Goal: Task Accomplishment & Management: Manage account settings

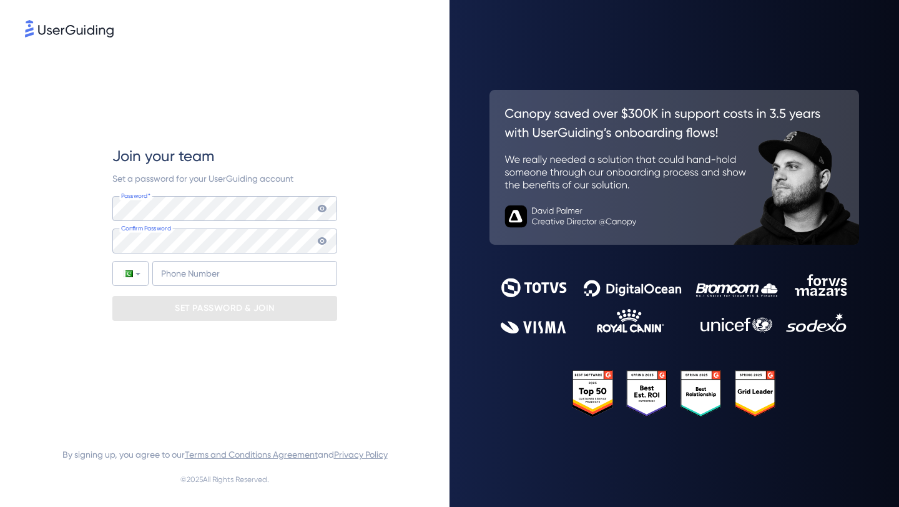
click at [64, 32] on img at bounding box center [69, 28] width 89 height 17
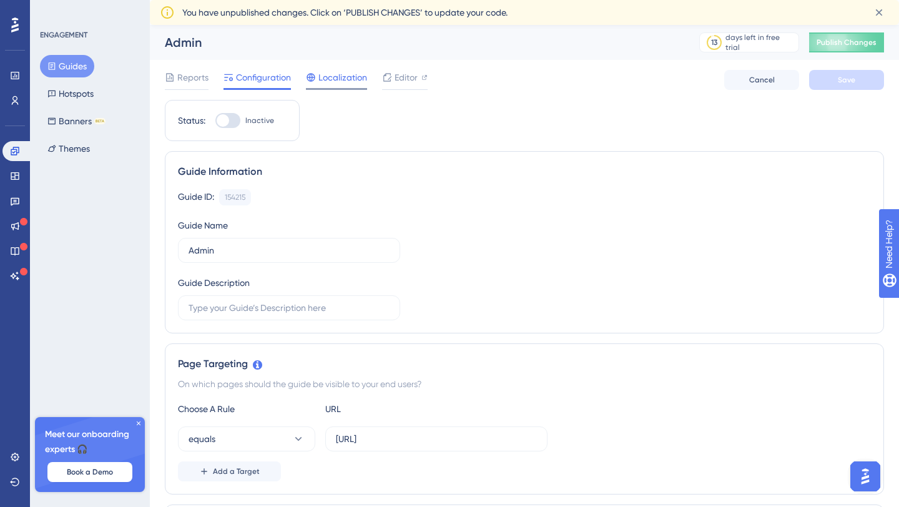
click at [338, 79] on span "Localization" at bounding box center [342, 77] width 49 height 15
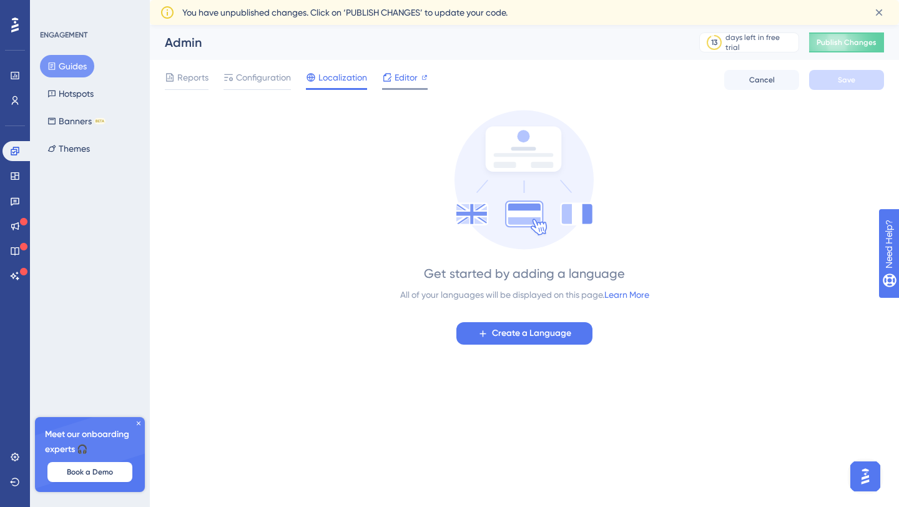
click at [395, 77] on span "Editor" at bounding box center [405, 77] width 23 height 15
click at [190, 86] on div "Reports" at bounding box center [187, 80] width 44 height 20
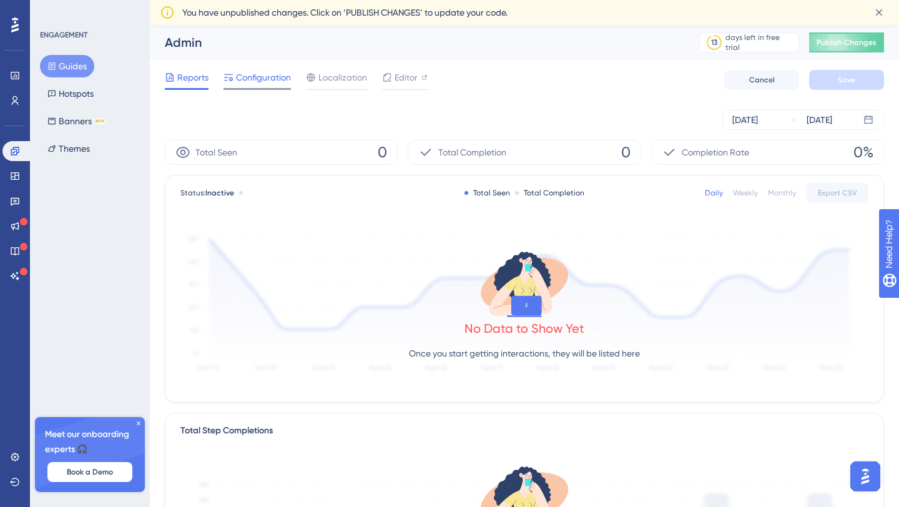
click at [272, 84] on span "Configuration" at bounding box center [263, 77] width 55 height 15
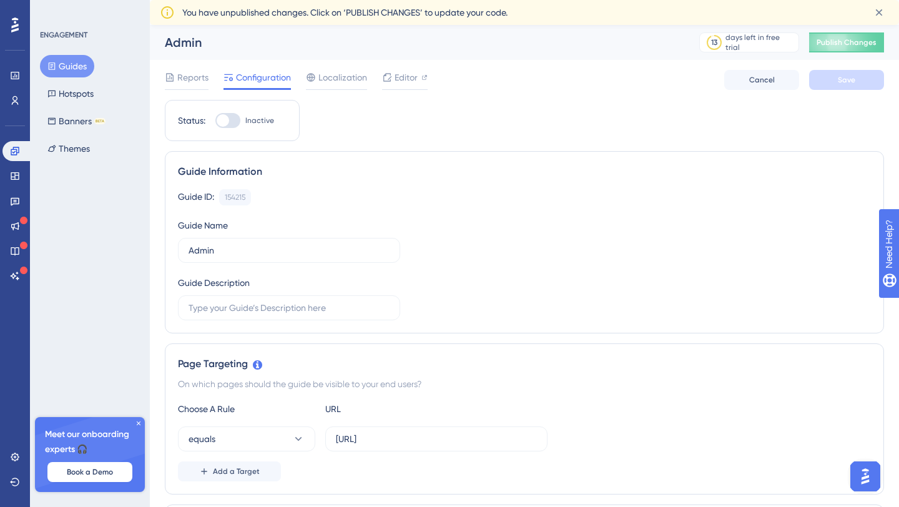
click at [232, 125] on div at bounding box center [227, 120] width 25 height 15
click at [215, 121] on input "Inactive" at bounding box center [215, 120] width 1 height 1
checkbox input "true"
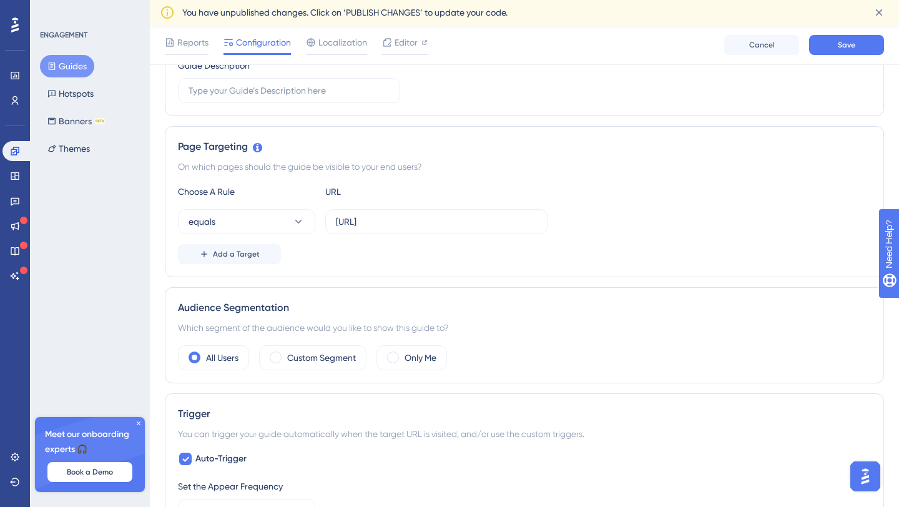
scroll to position [273, 0]
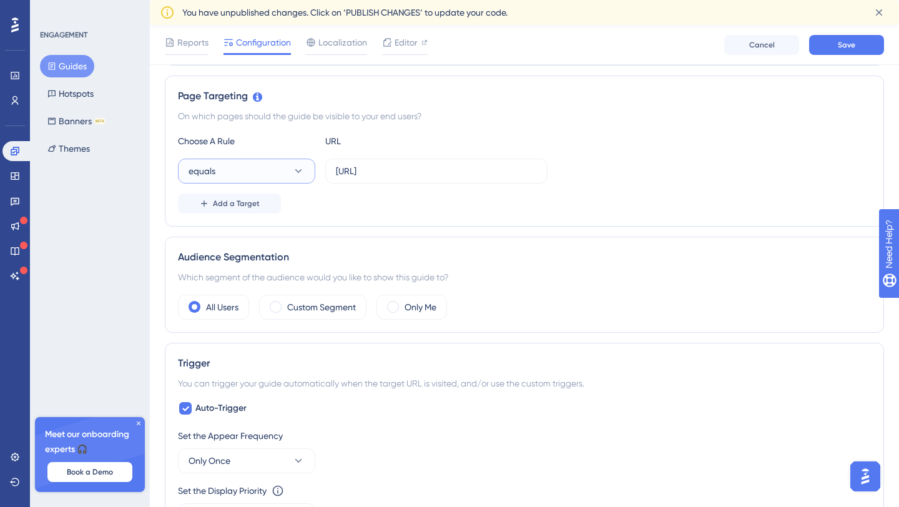
click at [288, 175] on button "equals" at bounding box center [246, 171] width 137 height 25
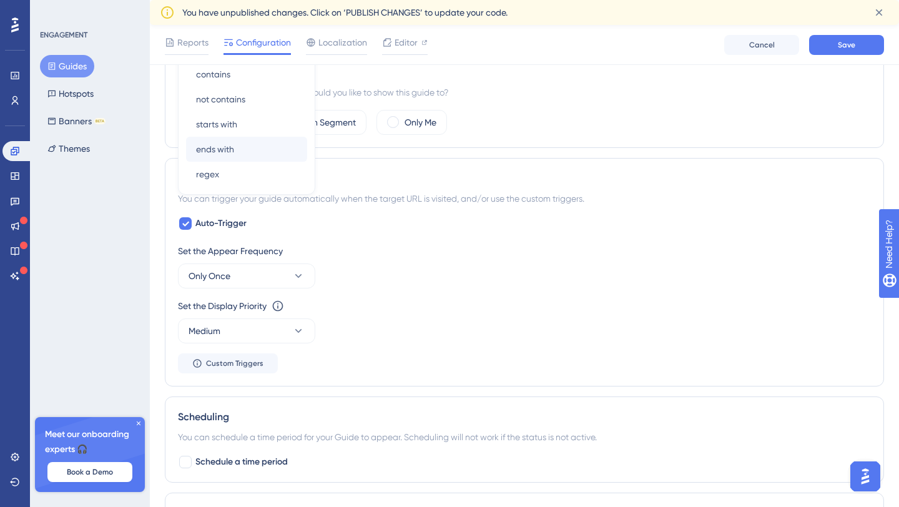
scroll to position [522, 0]
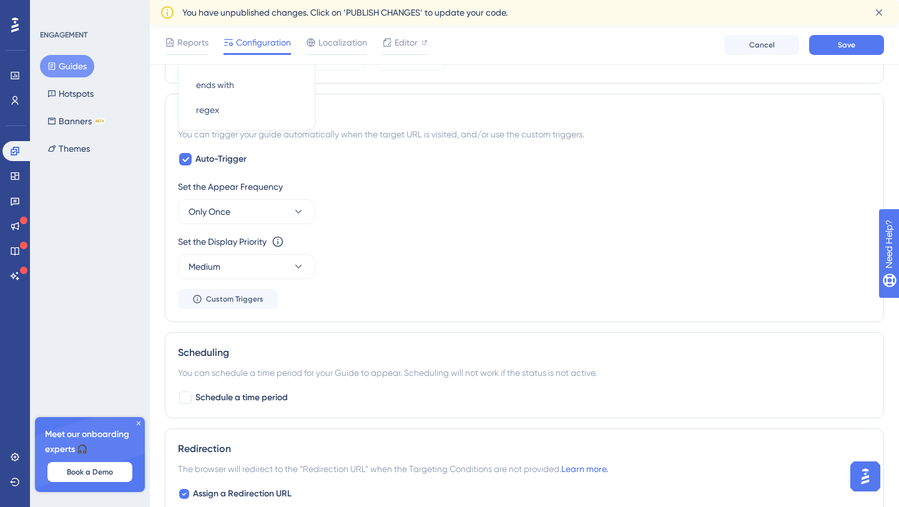
click at [464, 155] on div "Auto-Trigger Set the Appear Frequency Only Once Set the Display Priority This o…" at bounding box center [524, 230] width 693 height 157
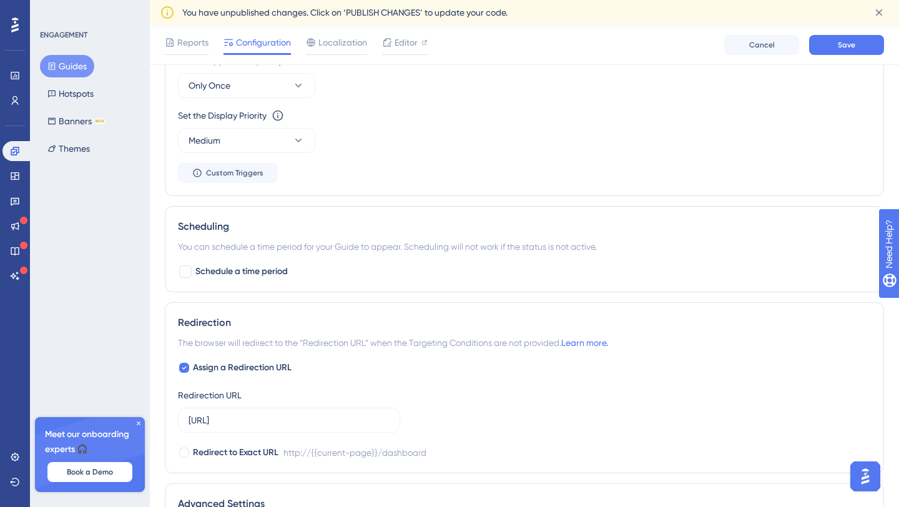
scroll to position [655, 0]
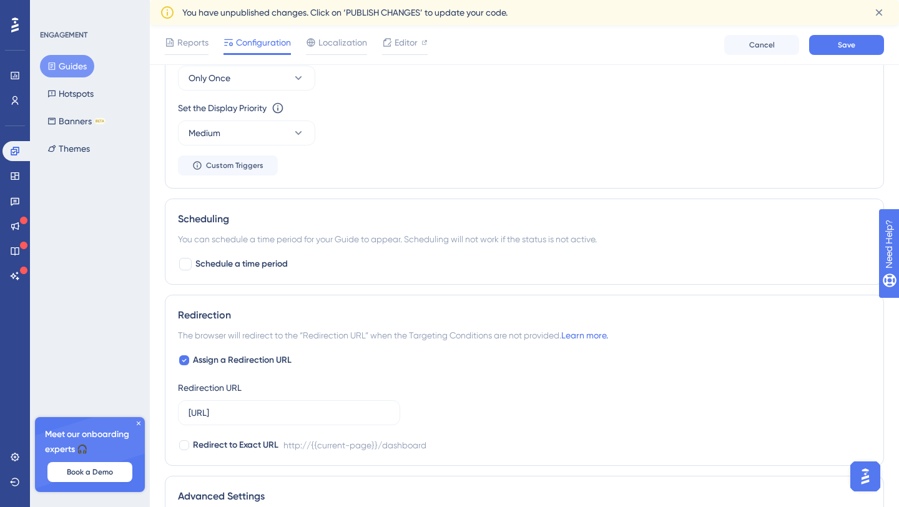
click at [335, 295] on div "Redirection The browser will redirect to the “Redirection URL” when the Targeti…" at bounding box center [524, 380] width 719 height 171
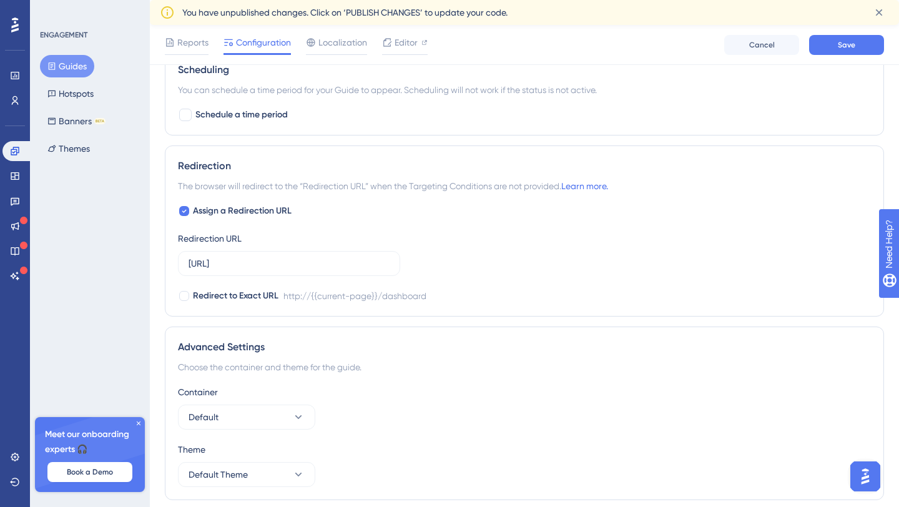
scroll to position [848, 0]
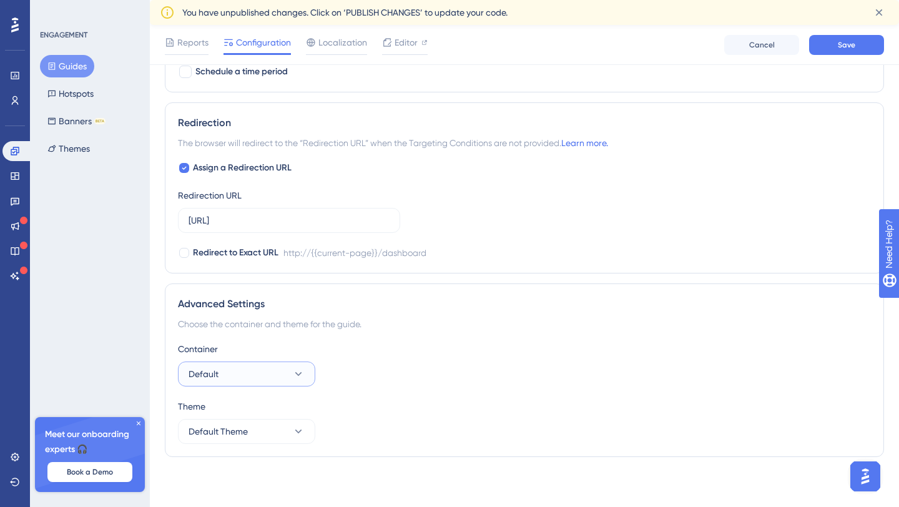
click at [293, 365] on button "Default" at bounding box center [246, 373] width 137 height 25
click at [326, 354] on div "Container" at bounding box center [524, 348] width 693 height 15
click at [305, 430] on button "Default Theme" at bounding box center [246, 431] width 137 height 25
click at [386, 386] on div "Container Default" at bounding box center [524, 363] width 693 height 45
click at [142, 419] on icon at bounding box center [138, 422] width 7 height 7
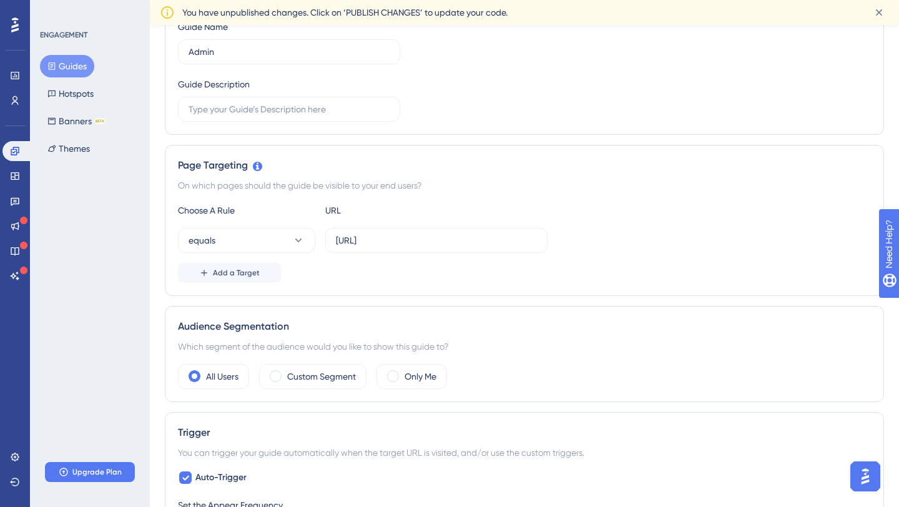
scroll to position [0, 0]
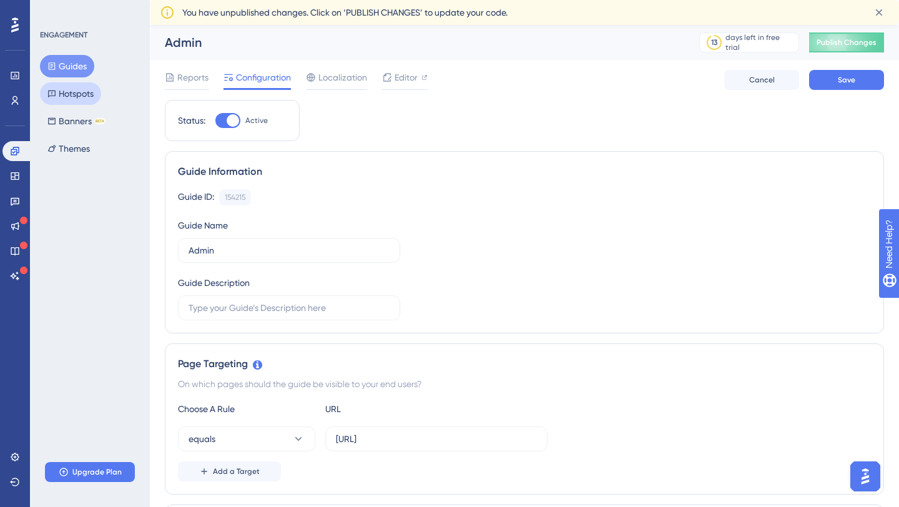
click at [95, 87] on button "Hotspots" at bounding box center [70, 93] width 61 height 22
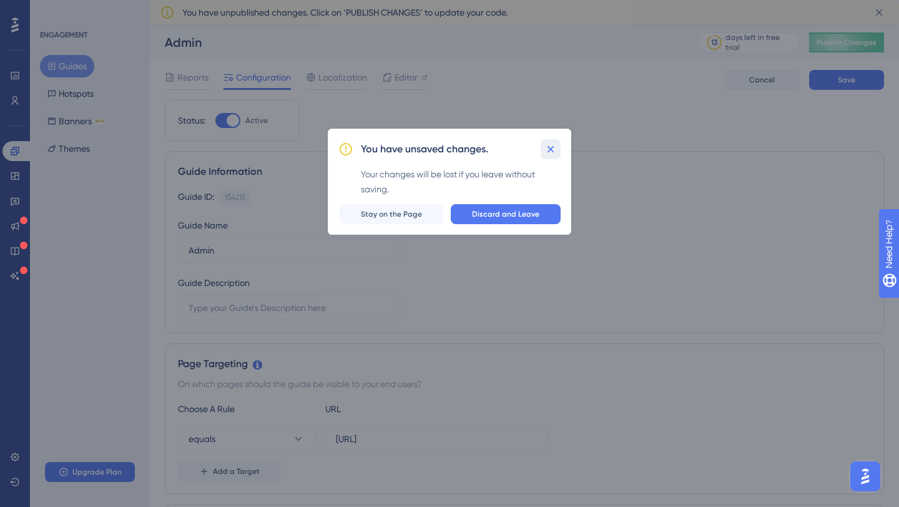
click at [551, 152] on icon at bounding box center [550, 149] width 12 height 12
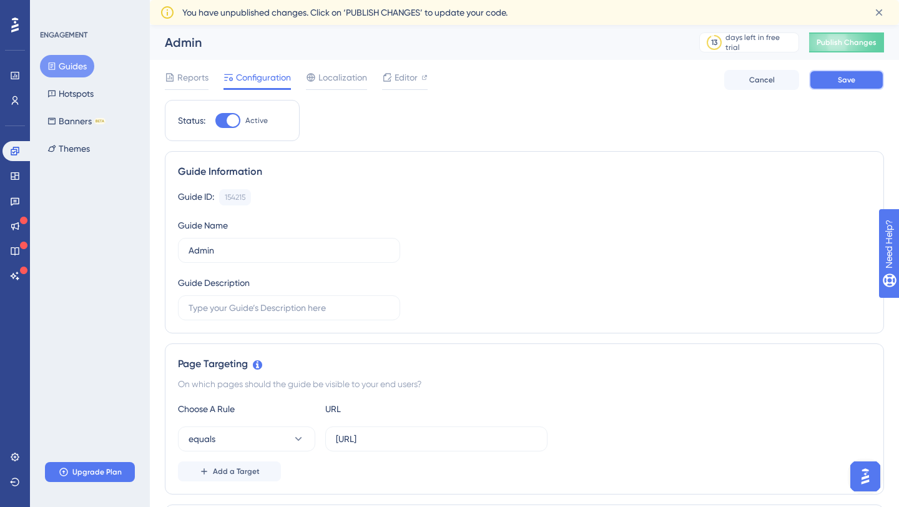
click at [830, 85] on button "Save" at bounding box center [846, 80] width 75 height 20
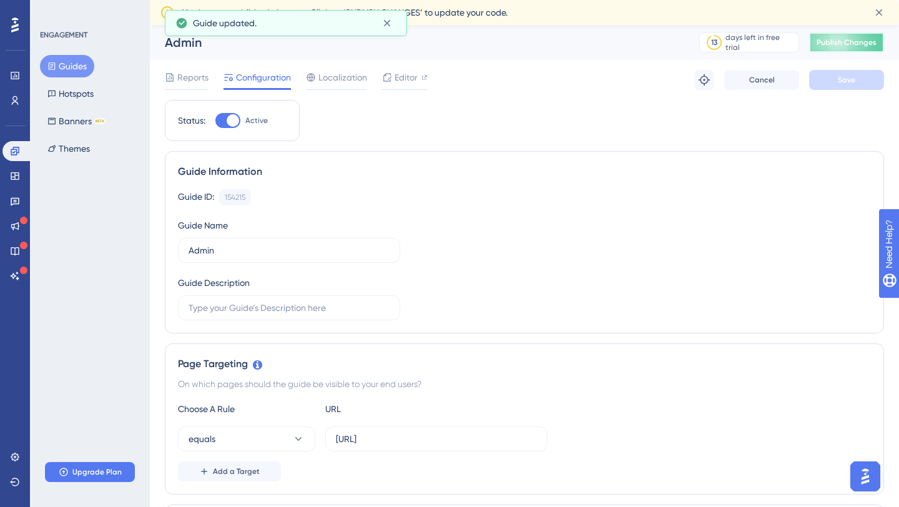
click at [819, 42] on button "Publish Changes" at bounding box center [846, 42] width 75 height 20
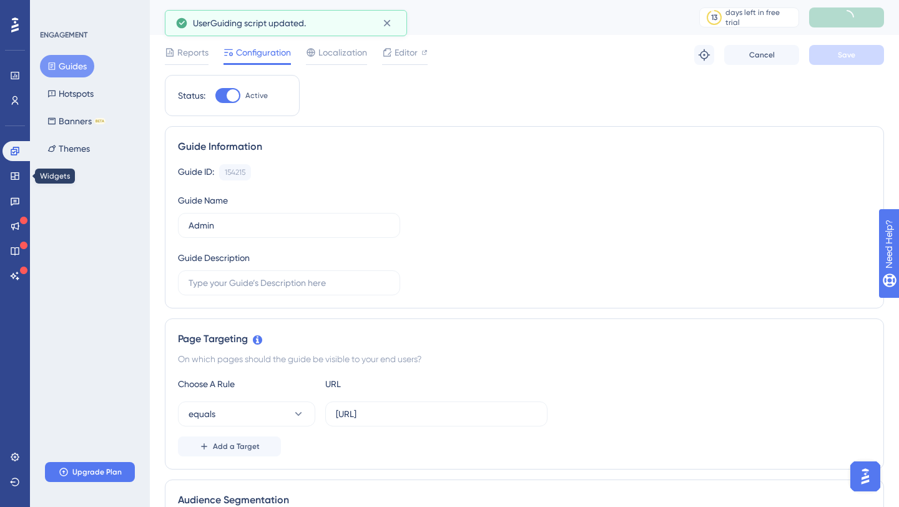
click at [18, 188] on div "Engagement Widgets Feedback Product Updates Knowledge Base AI Assistant" at bounding box center [14, 213] width 25 height 145
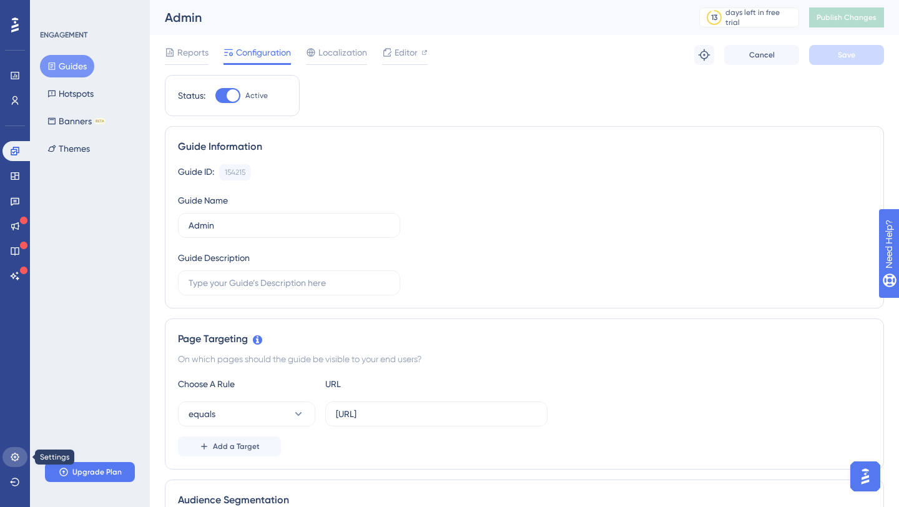
click at [17, 452] on icon at bounding box center [15, 457] width 10 height 10
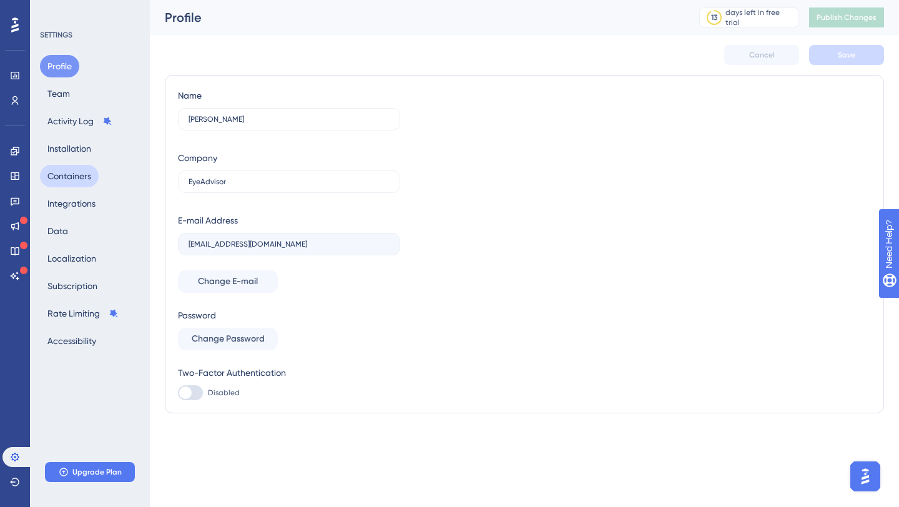
click at [96, 174] on button "Containers" at bounding box center [69, 176] width 59 height 22
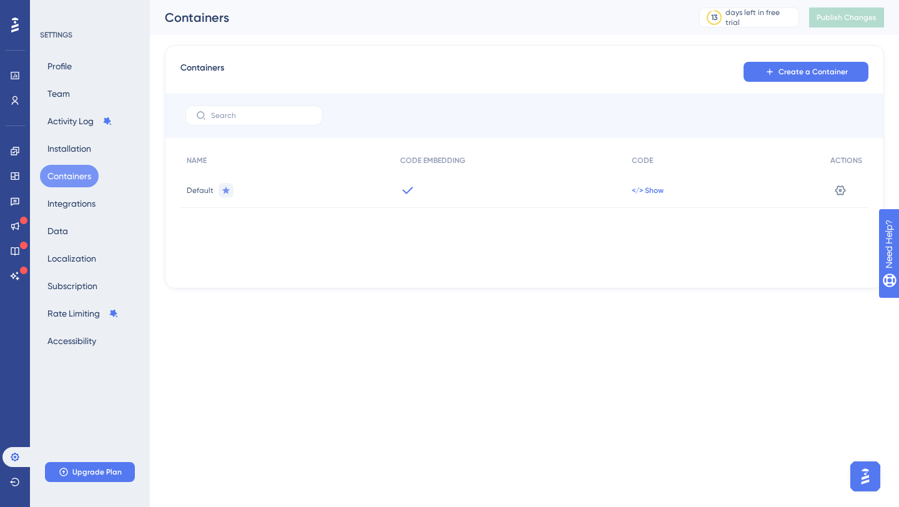
click at [644, 194] on span "</> Show" at bounding box center [648, 190] width 32 height 10
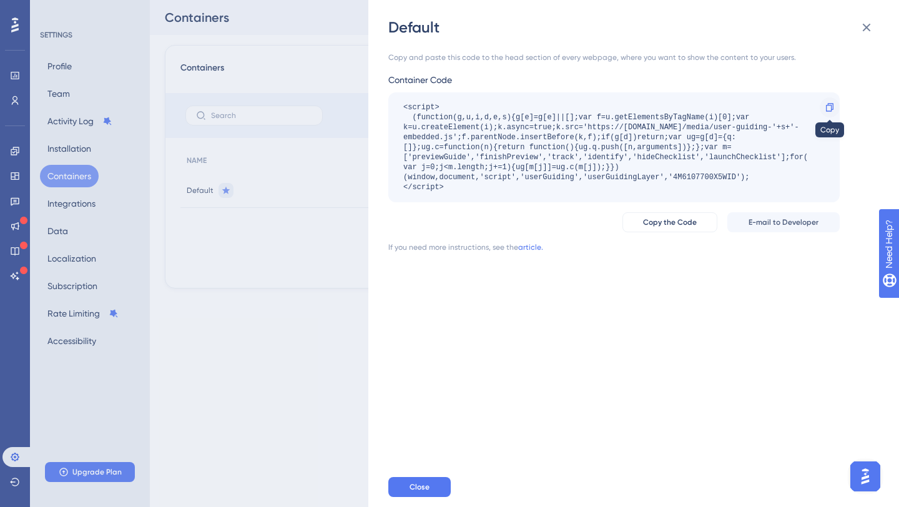
click at [830, 104] on icon at bounding box center [830, 107] width 10 height 10
click at [831, 107] on icon at bounding box center [829, 107] width 7 height 8
click at [75, 78] on div "Default Copy and paste this code to the head section of every webpage, where yo…" at bounding box center [449, 253] width 899 height 507
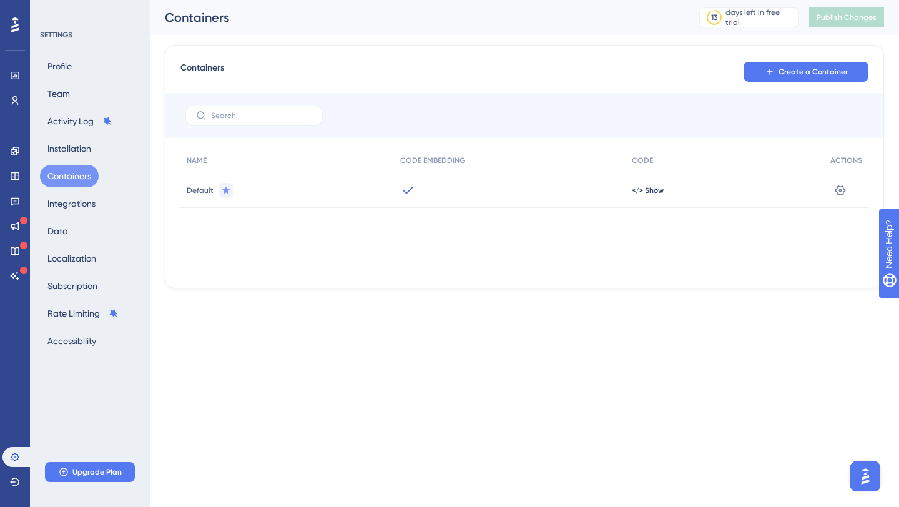
click at [87, 57] on div "Profile Team Activity Log Installation Containers Integrations Data Localizatio…" at bounding box center [90, 203] width 101 height 297
click at [87, 60] on div "Profile Team Activity Log Installation Containers Integrations Data Localizatio…" at bounding box center [90, 203] width 101 height 297
click at [87, 64] on div "Profile Team Activity Log Installation Containers Integrations Data Localizatio…" at bounding box center [90, 203] width 101 height 297
click at [67, 69] on button "Profile" at bounding box center [59, 66] width 39 height 22
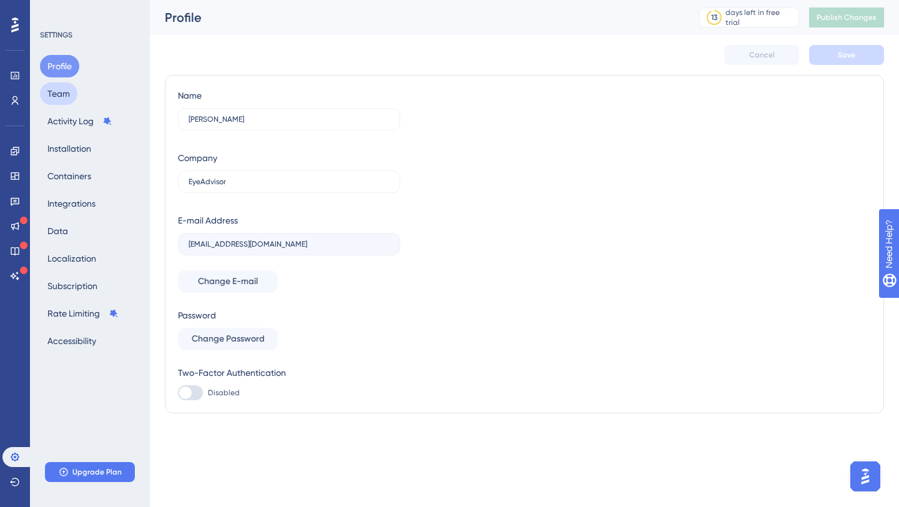
click at [66, 104] on button "Team" at bounding box center [58, 93] width 37 height 22
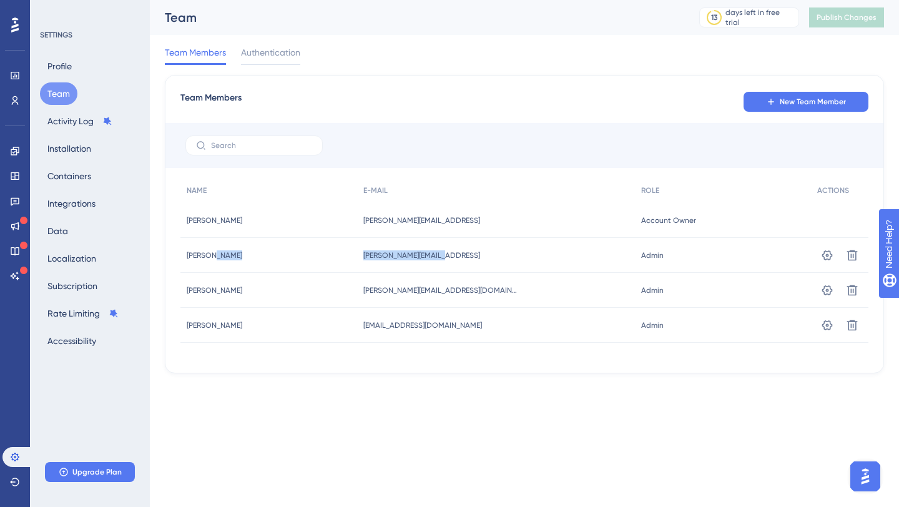
drag, startPoint x: 453, startPoint y: 262, endPoint x: 350, endPoint y: 260, distance: 103.0
click at [0, 0] on div "Gloria Gloria gloria@eyeadvisor.ai gloria@eyeadvisor.ai Admin Admin Settings De…" at bounding box center [0, 0] width 0 height 0
click at [350, 260] on div "Gloria Gloria" at bounding box center [268, 255] width 177 height 35
click at [17, 102] on icon at bounding box center [15, 100] width 7 height 9
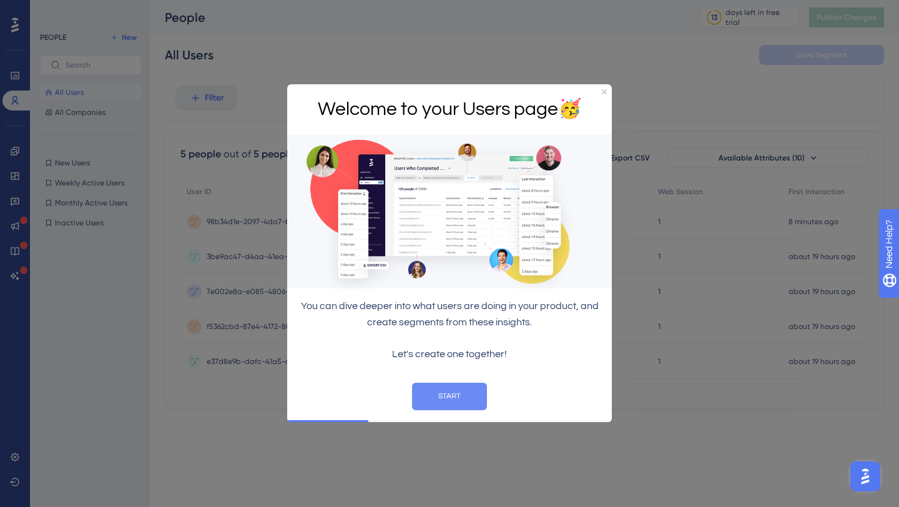
click at [472, 393] on button "START" at bounding box center [449, 396] width 75 height 27
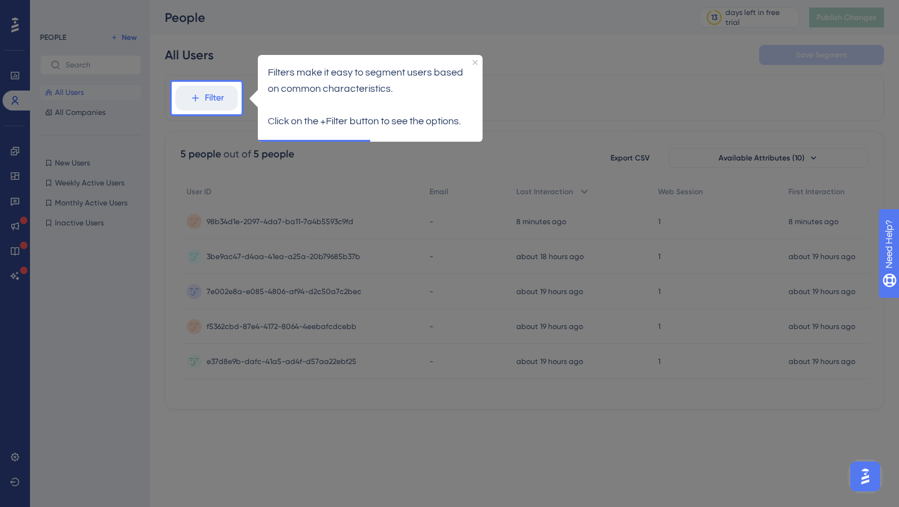
click at [306, 117] on p "Click on the +Filter button to see the options." at bounding box center [370, 121] width 205 height 16
click at [297, 127] on p "Click on the +Filter button to see the options." at bounding box center [370, 121] width 205 height 16
click at [222, 110] on button "Filter" at bounding box center [206, 98] width 62 height 25
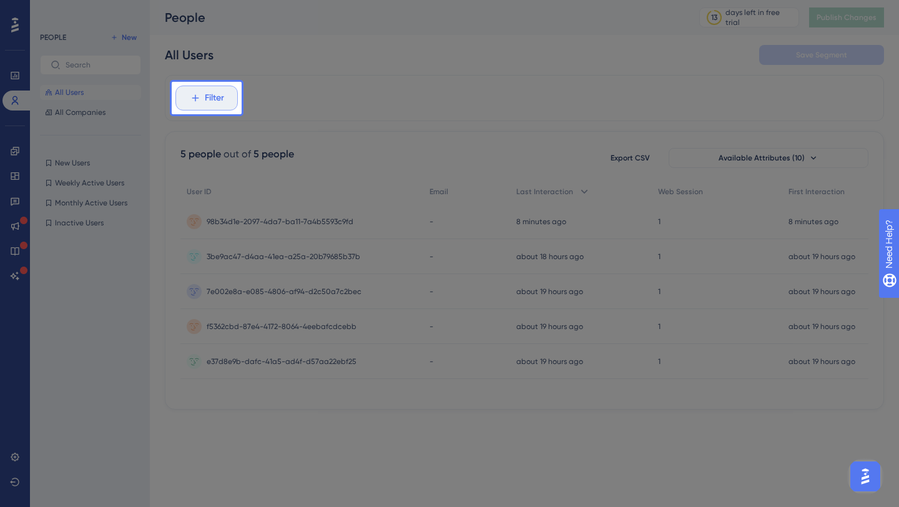
scroll to position [53, 0]
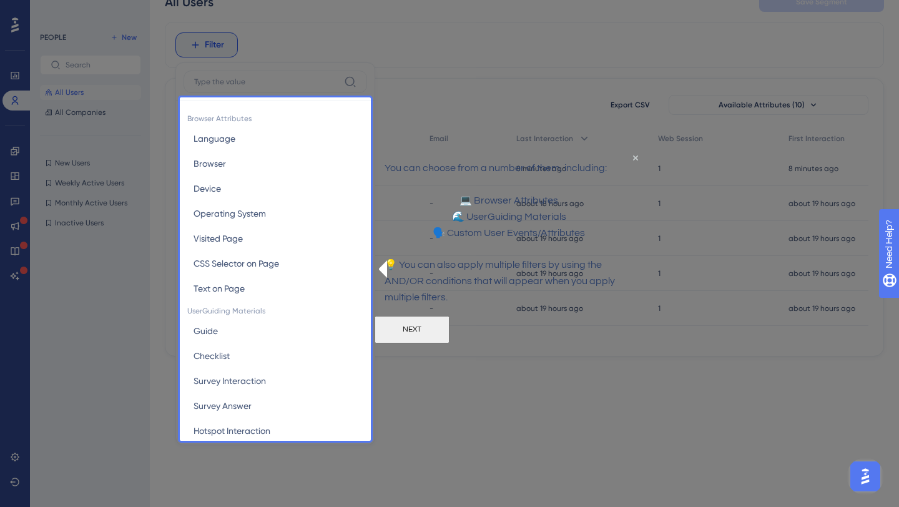
click at [449, 343] on button "NEXT" at bounding box center [412, 328] width 75 height 27
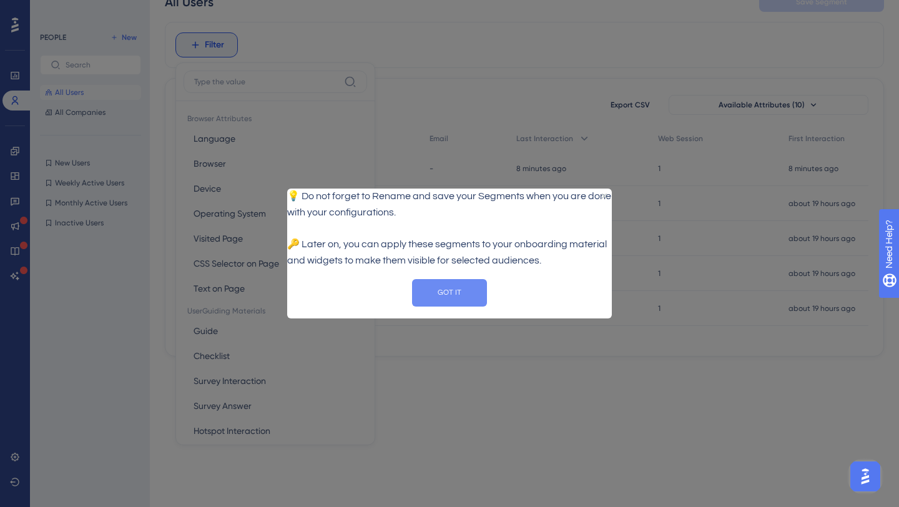
click at [433, 292] on button "GOT IT" at bounding box center [449, 291] width 75 height 27
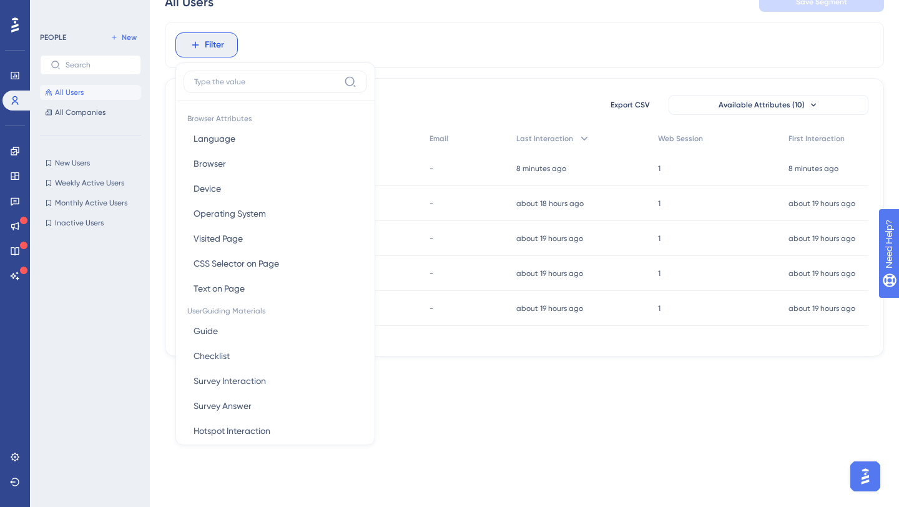
click at [482, 396] on html "Performance Users Engagement Widgets Feedback Product Updates Knowledge Base AI…" at bounding box center [449, 171] width 899 height 449
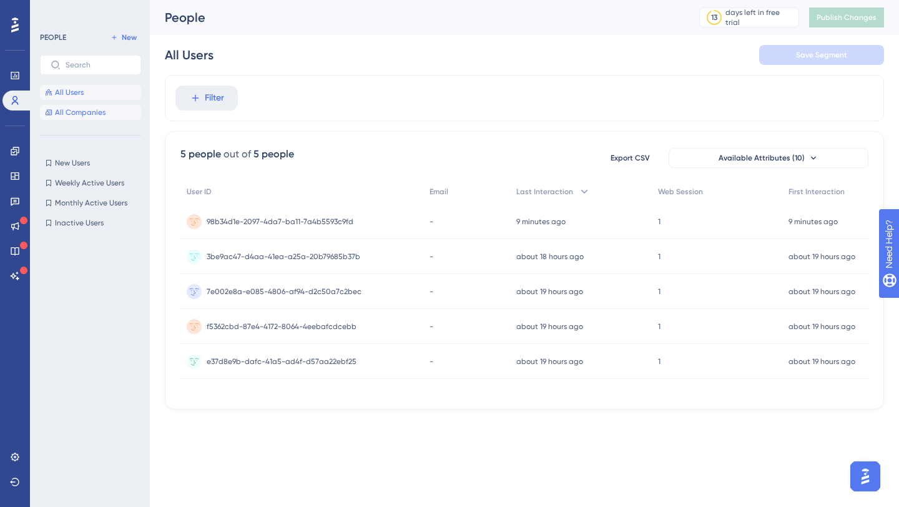
click at [94, 107] on button "All Companies" at bounding box center [90, 112] width 101 height 15
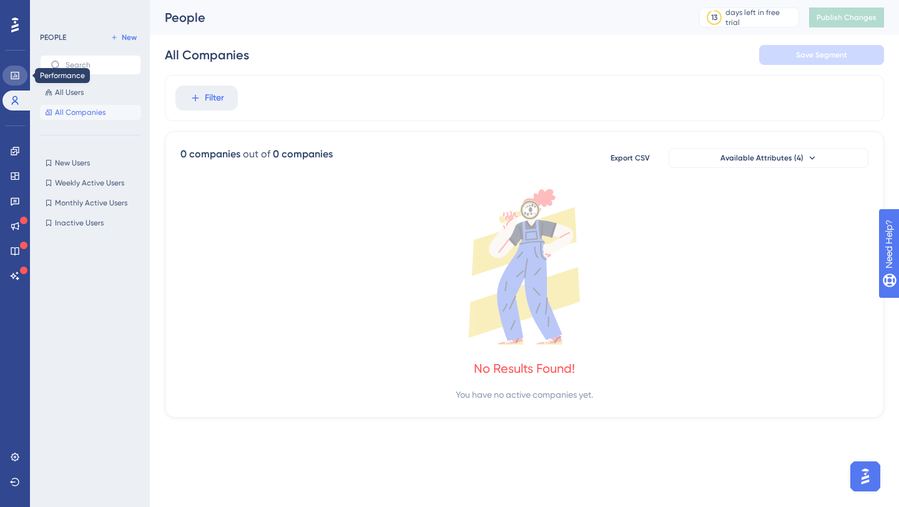
click at [17, 80] on link at bounding box center [14, 76] width 25 height 20
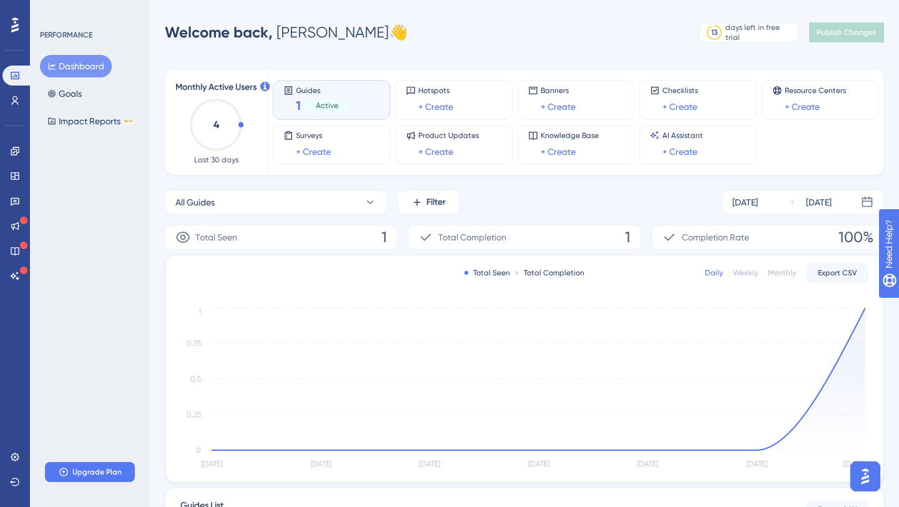
click at [351, 89] on div "Guides 1 Active" at bounding box center [331, 100] width 96 height 29
click at [12, 102] on icon at bounding box center [15, 100] width 10 height 10
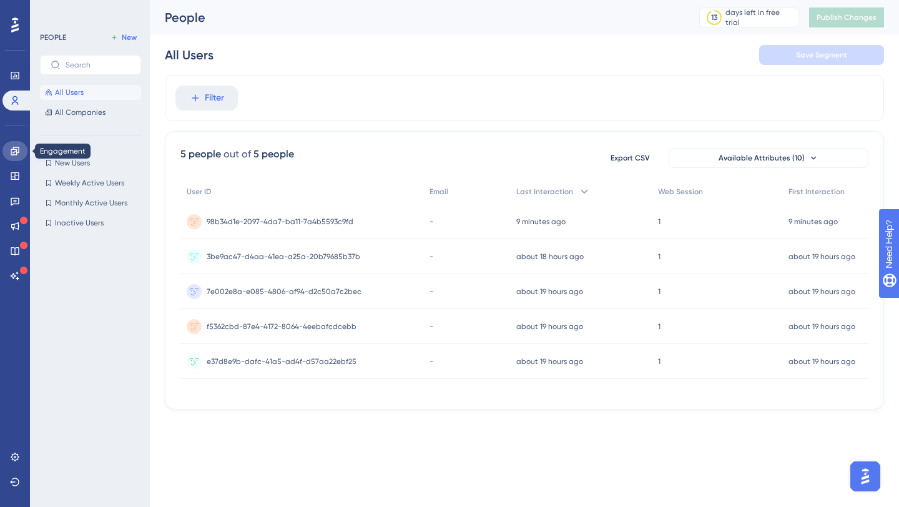
click at [12, 149] on icon at bounding box center [15, 151] width 8 height 8
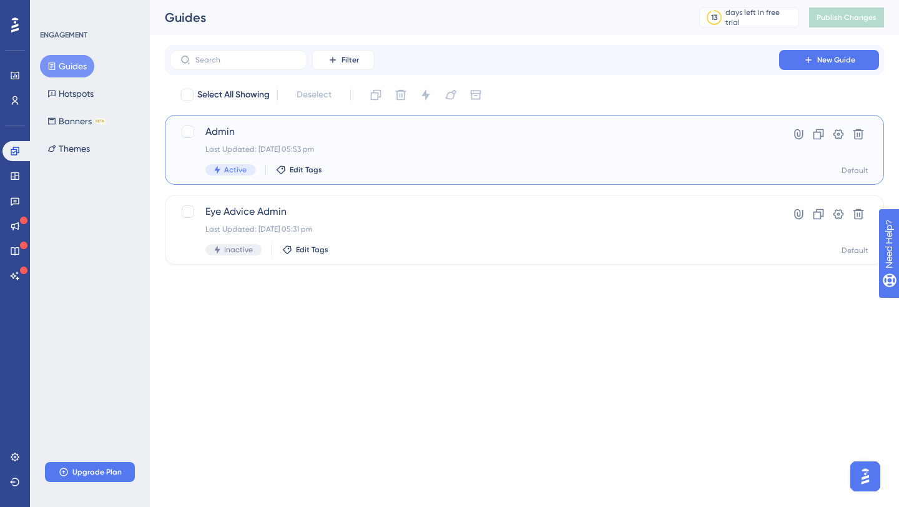
click at [383, 143] on div "Admin Last Updated: 15 Oct 2025 05:53 pm Active Edit Tags" at bounding box center [474, 149] width 538 height 51
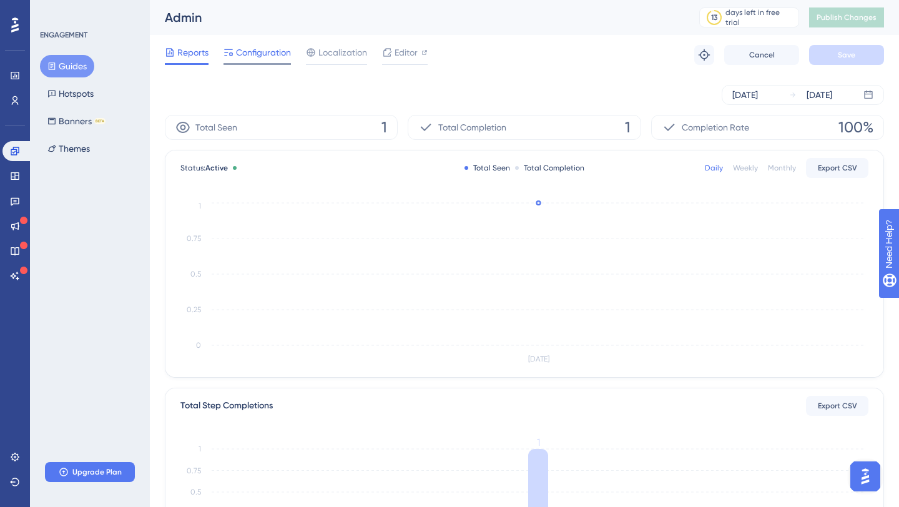
click at [266, 57] on span "Configuration" at bounding box center [263, 52] width 55 height 15
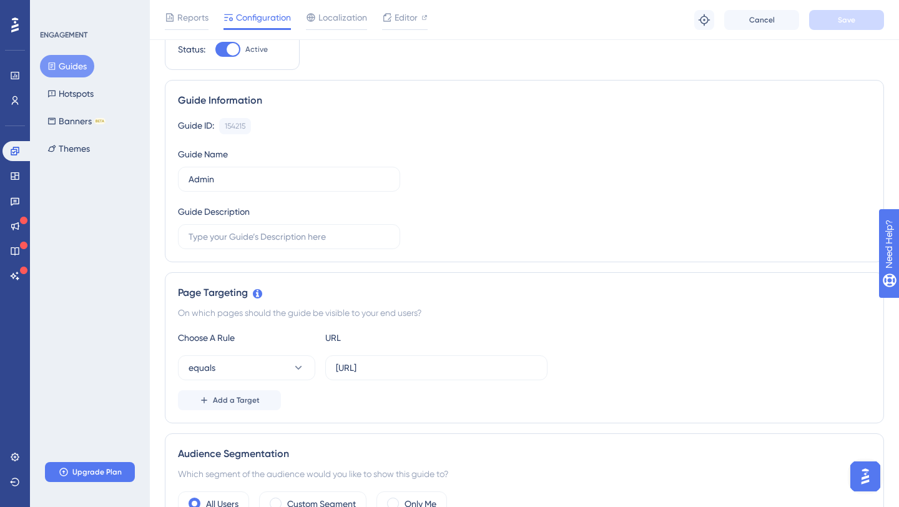
scroll to position [52, 0]
click at [21, 165] on div "Engagement Widgets Feedback Product Updates Knowledge Base AI Assistant" at bounding box center [14, 213] width 25 height 145
click at [21, 173] on link at bounding box center [14, 176] width 25 height 20
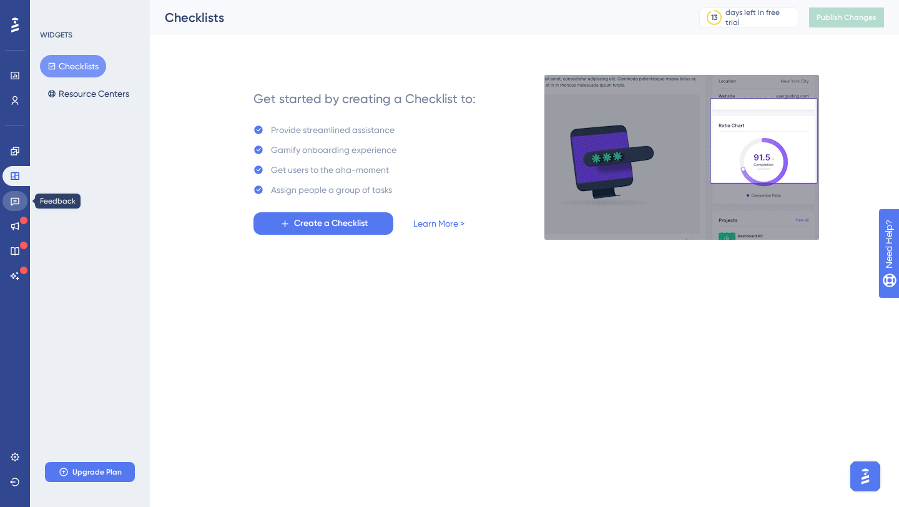
click at [10, 210] on link at bounding box center [14, 201] width 25 height 20
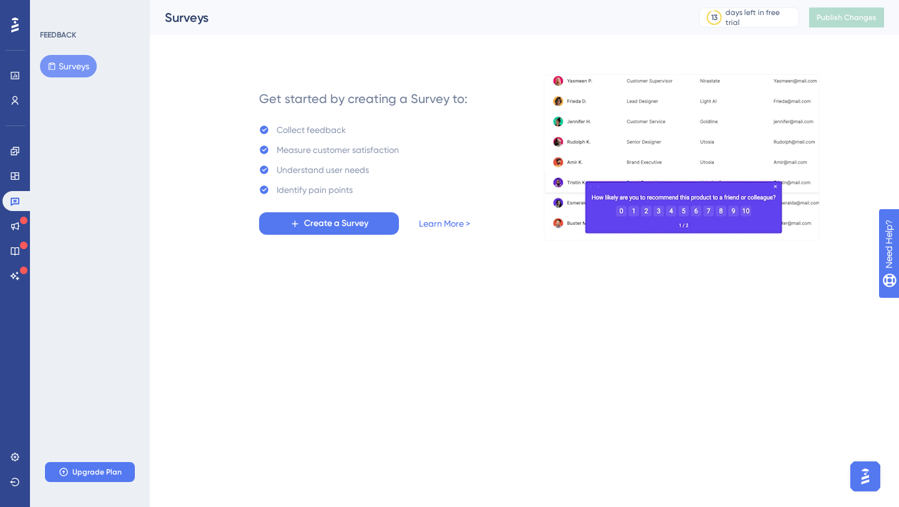
click at [10, 238] on div "Engagement Widgets Feedback Product Updates Knowledge Base AI Assistant" at bounding box center [14, 213] width 25 height 145
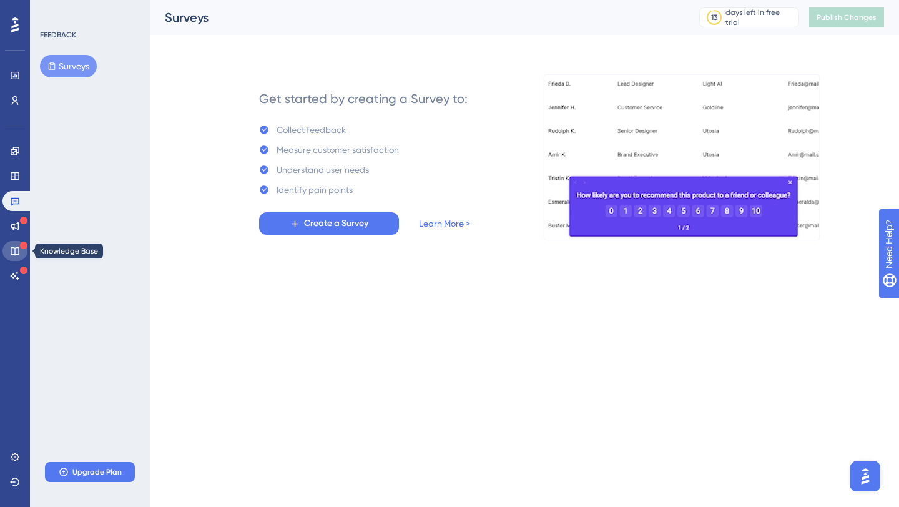
click at [11, 250] on icon at bounding box center [15, 251] width 8 height 8
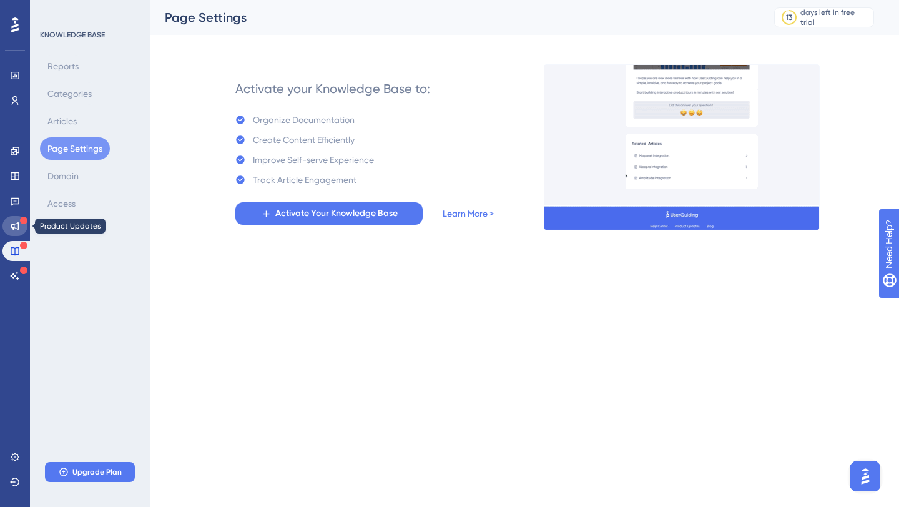
click at [14, 221] on icon at bounding box center [15, 226] width 10 height 10
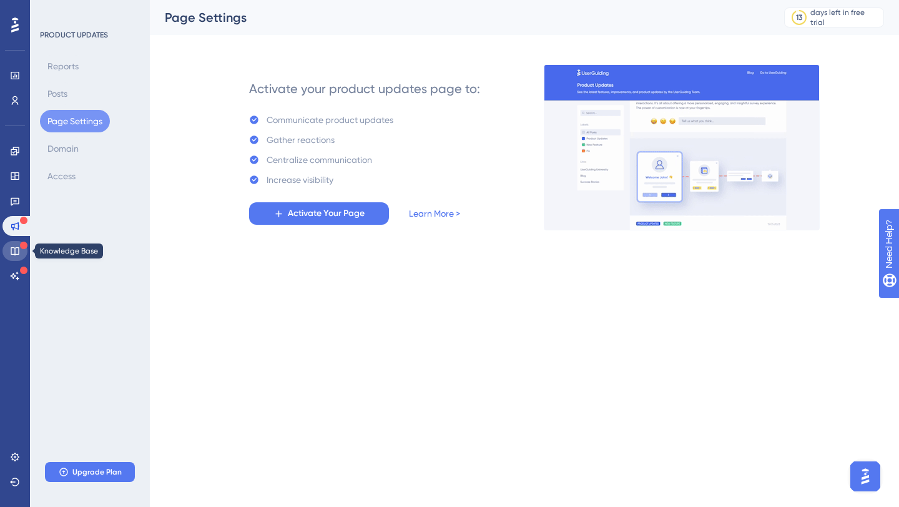
click at [16, 250] on icon at bounding box center [15, 251] width 10 height 10
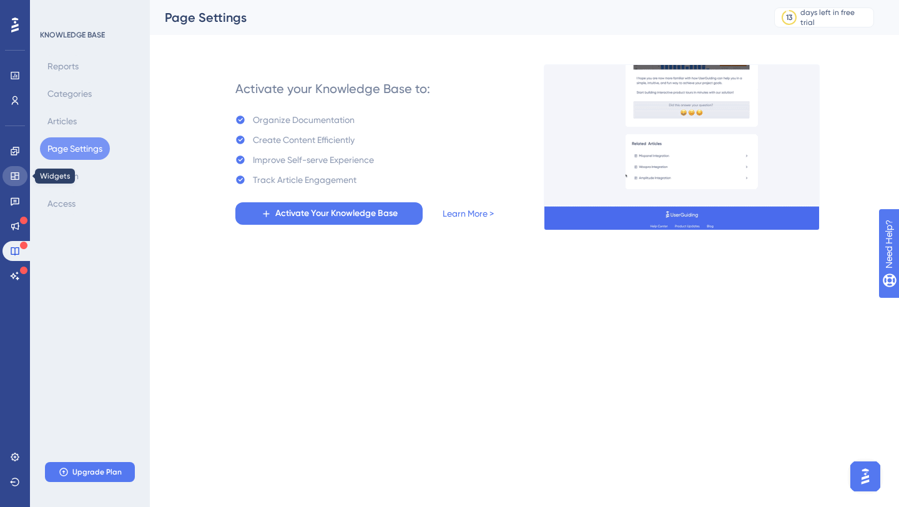
click at [16, 182] on link at bounding box center [14, 176] width 25 height 20
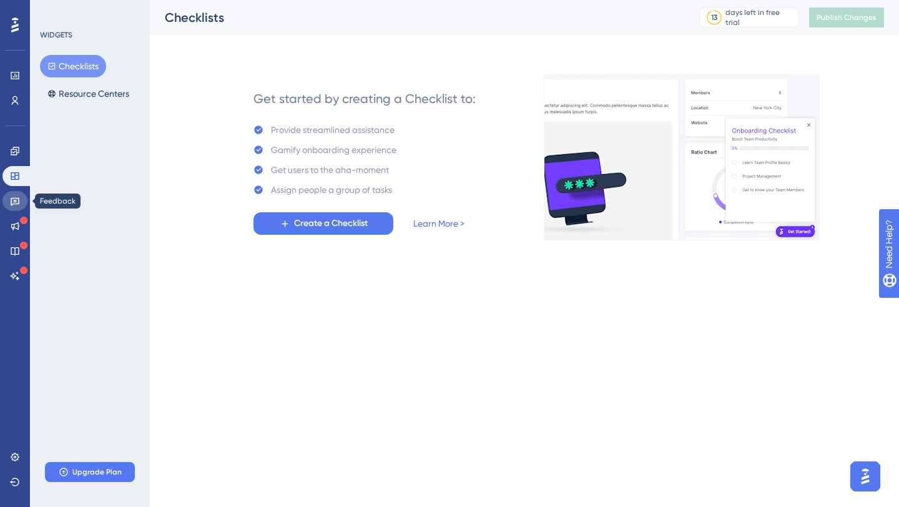
click at [17, 199] on icon at bounding box center [15, 201] width 10 height 10
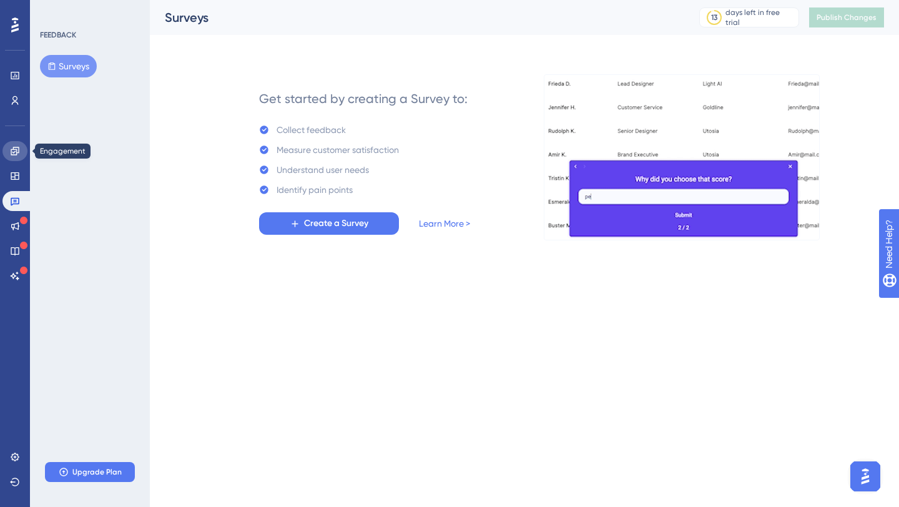
click at [10, 149] on icon at bounding box center [15, 151] width 10 height 10
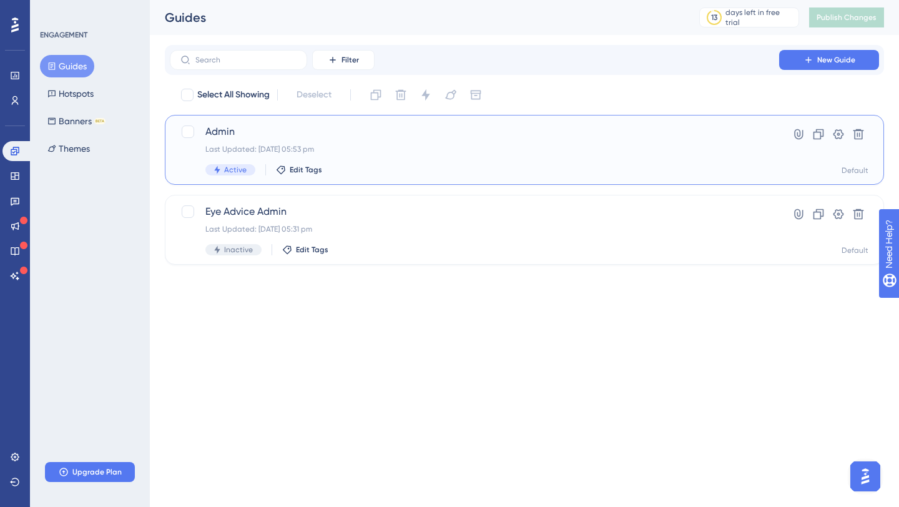
click at [357, 147] on div "Last Updated: 15 Oct 2025 05:53 pm" at bounding box center [474, 149] width 538 height 10
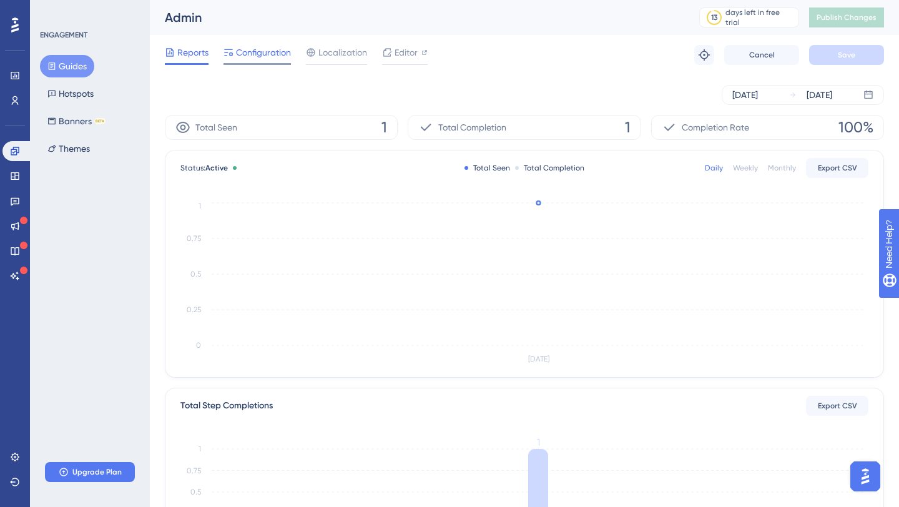
click at [270, 50] on span "Configuration" at bounding box center [263, 52] width 55 height 15
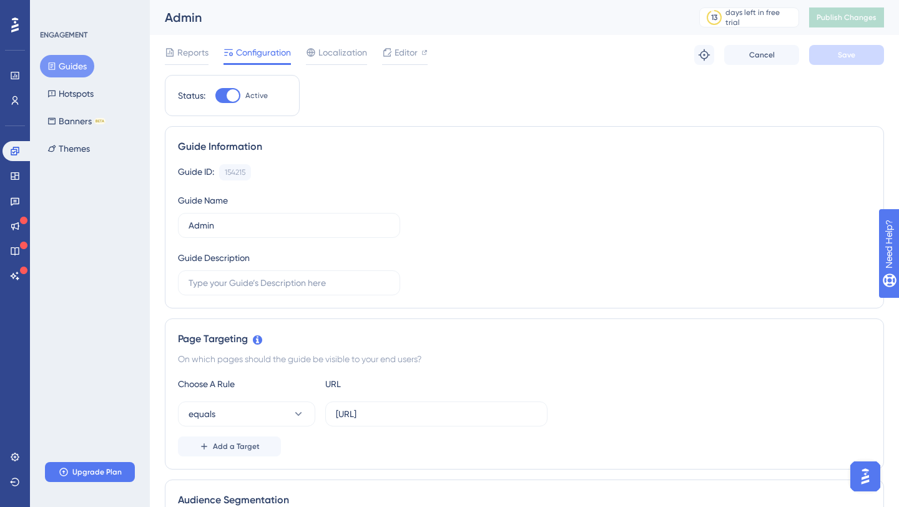
scroll to position [267, 0]
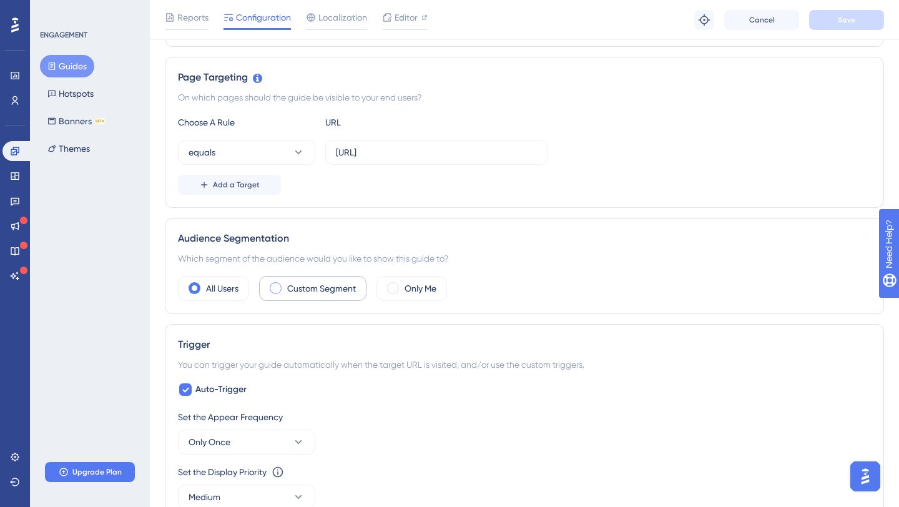
click at [275, 286] on span at bounding box center [276, 288] width 12 height 12
click at [285, 284] on input "radio" at bounding box center [285, 284] width 0 height 0
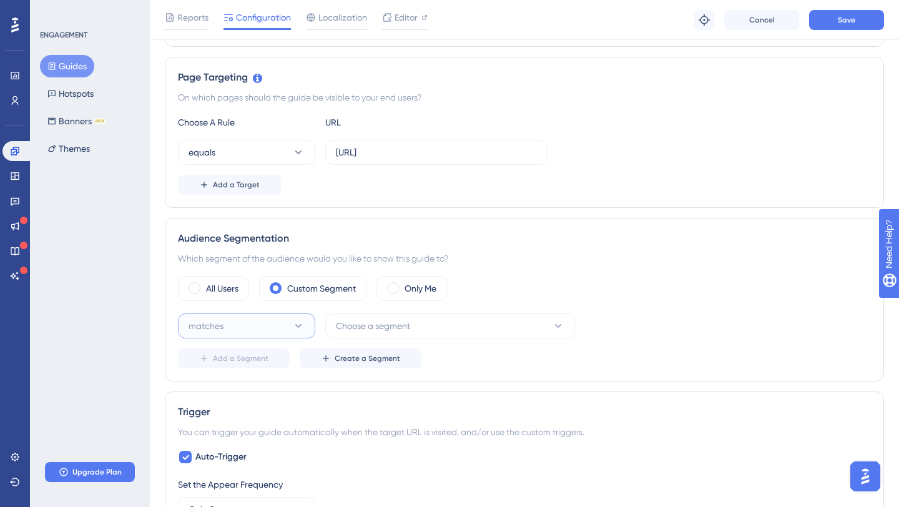
click at [238, 318] on button "matches" at bounding box center [246, 325] width 137 height 25
click at [252, 361] on div "matches matches" at bounding box center [246, 363] width 101 height 25
click at [368, 328] on span "Choose a segment" at bounding box center [373, 325] width 74 height 15
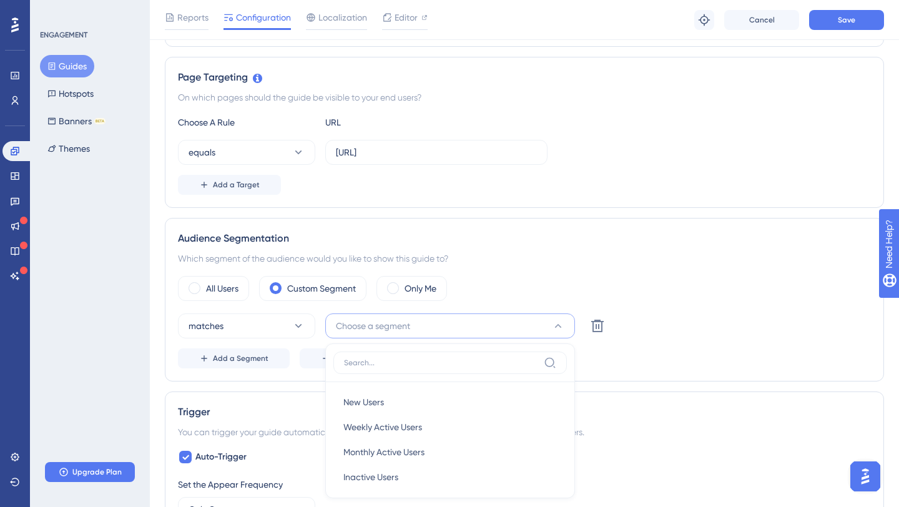
scroll to position [434, 0]
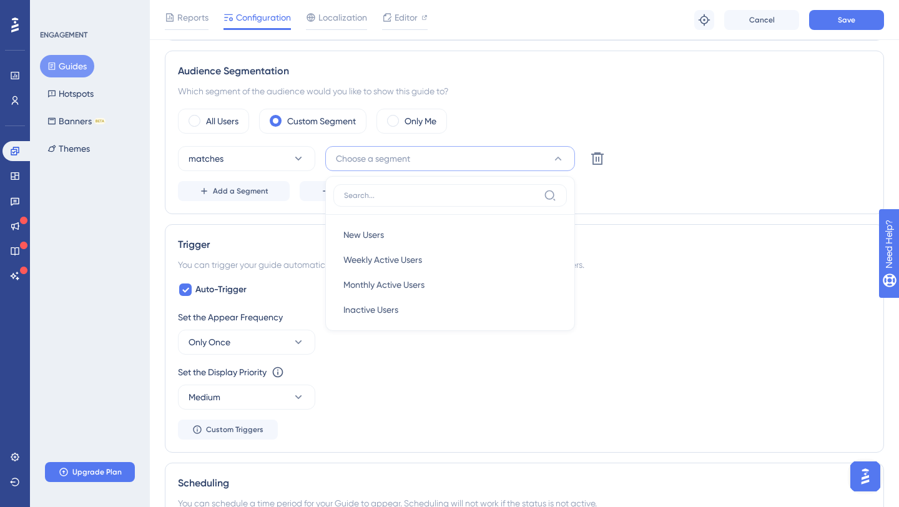
click at [698, 144] on div "All Users Custom Segment Only Me matches Choose a segment New Users New Users W…" at bounding box center [524, 155] width 693 height 92
click at [345, 192] on span "Create a Segment" at bounding box center [368, 191] width 66 height 10
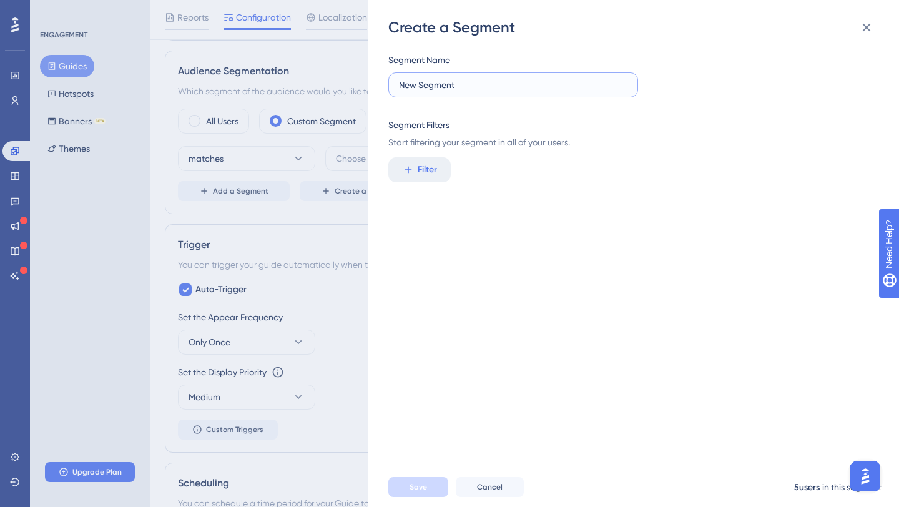
click at [455, 86] on input "New Segment" at bounding box center [513, 85] width 228 height 14
click at [477, 89] on input "role" at bounding box center [513, 85] width 228 height 14
type input "role"
click at [407, 167] on icon at bounding box center [408, 169] width 11 height 11
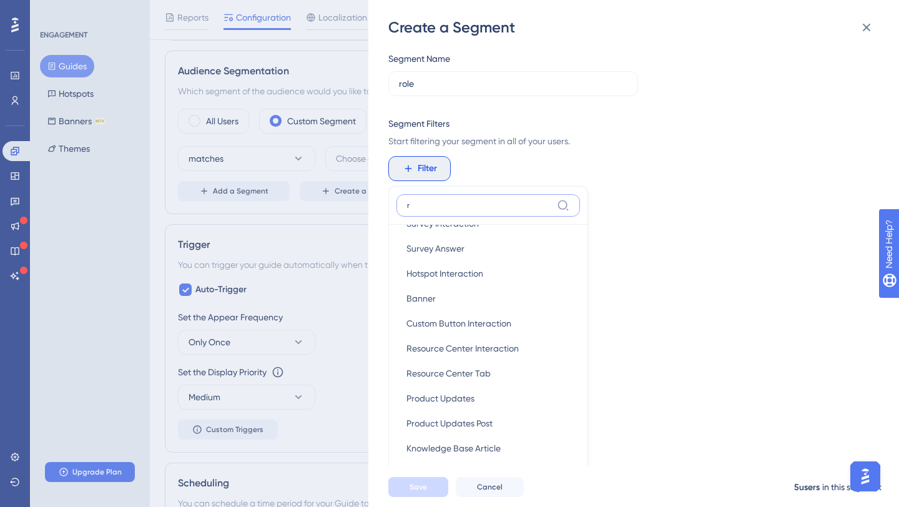
scroll to position [174, 0]
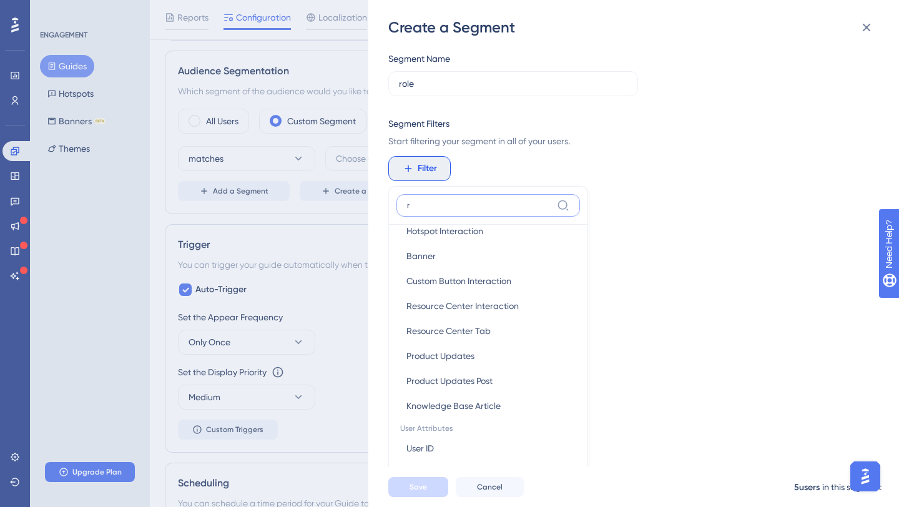
click at [484, 202] on input "r" at bounding box center [479, 205] width 145 height 10
paste input "window.userGuiding?.identify(user.id, { role: 'admin', // your custom attribute…"
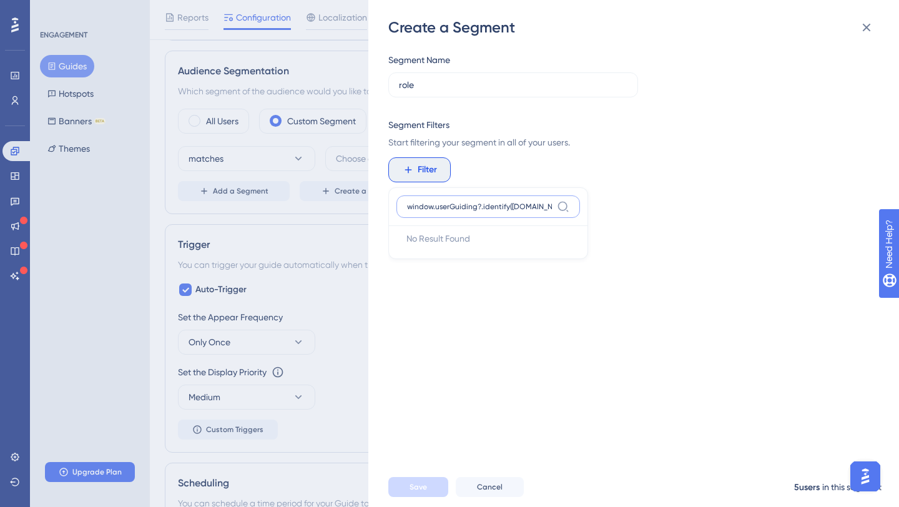
scroll to position [0, 0]
type input "window.userGuiding?.identify(user.id, { role: 'admin', // your custom attribute…"
click at [389, 22] on div "Create a Segment" at bounding box center [634, 27] width 493 height 20
click at [878, 24] on button at bounding box center [866, 27] width 25 height 25
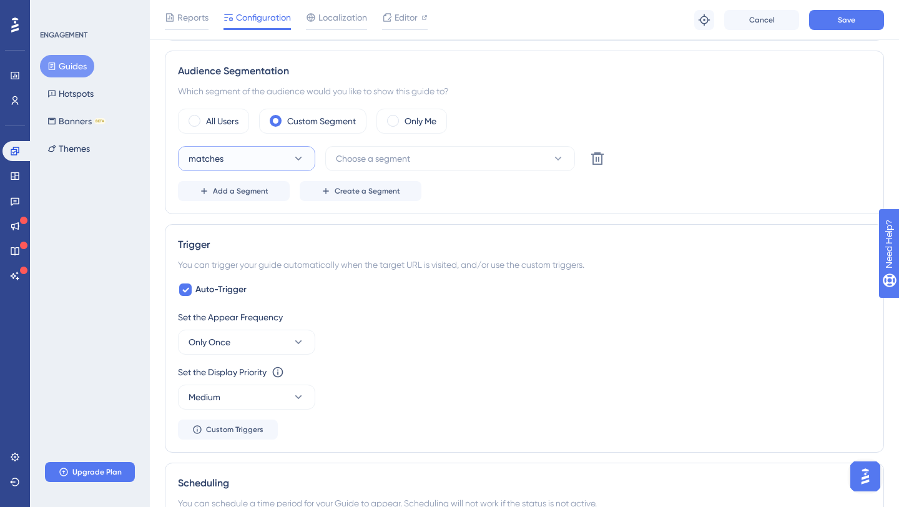
click at [272, 159] on button "matches" at bounding box center [246, 158] width 137 height 25
click at [273, 159] on button "matches" at bounding box center [246, 158] width 137 height 25
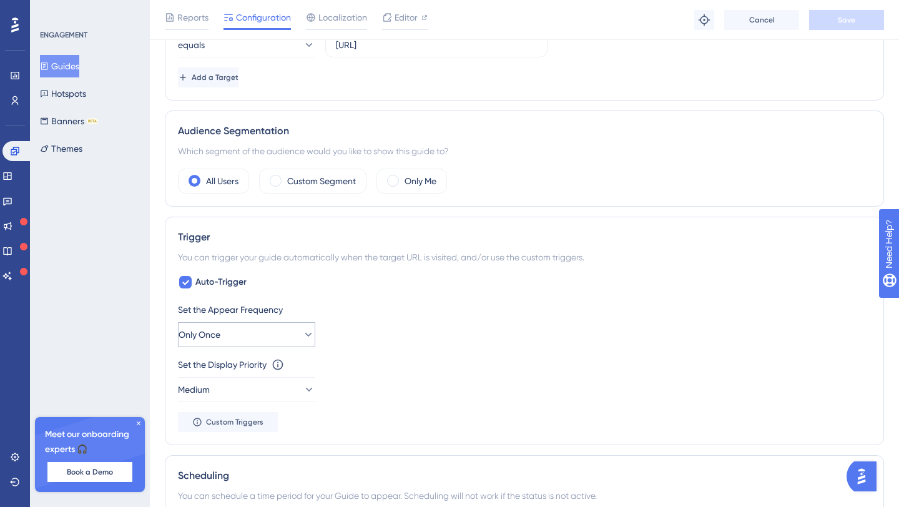
scroll to position [343, 0]
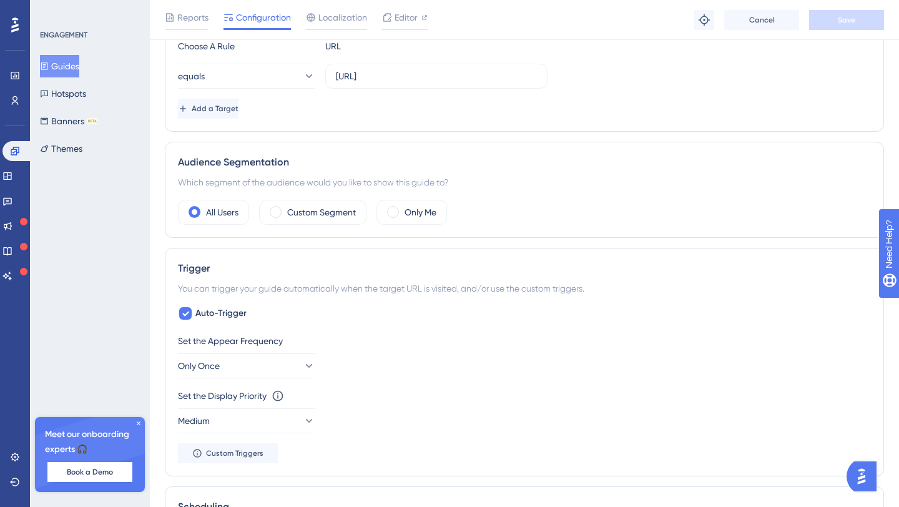
click at [314, 193] on div "Audience Segmentation Which segment of the audience would you like to show this…" at bounding box center [524, 190] width 719 height 96
click at [314, 210] on label "Custom Segment" at bounding box center [321, 212] width 69 height 15
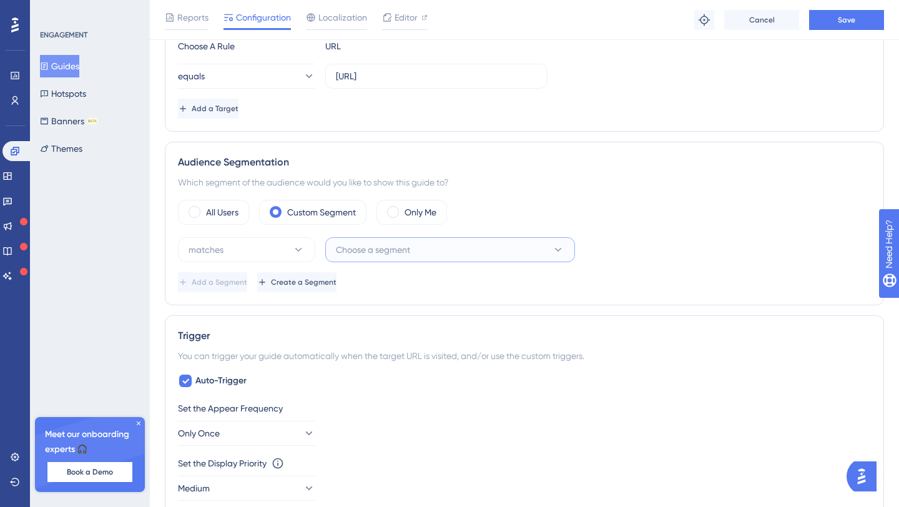
click at [399, 252] on span "Choose a segment" at bounding box center [373, 249] width 74 height 15
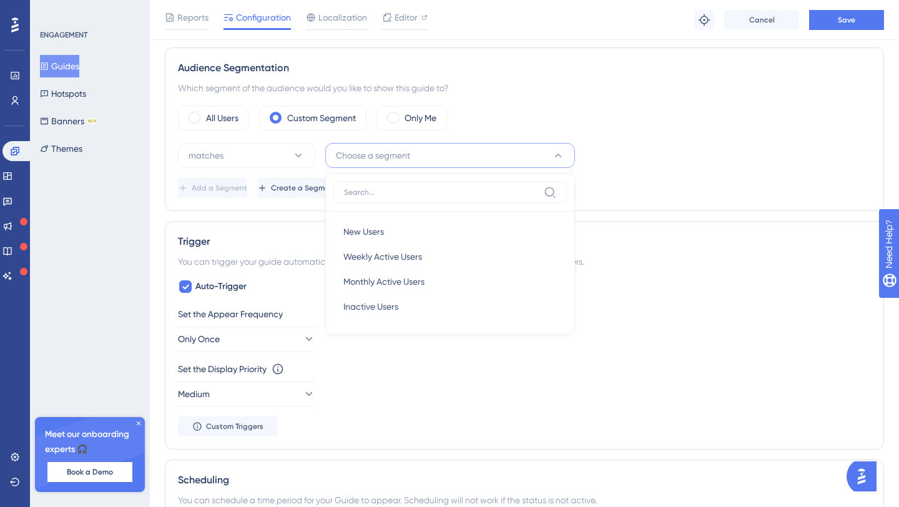
click at [674, 184] on div "Add a Segment Create a Segment" at bounding box center [524, 188] width 693 height 20
click at [338, 190] on span "Create a Segment" at bounding box center [305, 188] width 66 height 10
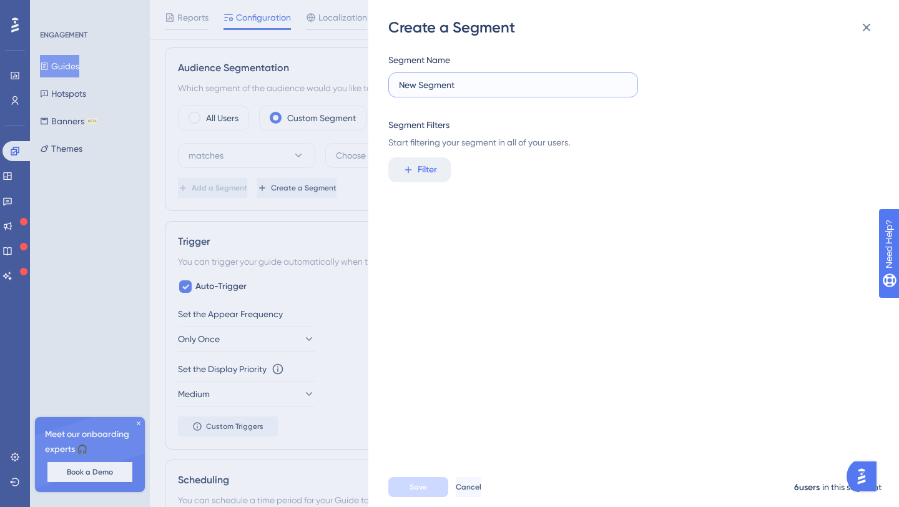
click at [537, 90] on input "New Segment" at bounding box center [513, 85] width 228 height 14
click at [492, 87] on input "New Segment" at bounding box center [513, 85] width 228 height 14
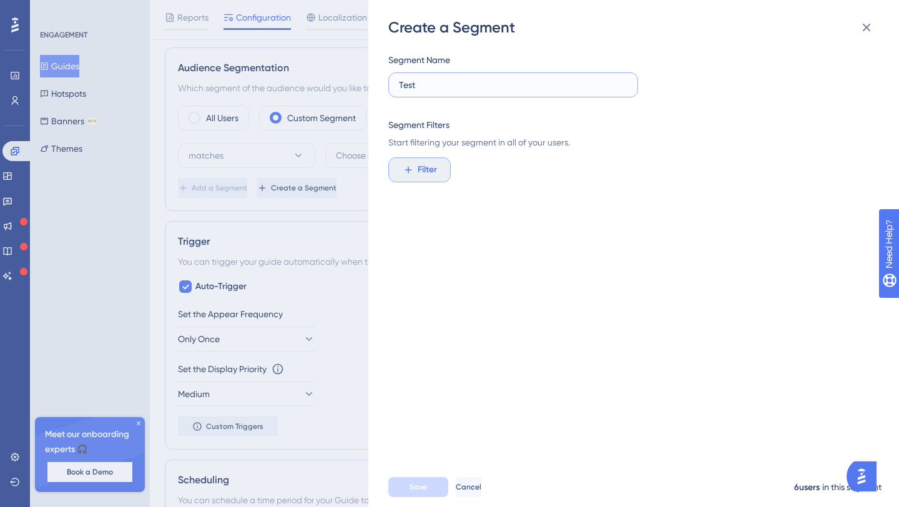
type input "Test"
click at [418, 157] on button "Filter" at bounding box center [419, 169] width 62 height 25
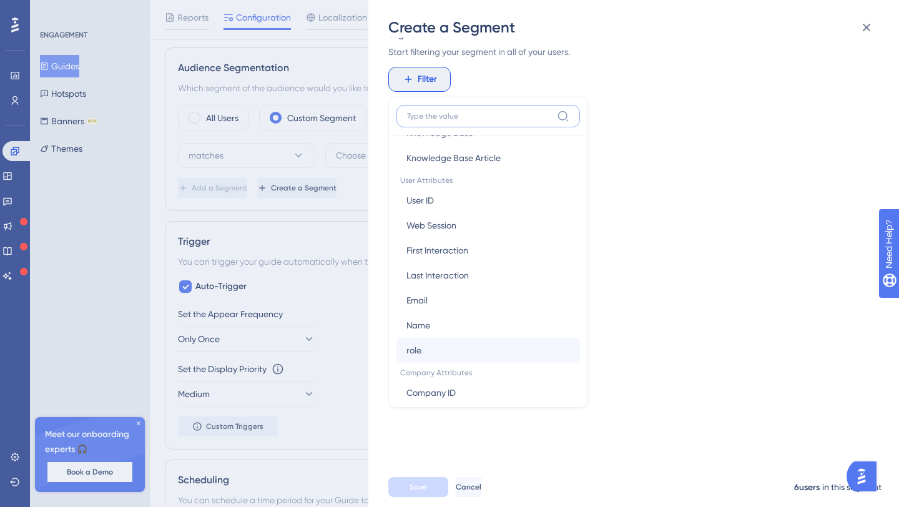
scroll to position [556, 0]
click at [474, 348] on button "role role" at bounding box center [488, 350] width 184 height 25
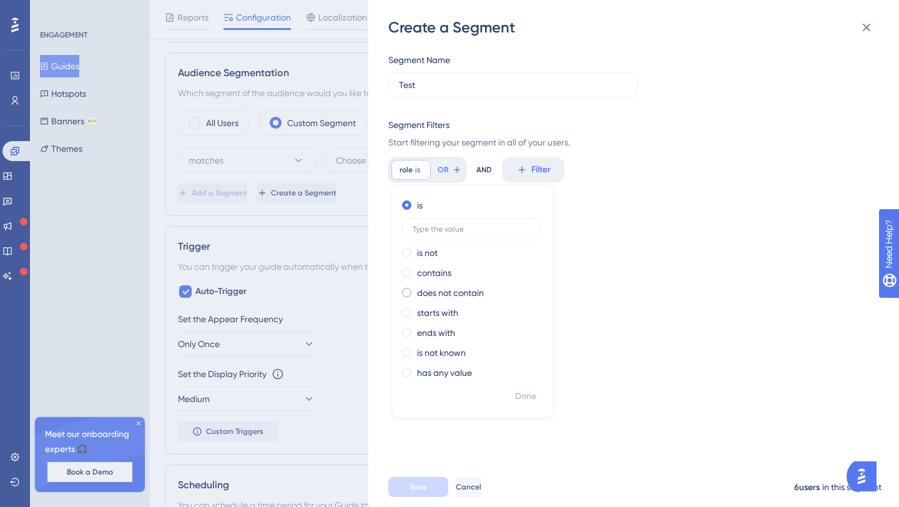
scroll to position [433, 0]
click at [432, 275] on label "contains" at bounding box center [434, 272] width 34 height 15
click at [409, 247] on span at bounding box center [406, 244] width 9 height 9
click at [415, 242] on input "radio" at bounding box center [415, 242] width 0 height 0
click at [406, 203] on span at bounding box center [406, 204] width 9 height 9
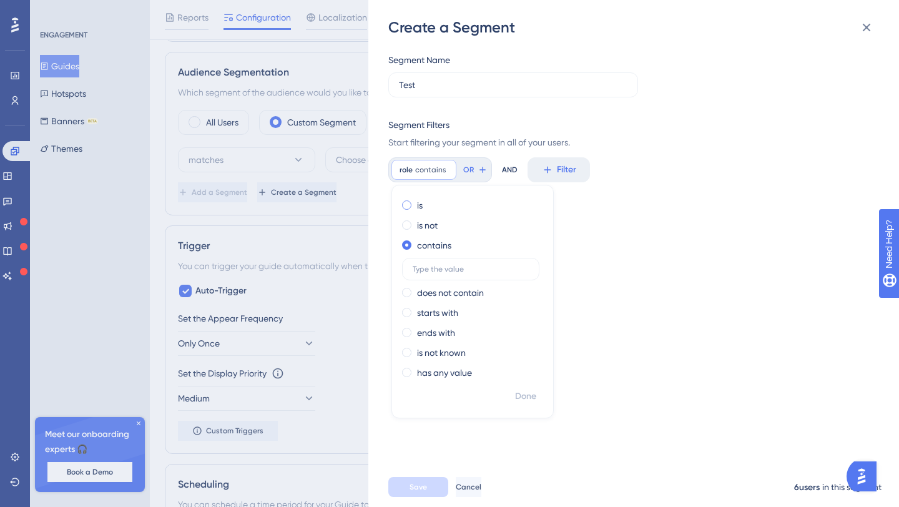
click at [415, 202] on input "radio" at bounding box center [415, 202] width 0 height 0
type input "user"
click at [529, 389] on span "Done" at bounding box center [525, 396] width 21 height 15
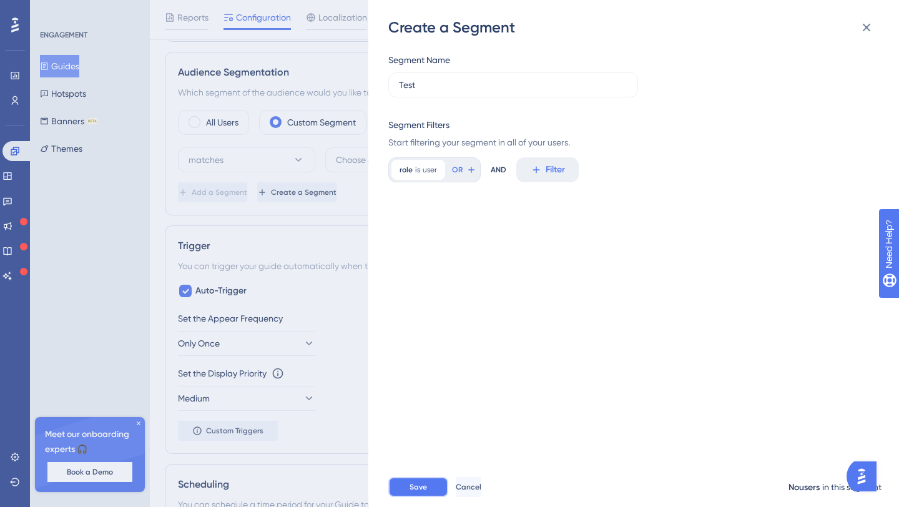
click at [430, 487] on button "Save" at bounding box center [418, 487] width 60 height 20
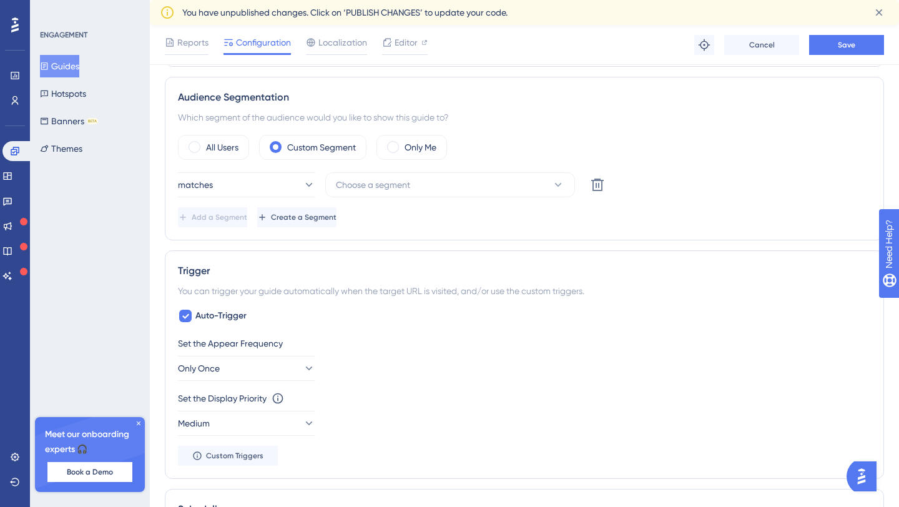
click at [558, 136] on div "All Users Custom Segment Only Me" at bounding box center [524, 147] width 693 height 25
click at [287, 181] on button "matches" at bounding box center [246, 184] width 137 height 25
click at [474, 187] on button "Choose a segment" at bounding box center [450, 184] width 250 height 25
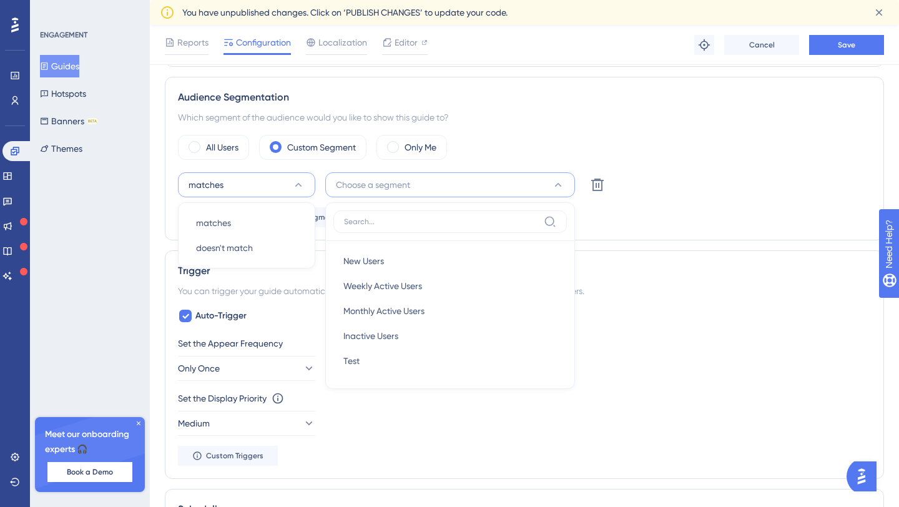
scroll to position [474, 0]
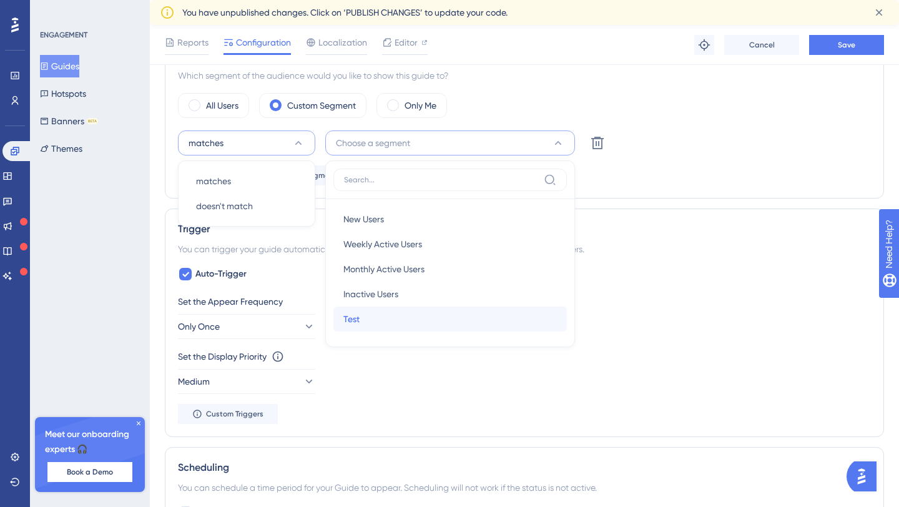
click at [423, 321] on div "Test Test" at bounding box center [449, 318] width 213 height 25
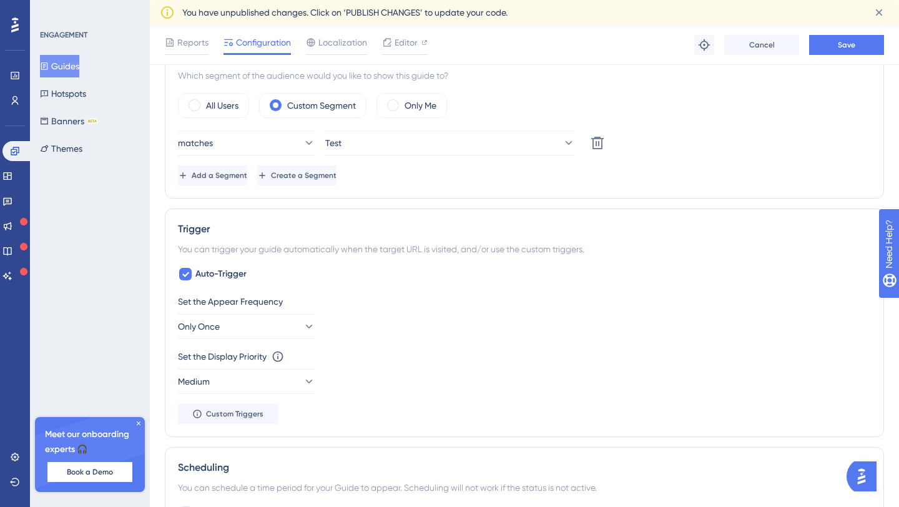
click at [543, 101] on div "All Users Custom Segment Only Me" at bounding box center [524, 105] width 693 height 25
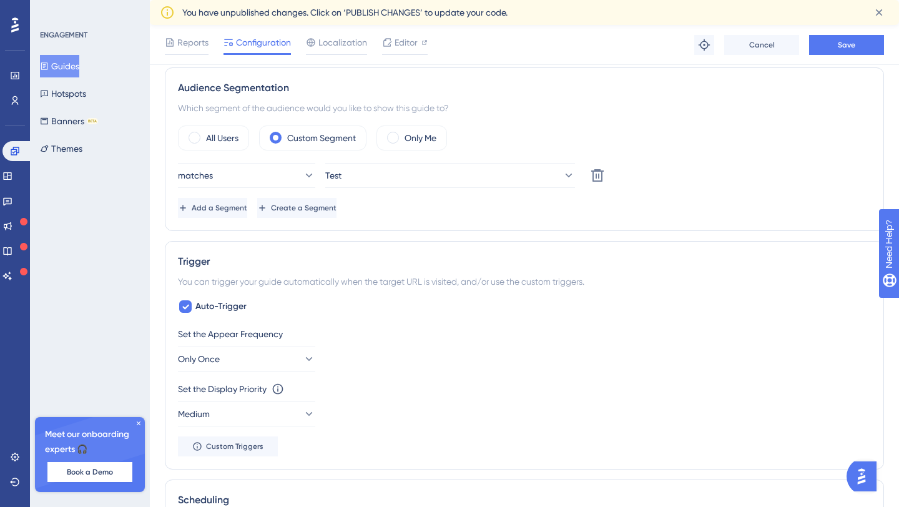
scroll to position [439, 0]
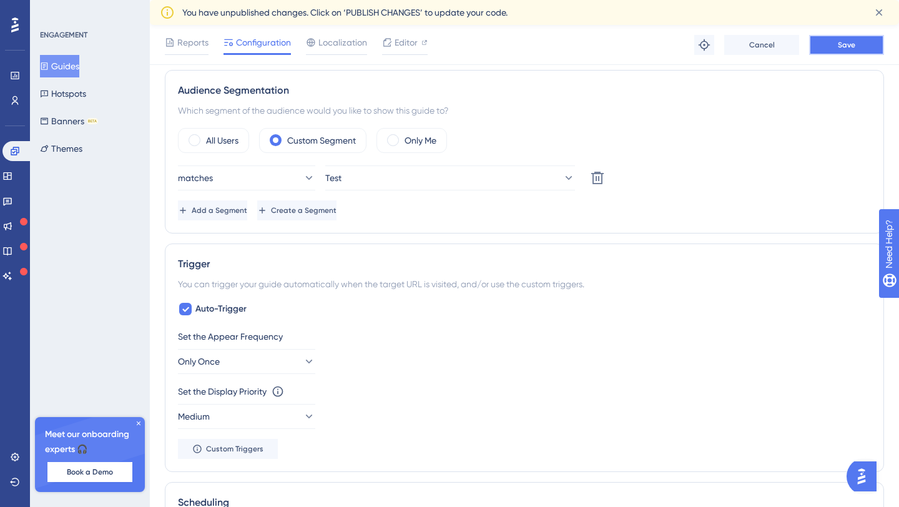
click at [843, 40] on span "Save" at bounding box center [846, 45] width 17 height 10
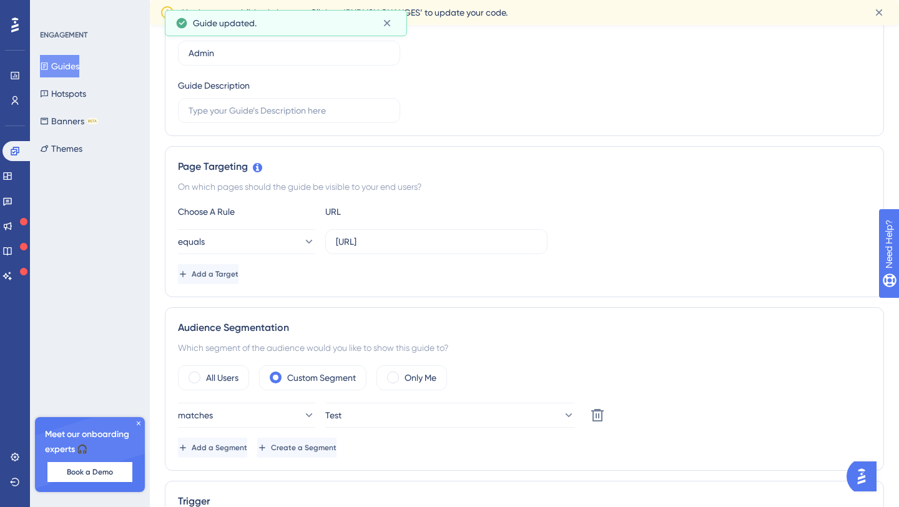
scroll to position [0, 0]
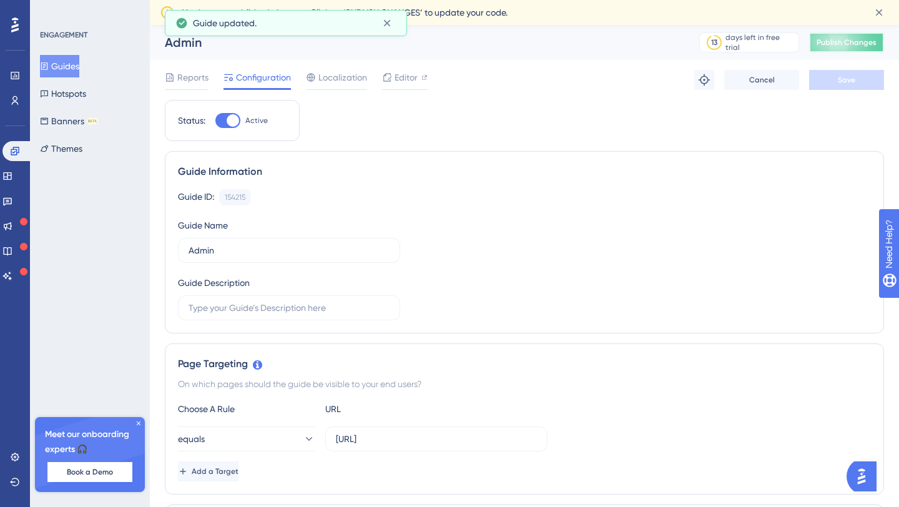
click at [839, 37] on button "Publish Changes" at bounding box center [846, 42] width 75 height 20
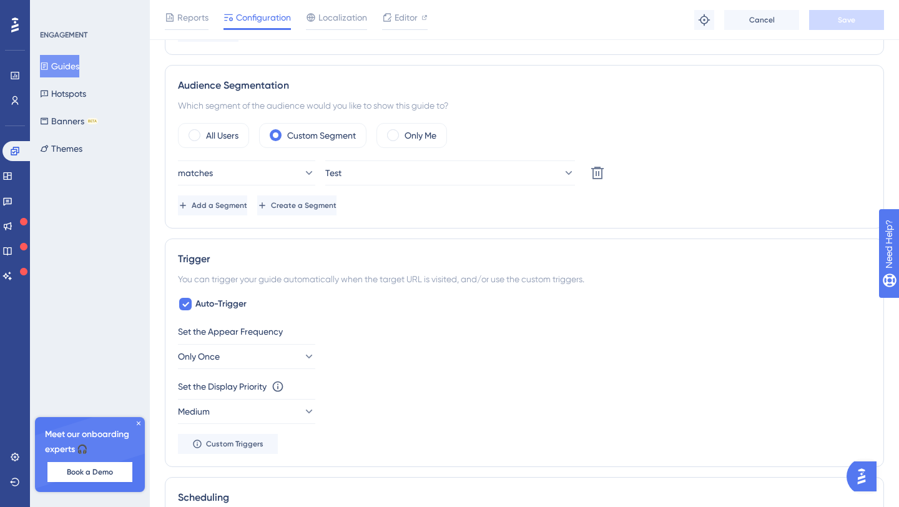
scroll to position [508, 0]
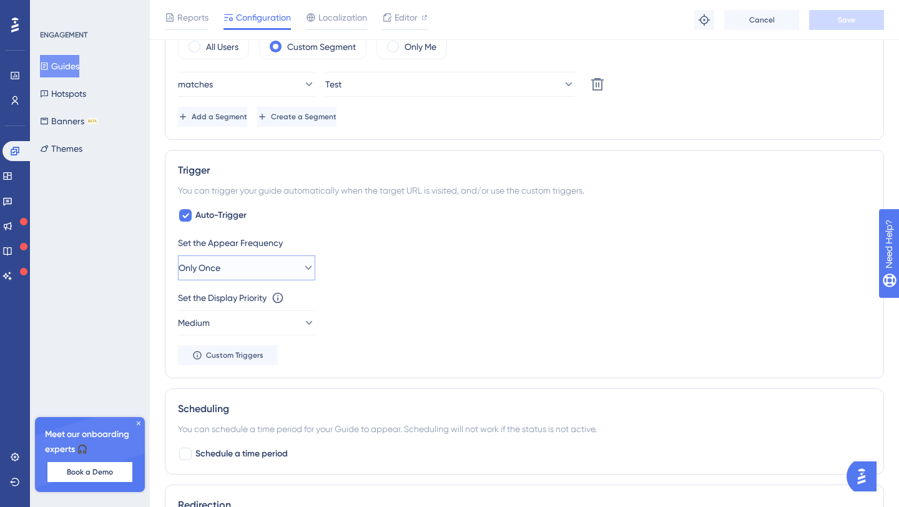
click at [302, 263] on icon at bounding box center [308, 268] width 12 height 12
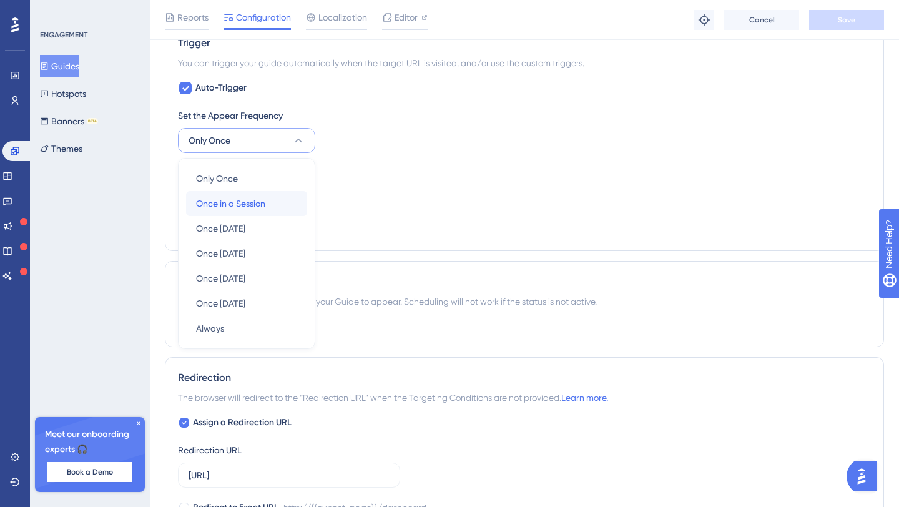
click at [263, 202] on span "Once in a Session" at bounding box center [230, 203] width 69 height 15
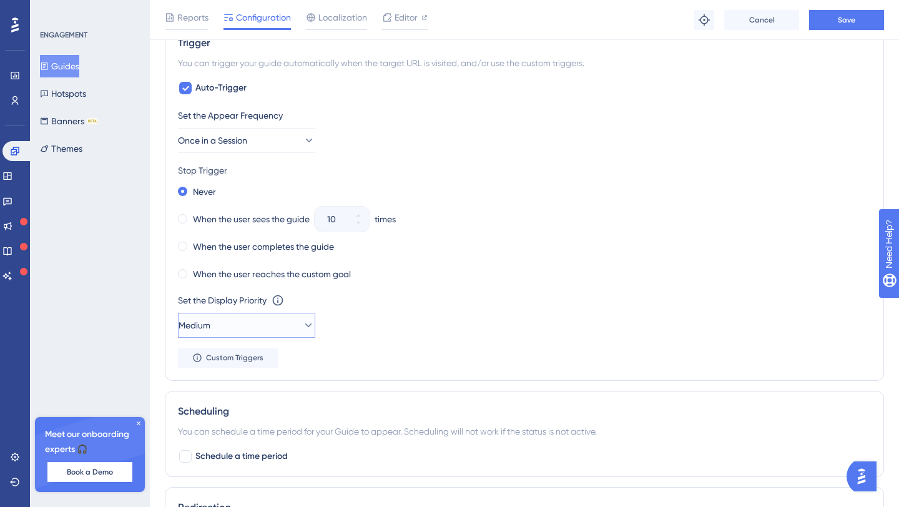
click at [290, 327] on button "Medium" at bounding box center [246, 325] width 137 height 25
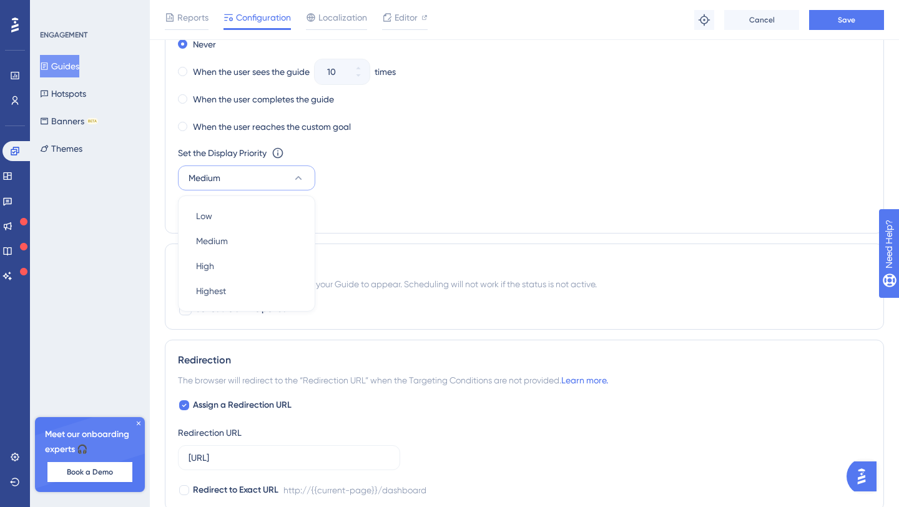
click at [428, 154] on div "Set the Display Priority This option will set the display priority between auto…" at bounding box center [524, 152] width 693 height 15
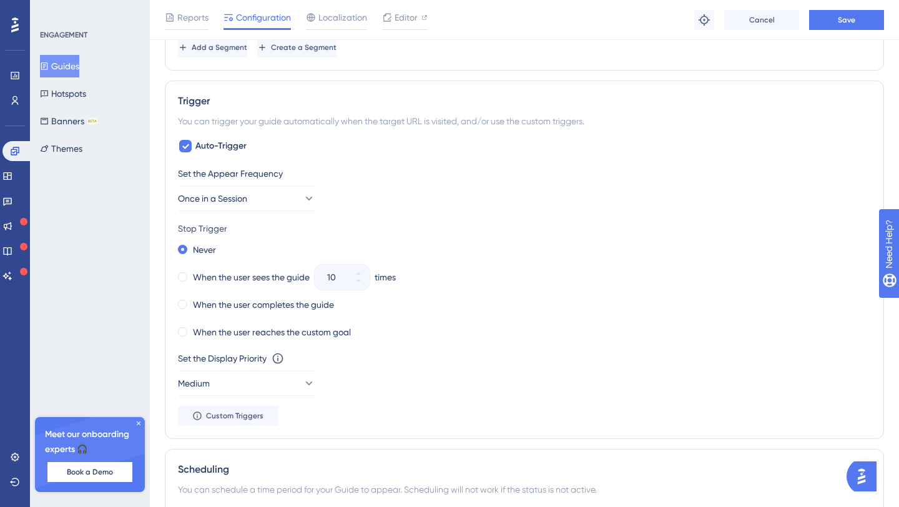
scroll to position [569, 0]
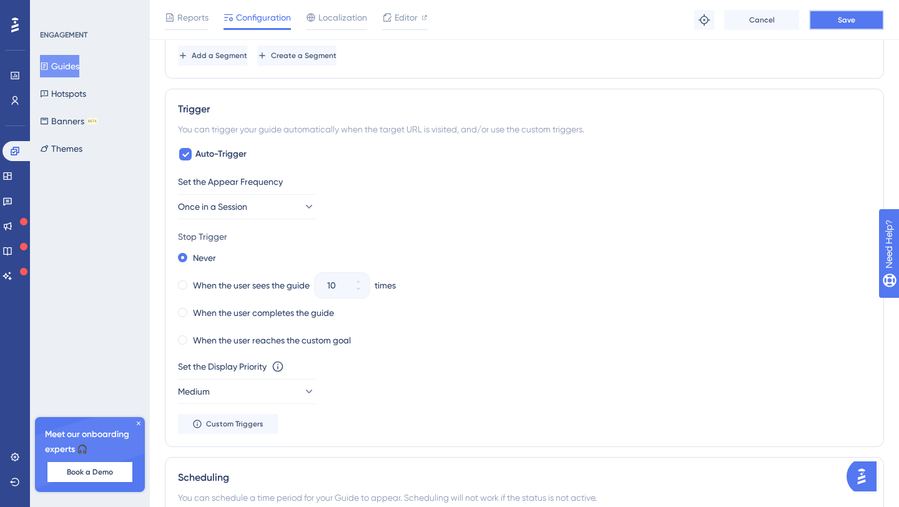
click at [849, 19] on span "Save" at bounding box center [846, 20] width 17 height 10
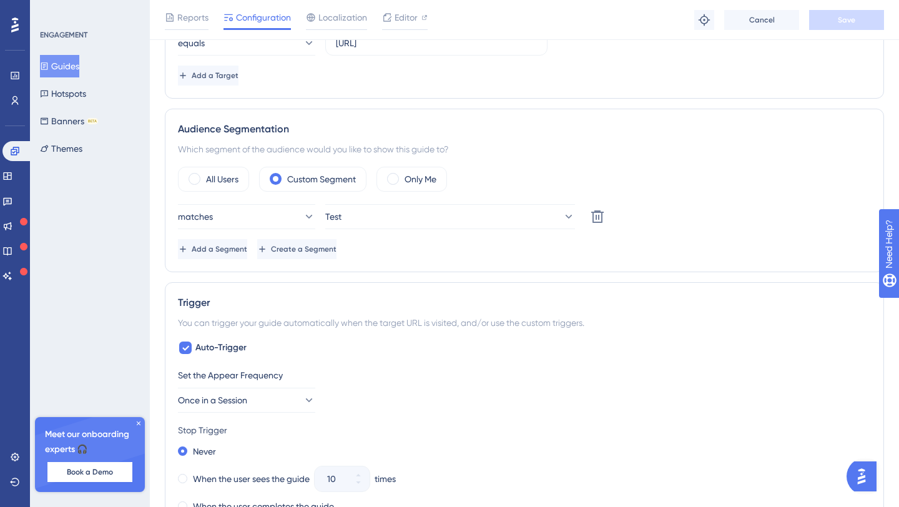
scroll to position [484, 0]
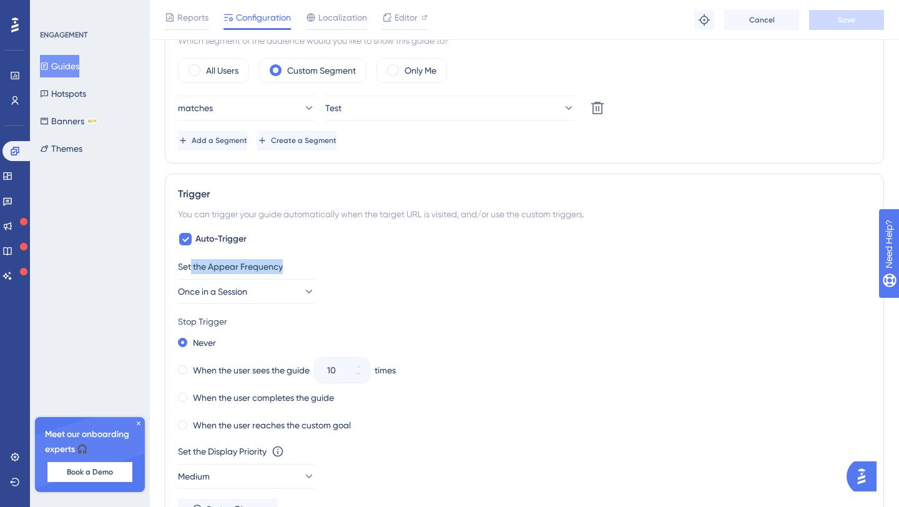
drag, startPoint x: 287, startPoint y: 269, endPoint x: 192, endPoint y: 269, distance: 94.9
click at [192, 269] on div "Set the Appear Frequency" at bounding box center [524, 266] width 693 height 15
click at [277, 285] on button "Once in a Session" at bounding box center [246, 291] width 137 height 25
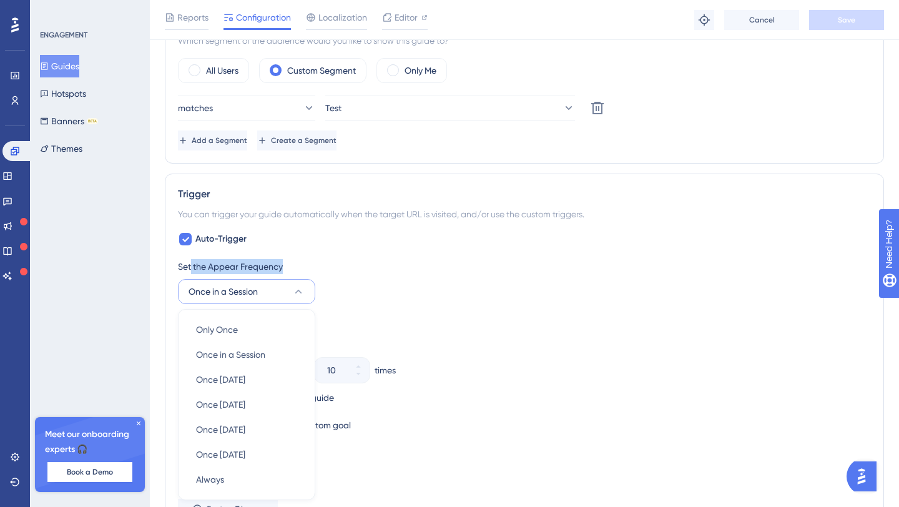
scroll to position [635, 0]
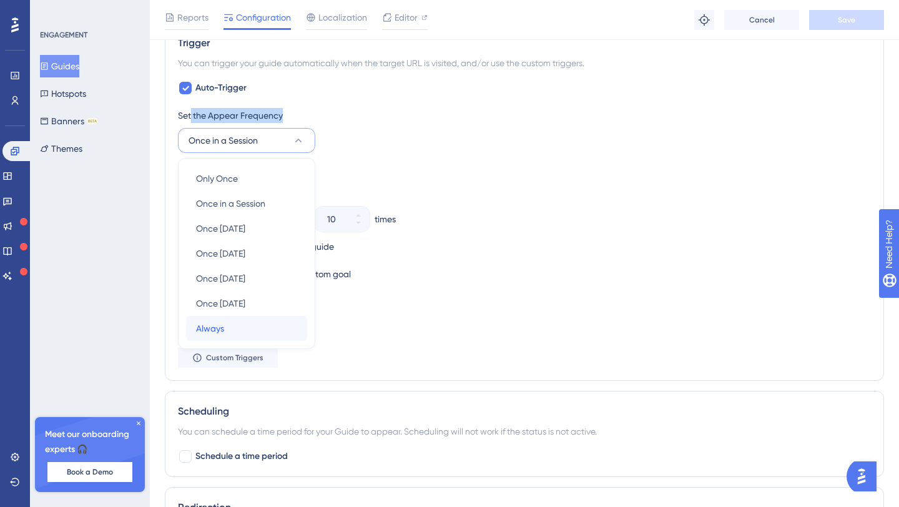
click at [248, 335] on div "Always Always" at bounding box center [246, 328] width 101 height 25
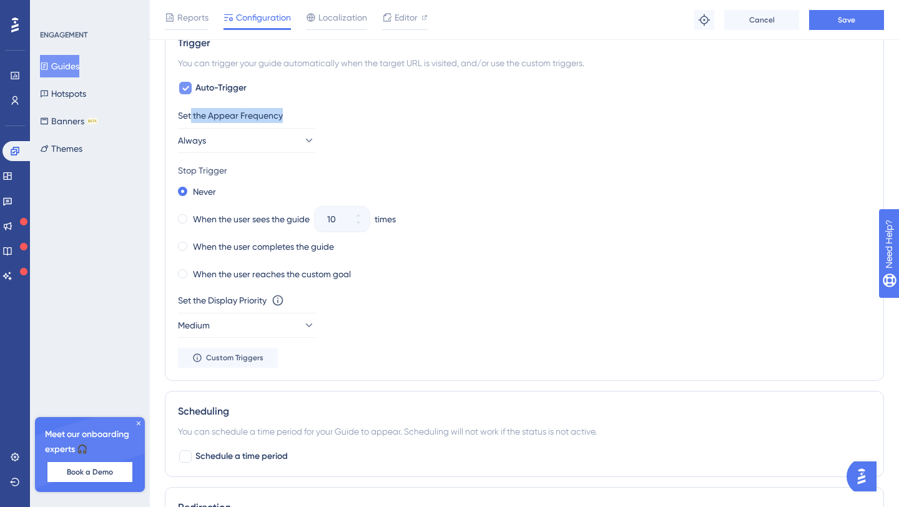
click at [205, 89] on span "Auto-Trigger" at bounding box center [220, 88] width 51 height 15
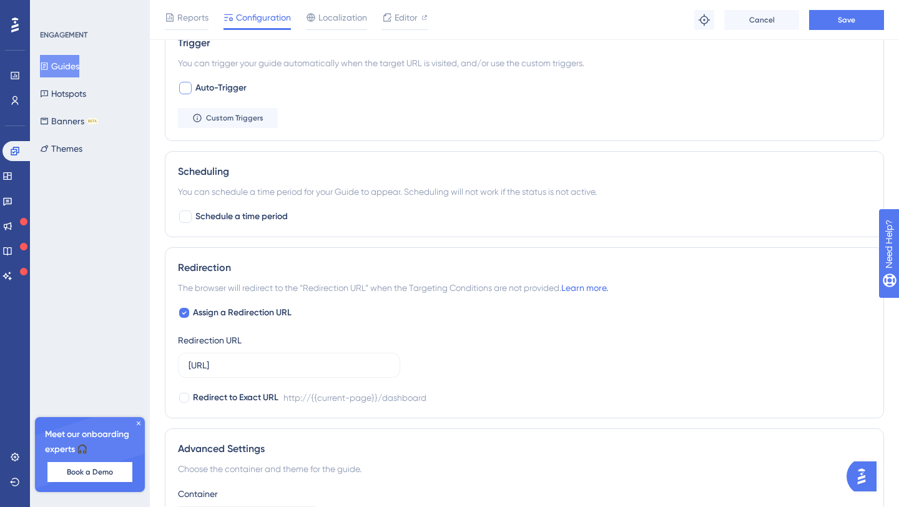
click at [205, 89] on span "Auto-Trigger" at bounding box center [220, 88] width 51 height 15
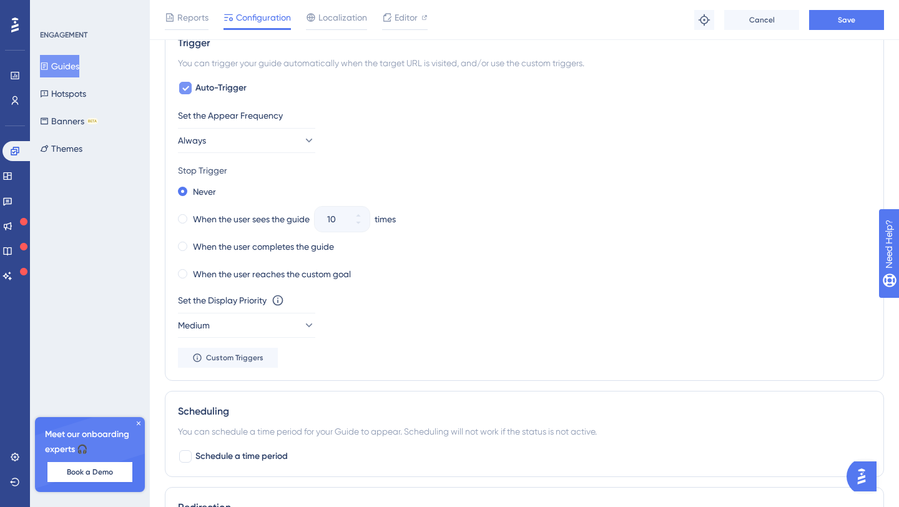
click at [205, 89] on span "Auto-Trigger" at bounding box center [220, 88] width 51 height 15
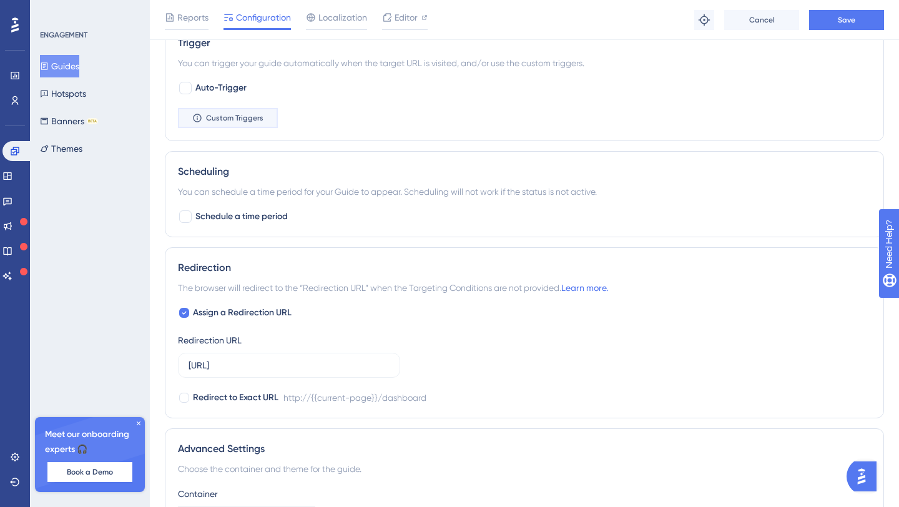
click at [270, 118] on button "Custom Triggers" at bounding box center [228, 118] width 100 height 20
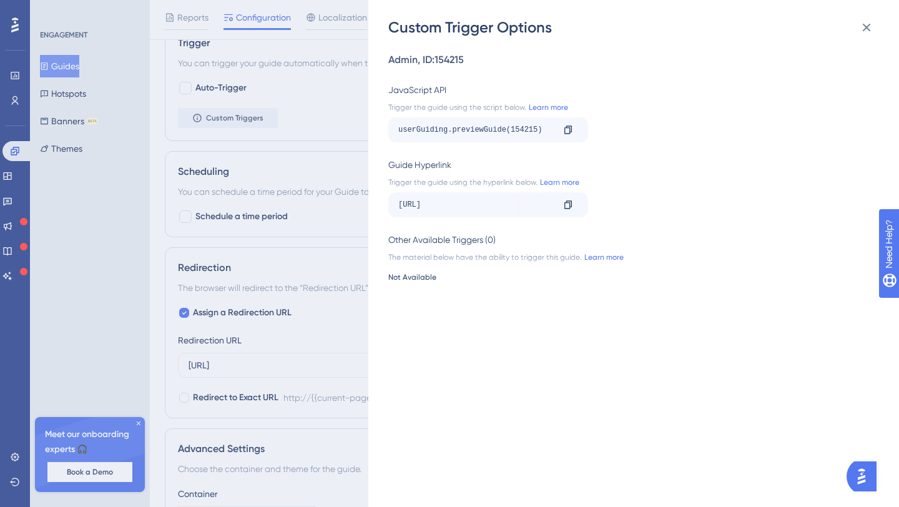
click at [316, 105] on div "Custom Trigger Options Admin , ID: 154215 JavaScript API Trigger the guide usin…" at bounding box center [449, 253] width 899 height 507
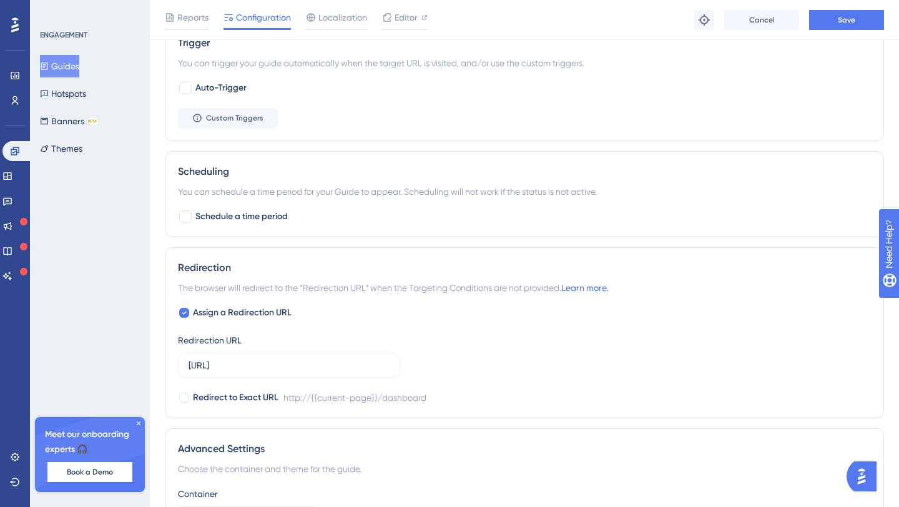
click at [218, 95] on div "Auto-Trigger Custom Triggers" at bounding box center [524, 104] width 693 height 47
click at [218, 93] on span "Auto-Trigger" at bounding box center [220, 88] width 51 height 15
checkbox input "true"
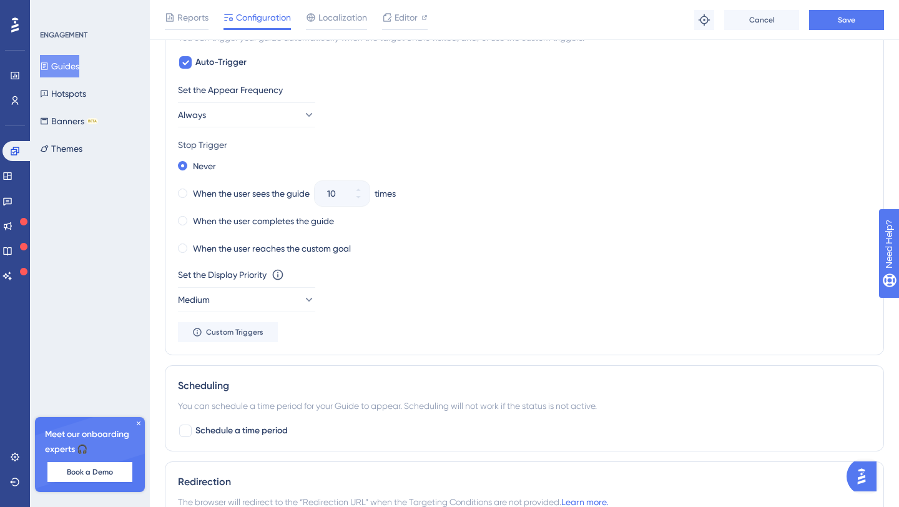
scroll to position [670, 0]
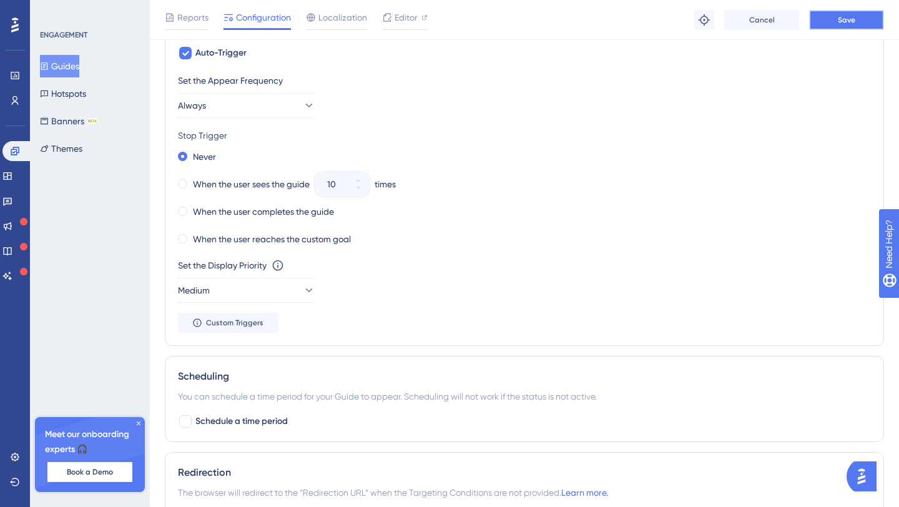
click at [836, 19] on button "Save" at bounding box center [846, 20] width 75 height 20
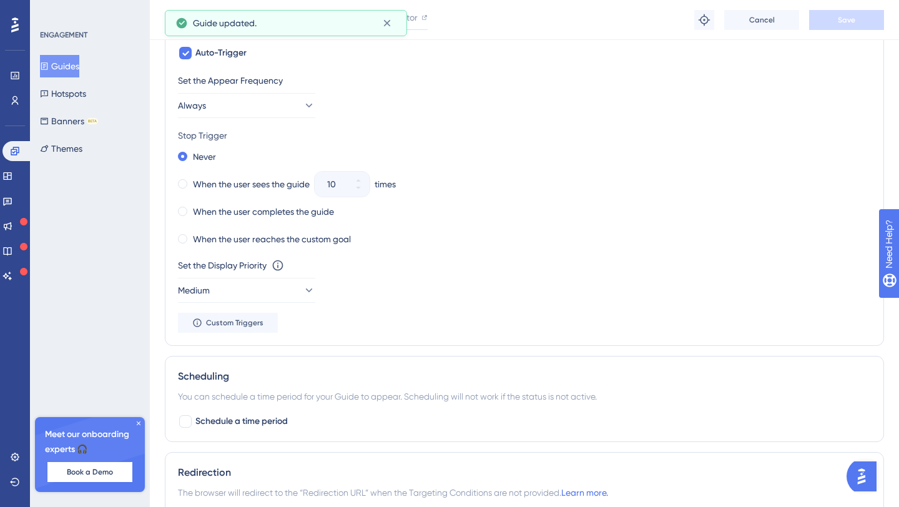
scroll to position [0, 0]
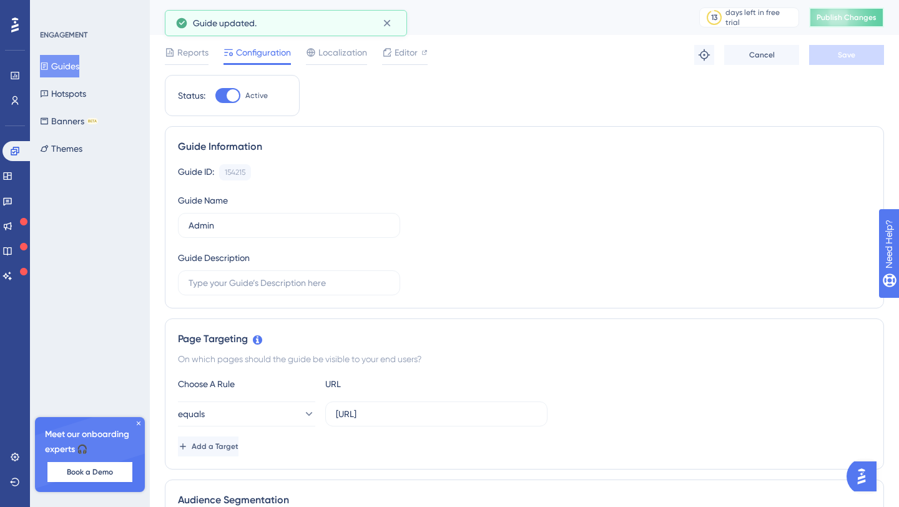
click at [832, 21] on span "Publish Changes" at bounding box center [846, 17] width 60 height 10
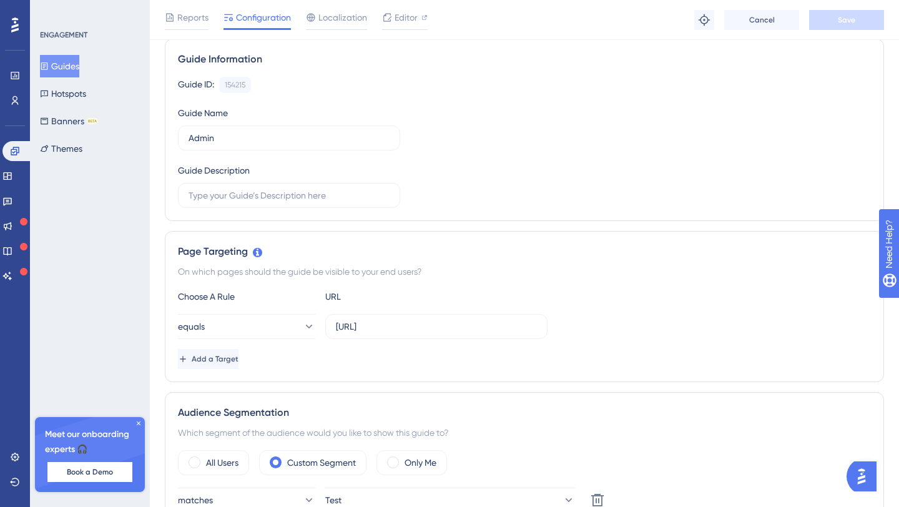
scroll to position [312, 0]
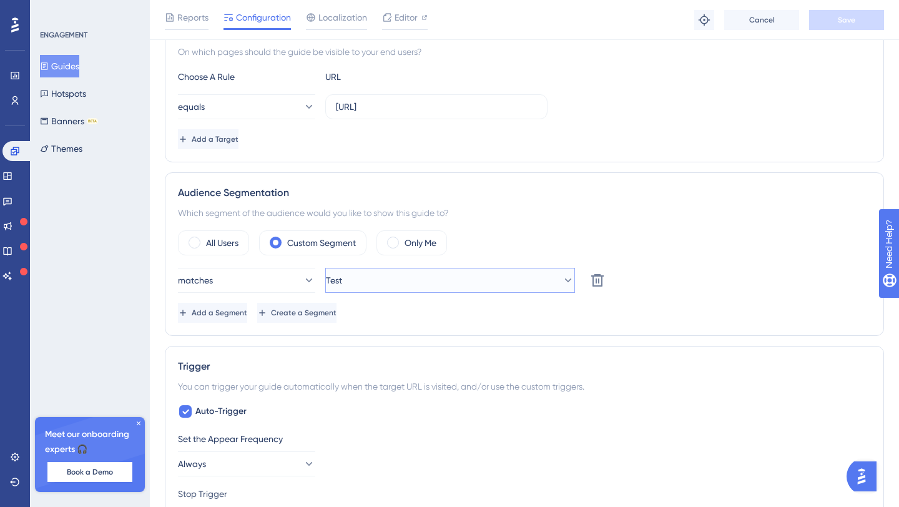
click at [425, 277] on button "Test" at bounding box center [450, 280] width 250 height 25
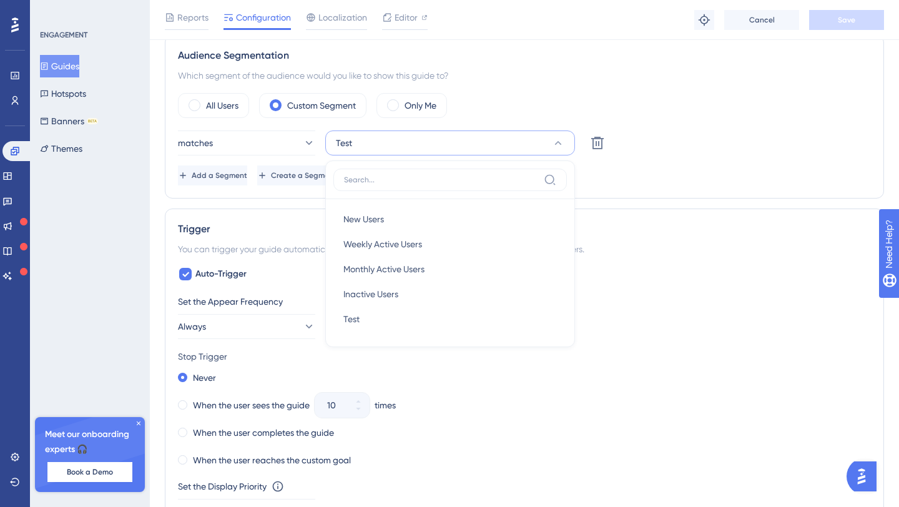
click at [576, 100] on div "All Users Custom Segment Only Me" at bounding box center [524, 105] width 693 height 25
click at [338, 177] on span "Create a Segment" at bounding box center [305, 175] width 66 height 10
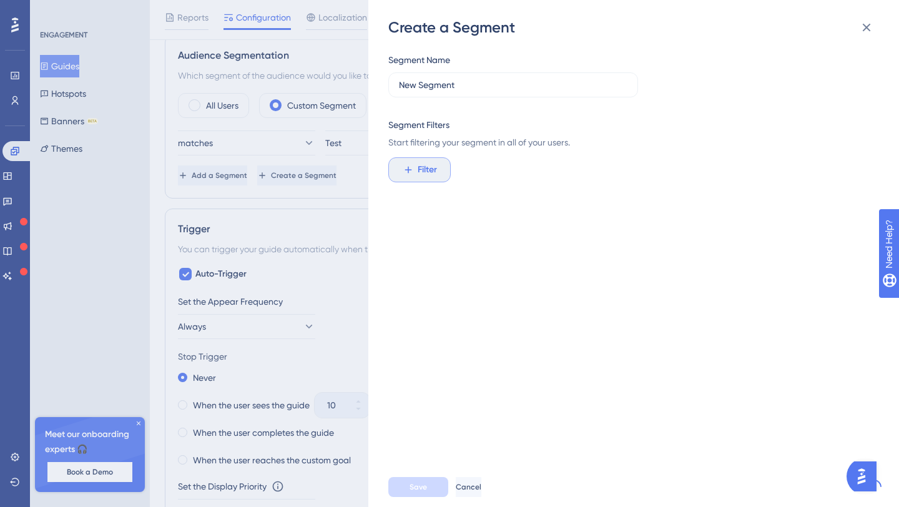
click at [431, 160] on button "Filter" at bounding box center [419, 169] width 62 height 25
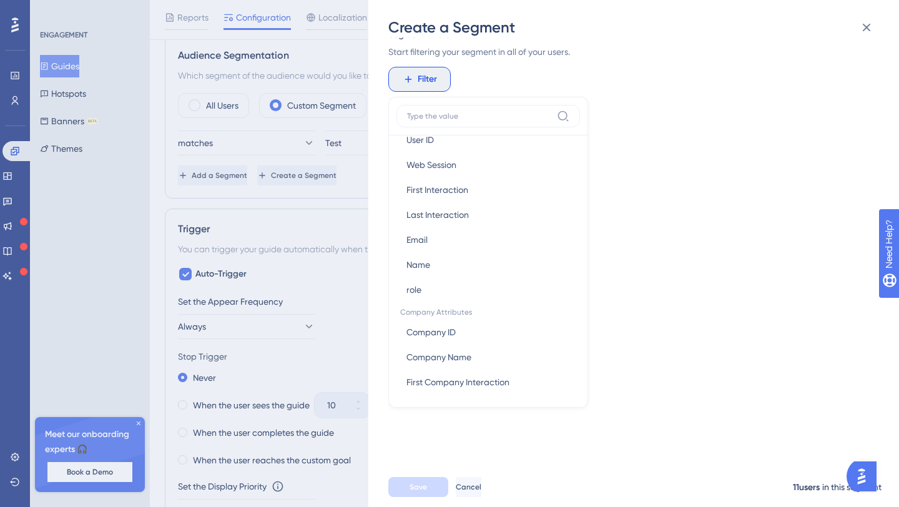
scroll to position [645, 0]
click at [644, 174] on div "Segment Name New Segment Segment Filters Start filtering your segment in all of…" at bounding box center [639, 251] width 503 height 429
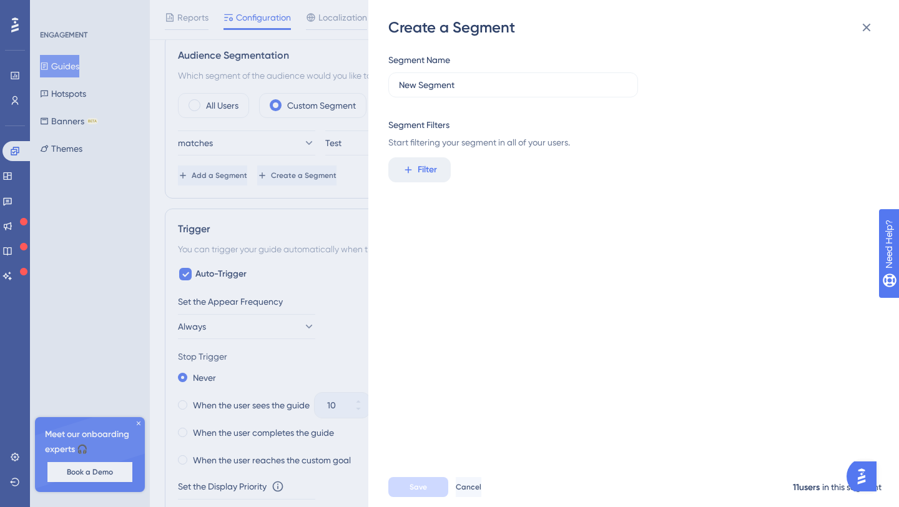
scroll to position [0, 0]
click at [864, 30] on icon at bounding box center [866, 27] width 15 height 15
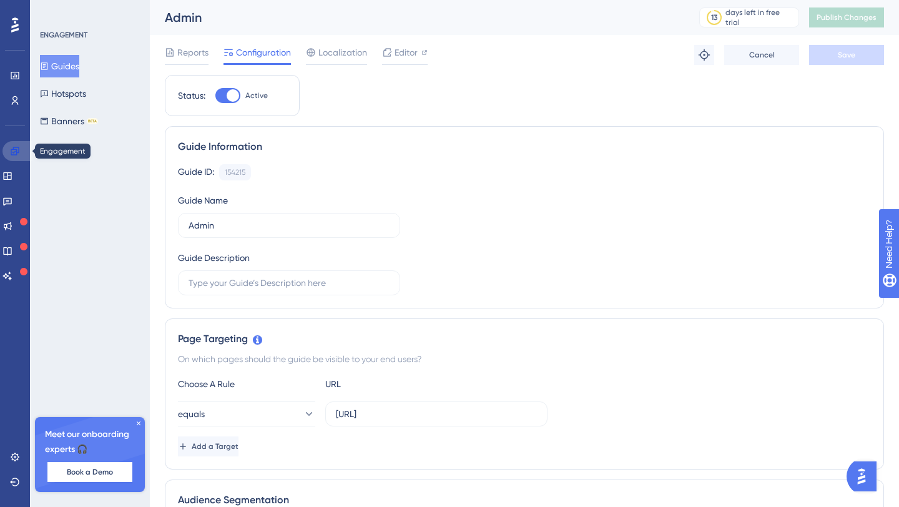
click at [14, 144] on link at bounding box center [17, 151] width 30 height 20
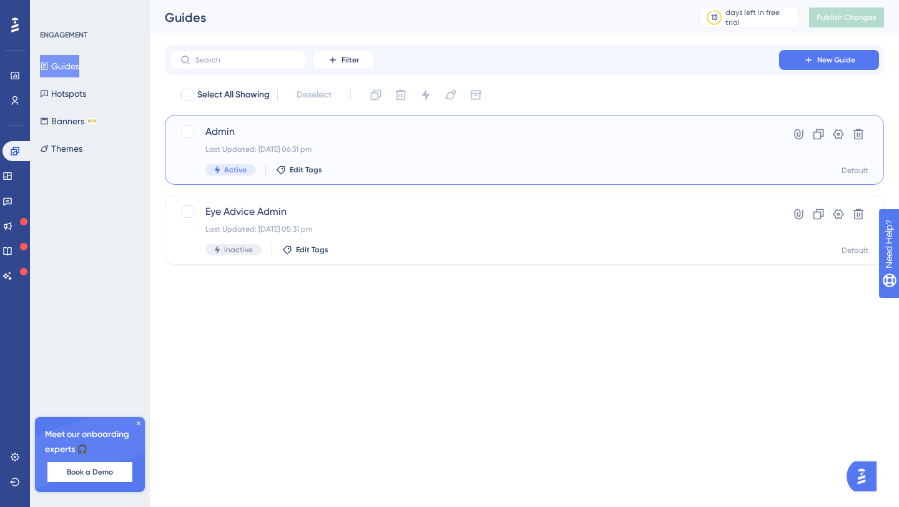
click at [350, 153] on div "Last Updated: 15 Oct 2025 06:31 pm" at bounding box center [474, 149] width 538 height 10
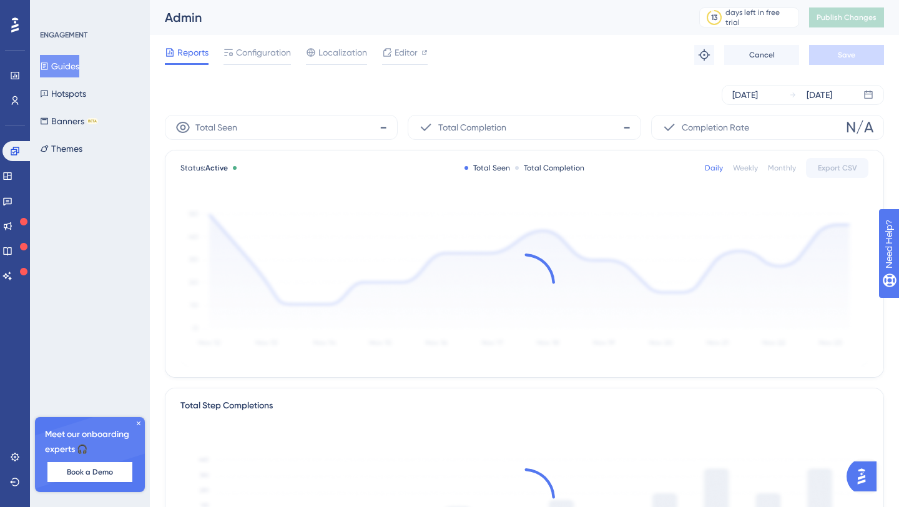
click at [342, 43] on div "Reports Configuration Localization Editor Troubleshoot Cancel Save" at bounding box center [524, 55] width 719 height 40
click at [285, 46] on span "Configuration" at bounding box center [263, 52] width 55 height 15
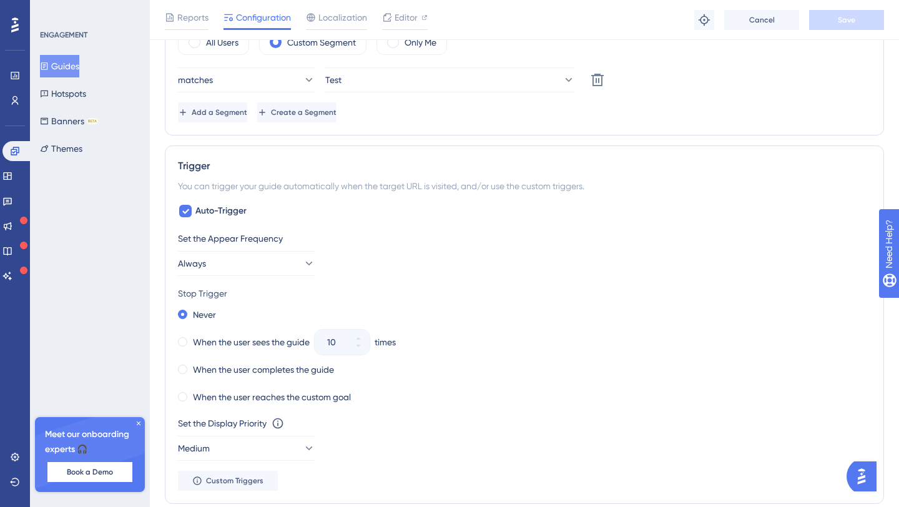
scroll to position [202, 0]
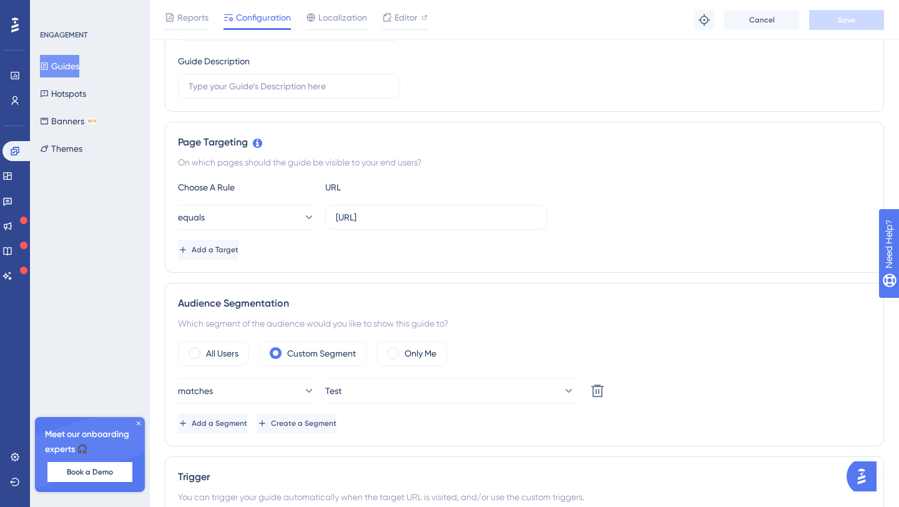
click at [416, 9] on div "Reports Configuration Localization Editor Troubleshoot Cancel Save" at bounding box center [524, 20] width 749 height 40
click at [415, 18] on span "Editor" at bounding box center [405, 17] width 23 height 15
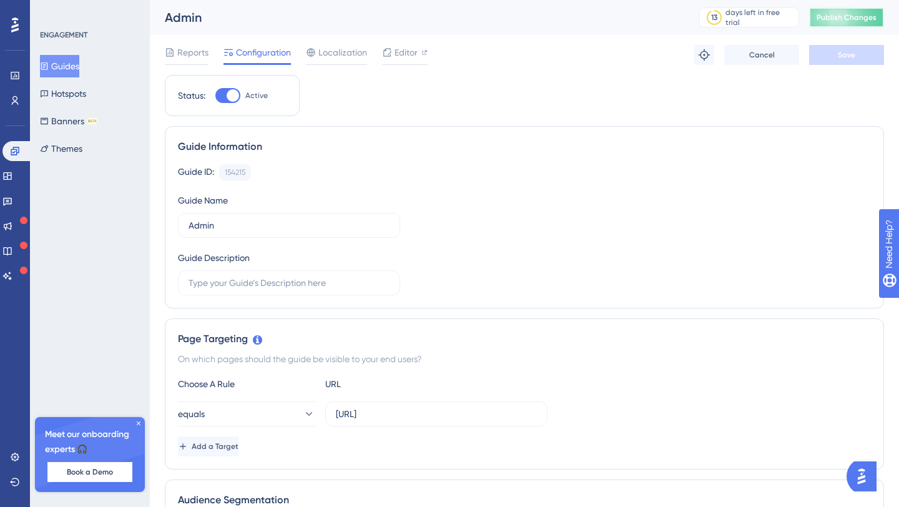
click at [842, 12] on span "Publish Changes" at bounding box center [846, 17] width 60 height 10
click at [17, 150] on icon at bounding box center [15, 151] width 10 height 10
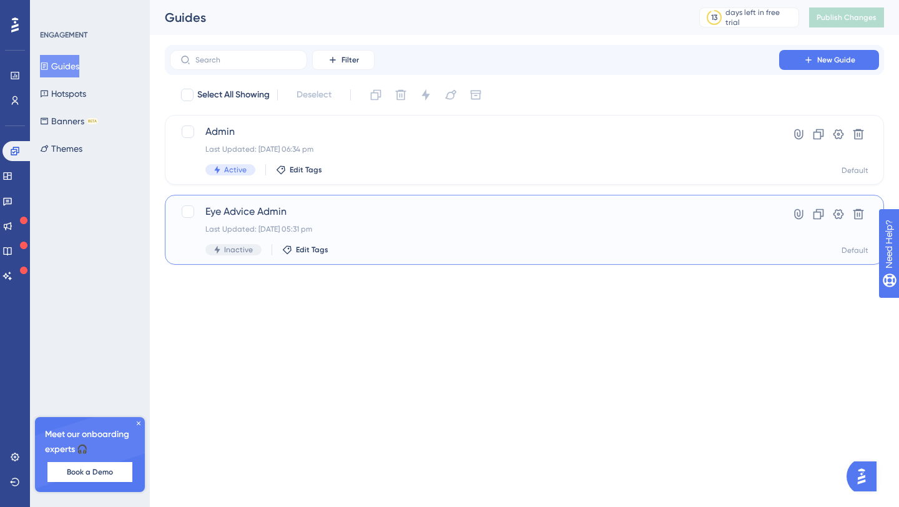
click at [503, 211] on span "Eye Advice Admin" at bounding box center [474, 211] width 538 height 15
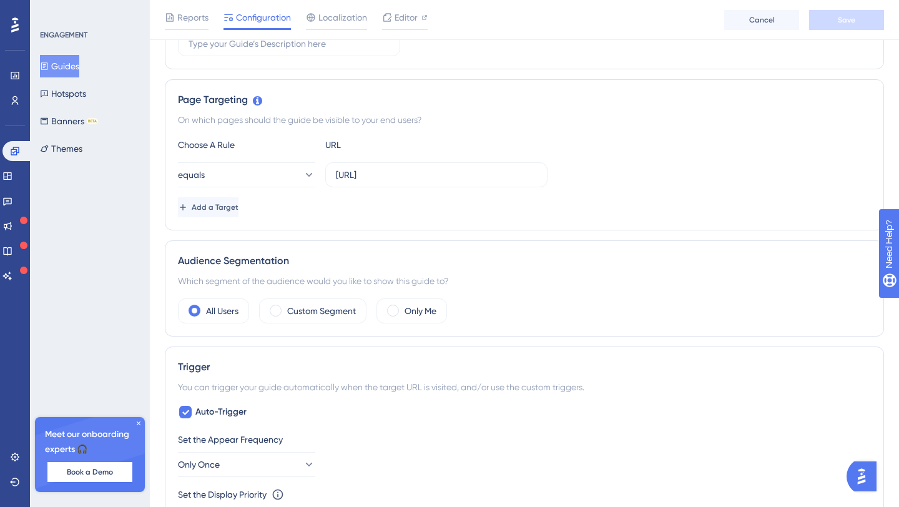
scroll to position [219, 0]
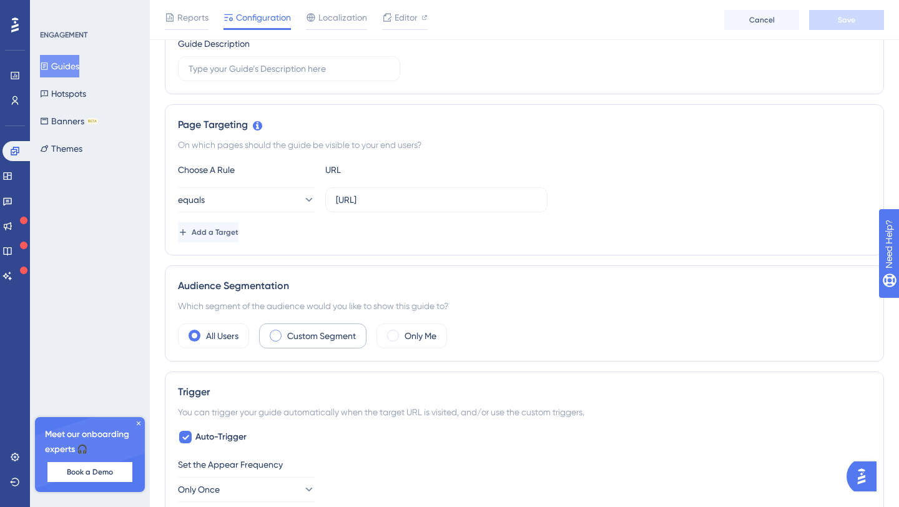
click at [295, 348] on div "Custom Segment" at bounding box center [312, 335] width 107 height 25
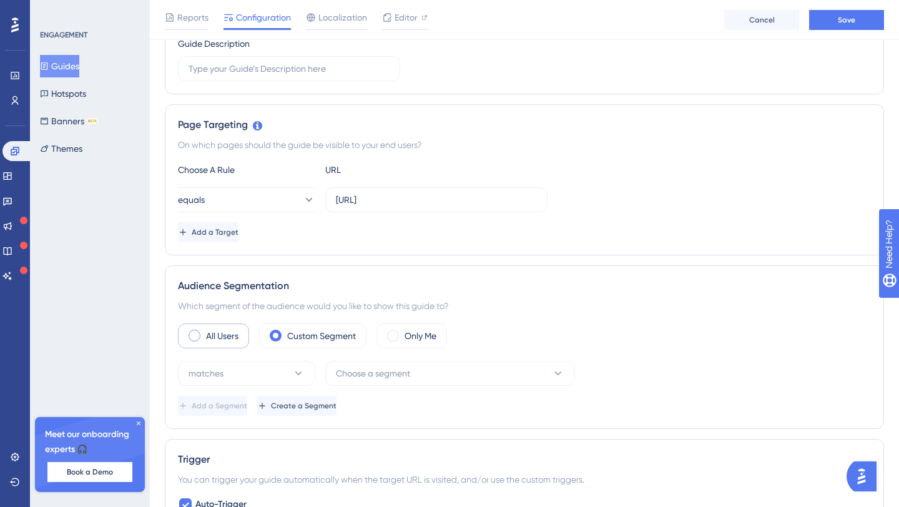
click at [230, 339] on label "All Users" at bounding box center [222, 335] width 32 height 15
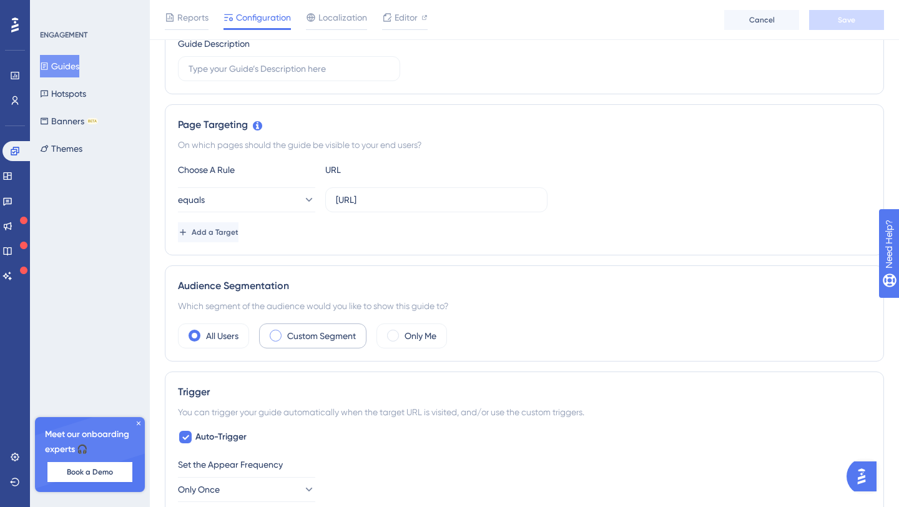
click at [308, 334] on label "Custom Segment" at bounding box center [321, 335] width 69 height 15
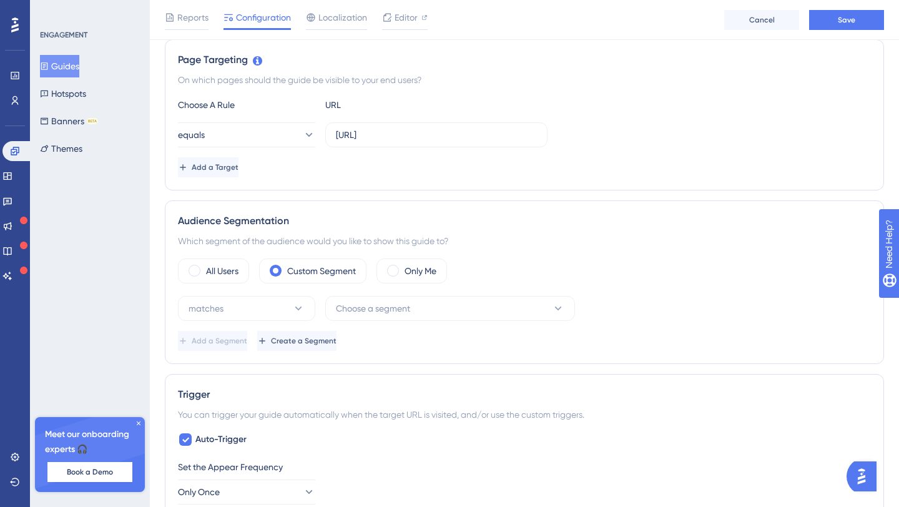
scroll to position [285, 0]
click at [338, 339] on span "Create a Segment" at bounding box center [305, 340] width 66 height 10
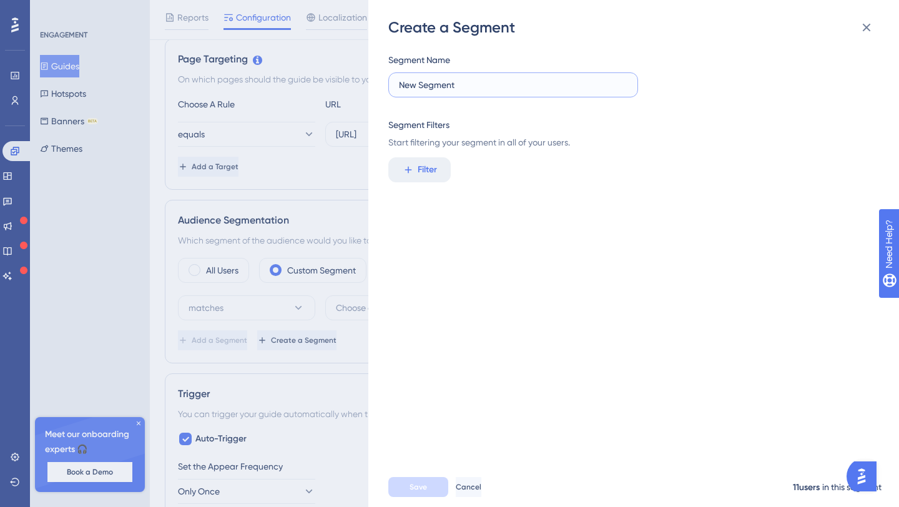
click at [444, 89] on input "New Segment" at bounding box center [513, 85] width 228 height 14
type input "Admin"
click at [443, 169] on button "Filter" at bounding box center [419, 169] width 62 height 25
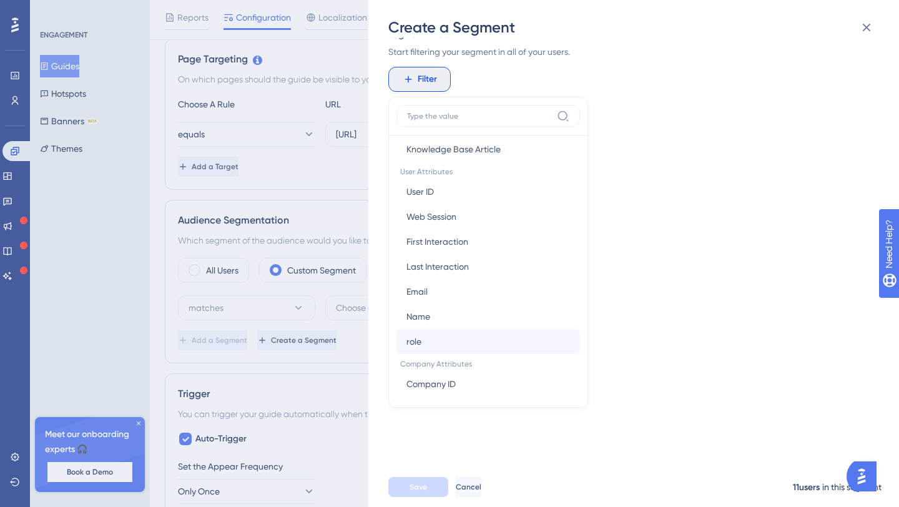
scroll to position [572, 0]
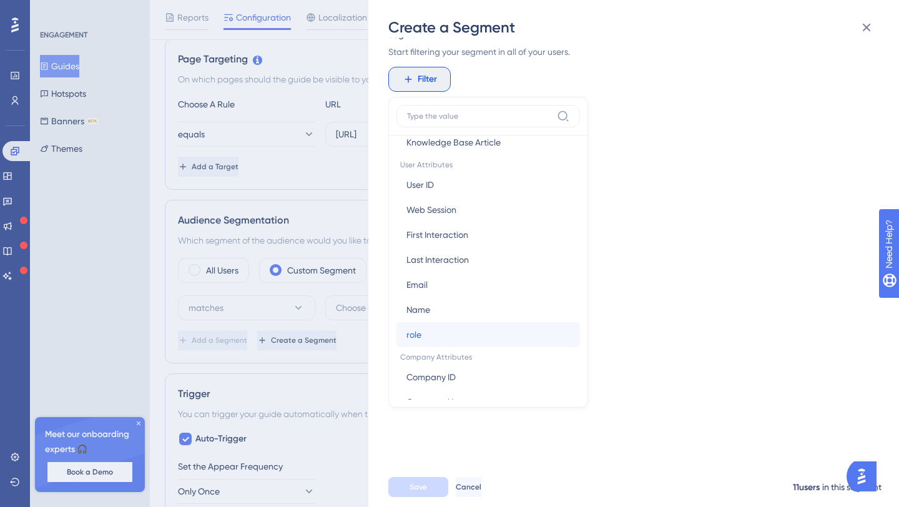
click at [438, 331] on button "role role" at bounding box center [488, 334] width 184 height 25
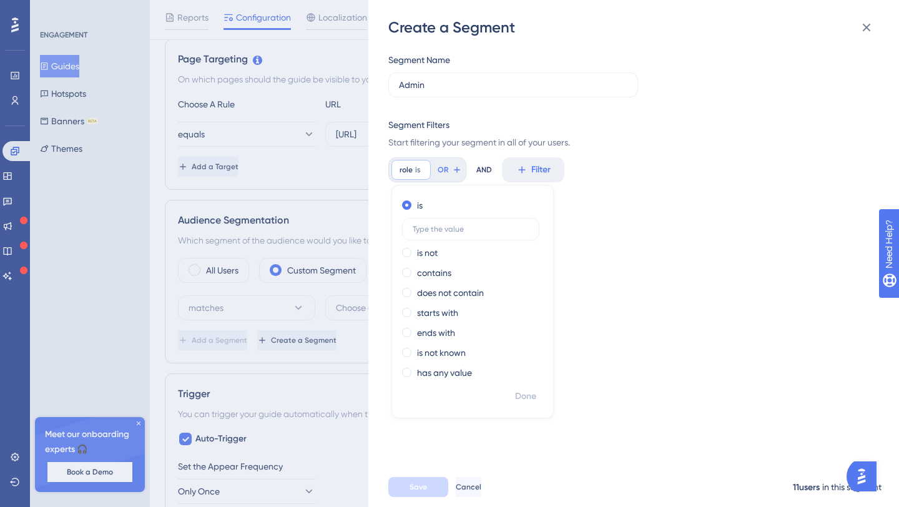
scroll to position [0, 0]
click at [446, 232] on input "text" at bounding box center [471, 229] width 116 height 9
type input "admin"
click at [527, 401] on span "Done" at bounding box center [525, 396] width 21 height 15
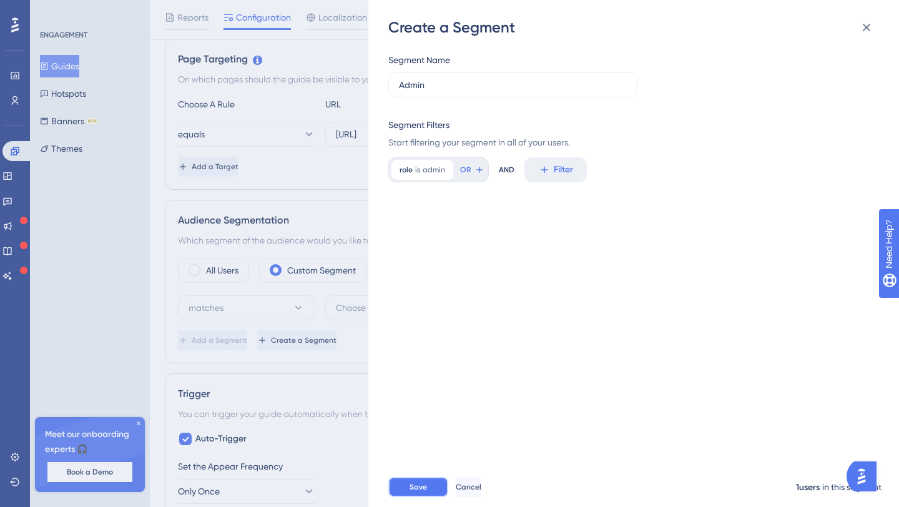
click at [420, 486] on span "Save" at bounding box center [417, 487] width 17 height 10
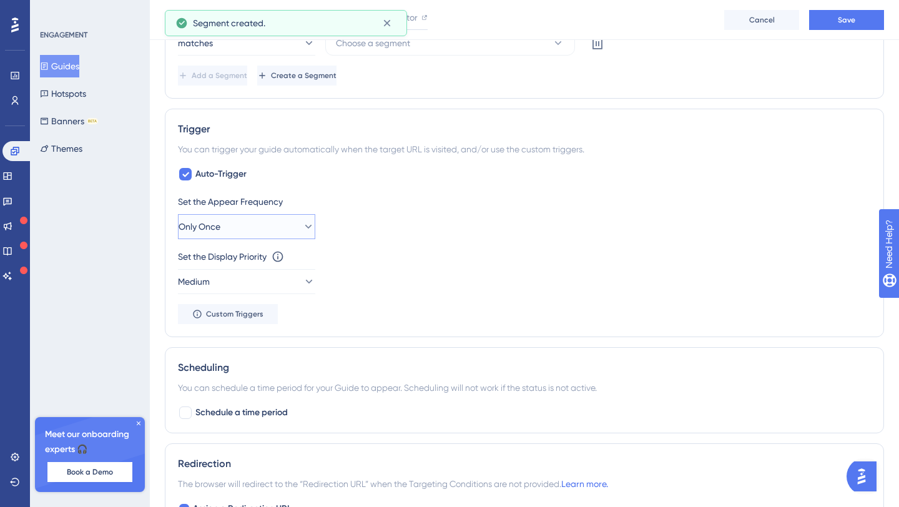
click at [243, 221] on button "Only Once" at bounding box center [246, 226] width 137 height 25
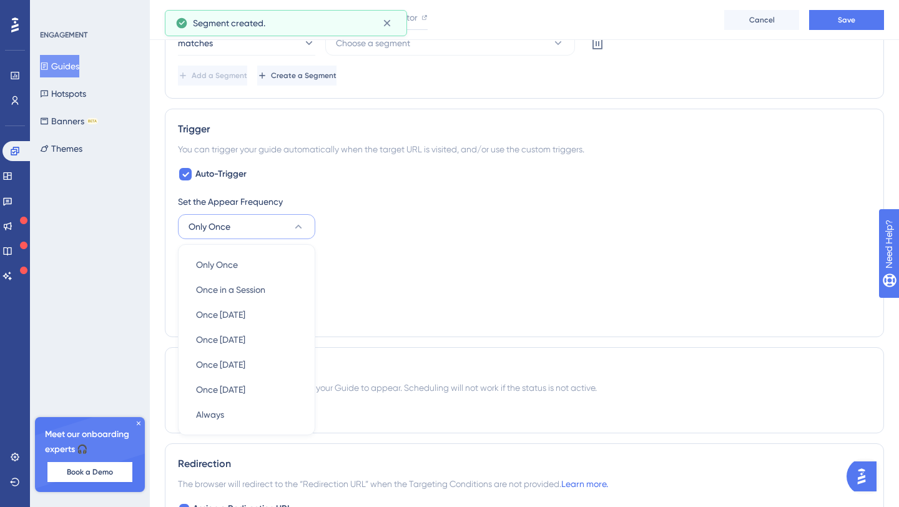
scroll to position [635, 0]
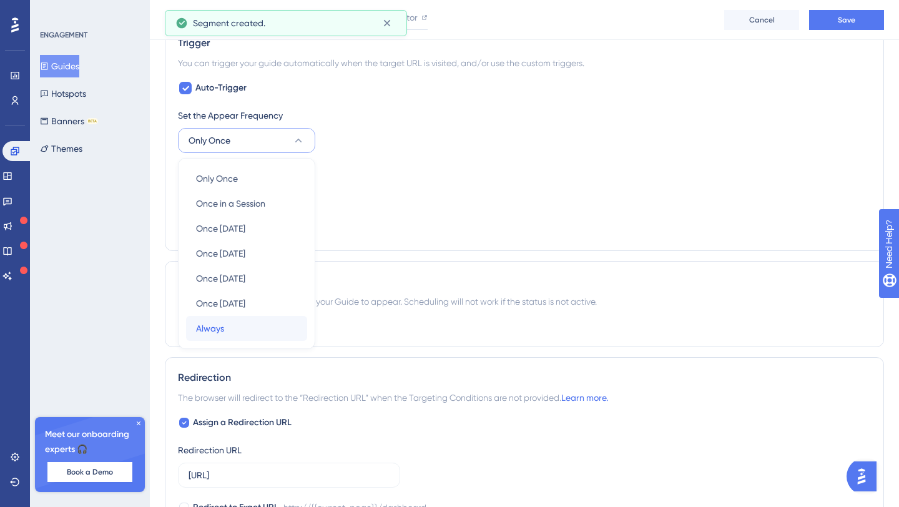
click at [235, 327] on div "Always Always" at bounding box center [246, 328] width 101 height 25
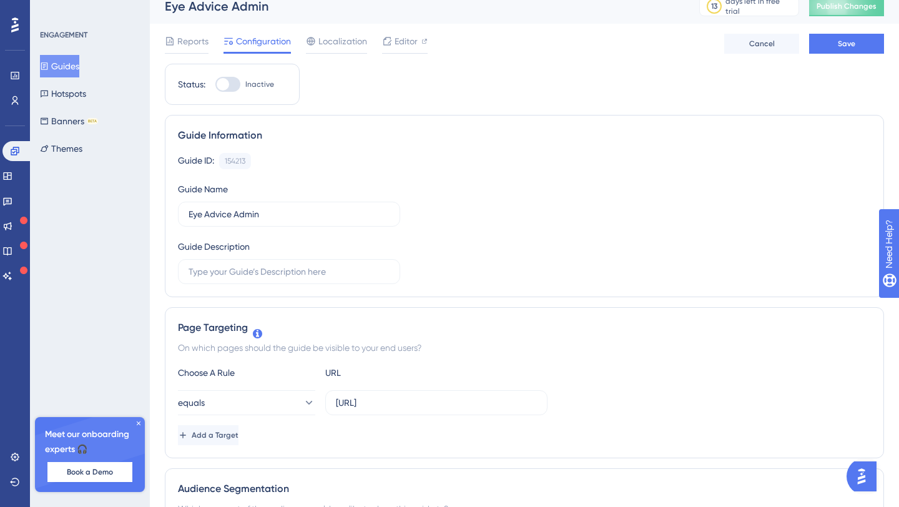
scroll to position [0, 0]
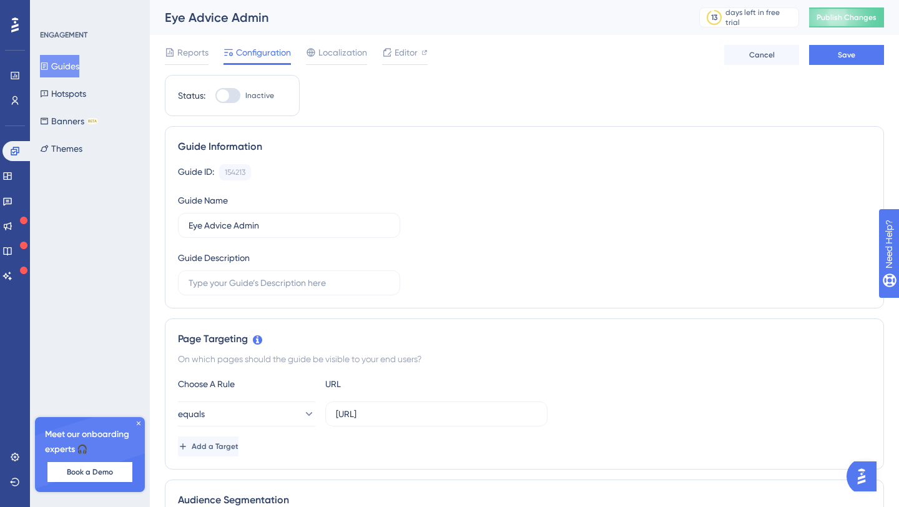
click at [222, 95] on div at bounding box center [223, 95] width 12 height 12
click at [215, 95] on input "Inactive" at bounding box center [215, 95] width 1 height 1
checkbox input "true"
click at [845, 51] on span "Save" at bounding box center [846, 55] width 17 height 10
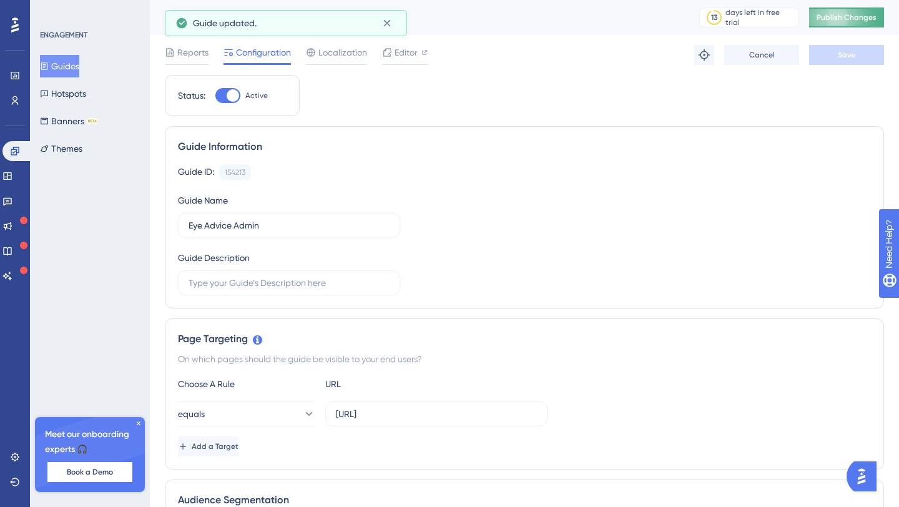
click at [844, 17] on span "Publish Changes" at bounding box center [846, 17] width 60 height 10
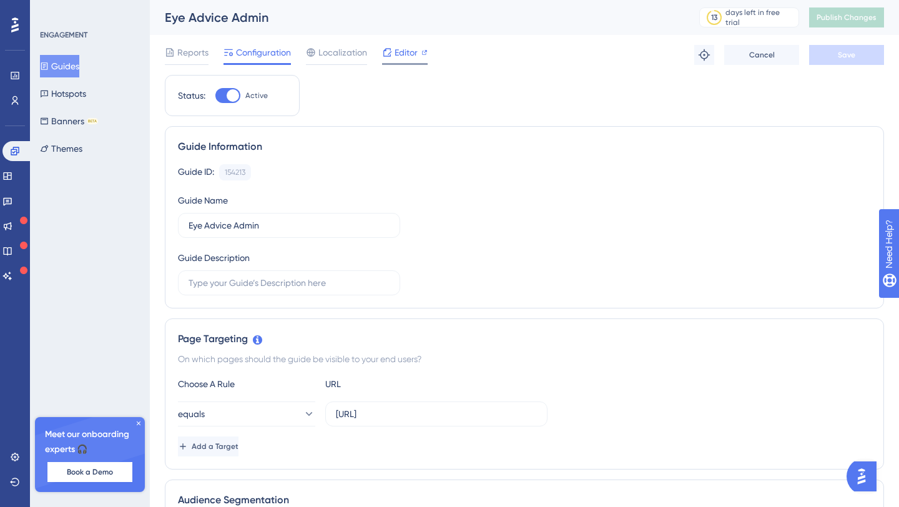
click at [392, 50] on div "Editor" at bounding box center [405, 52] width 46 height 15
click at [845, 21] on span "Publish Changes" at bounding box center [846, 17] width 60 height 10
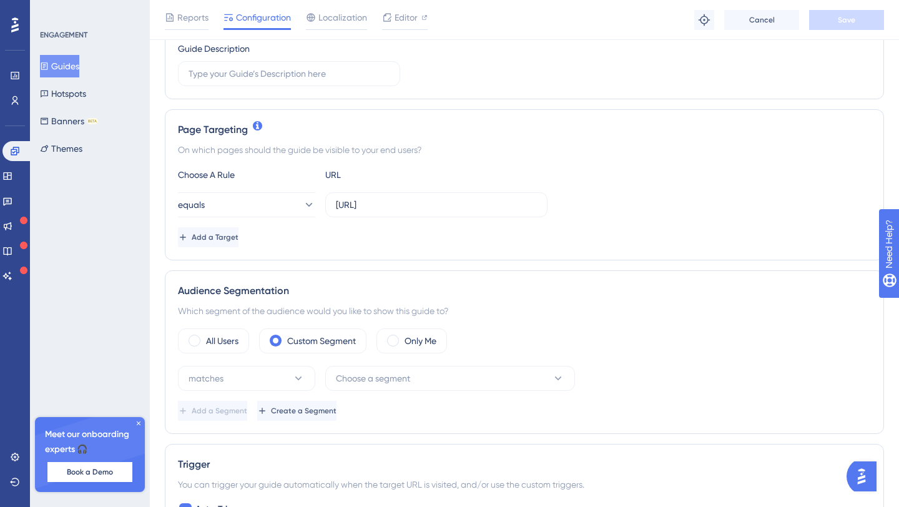
scroll to position [389, 0]
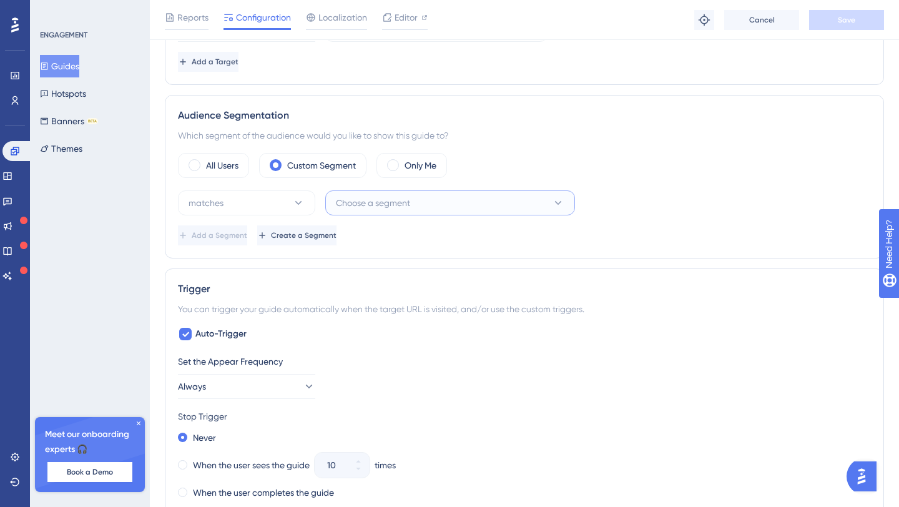
click at [416, 200] on button "Choose a segment" at bounding box center [450, 202] width 250 height 25
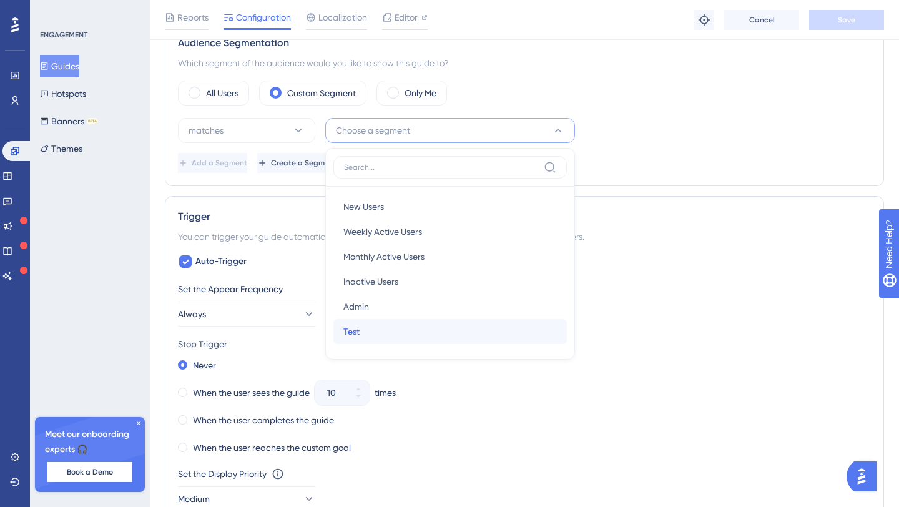
click at [401, 331] on div "Test Test" at bounding box center [449, 331] width 213 height 25
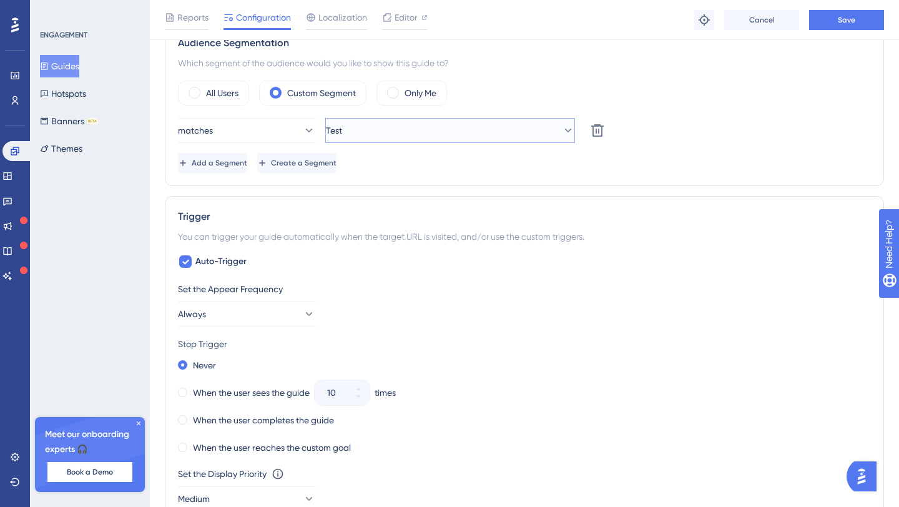
click at [431, 128] on button "Test" at bounding box center [450, 130] width 250 height 25
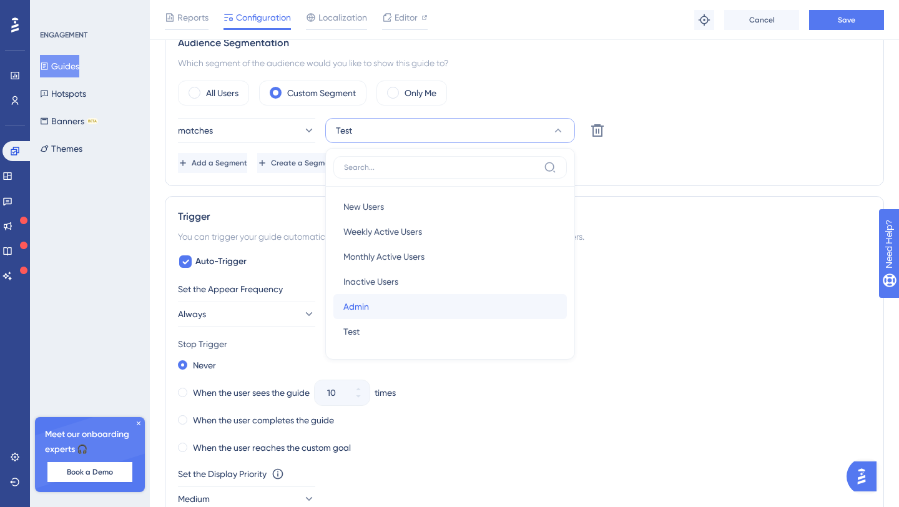
click at [422, 308] on div "Admin Admin" at bounding box center [449, 306] width 213 height 25
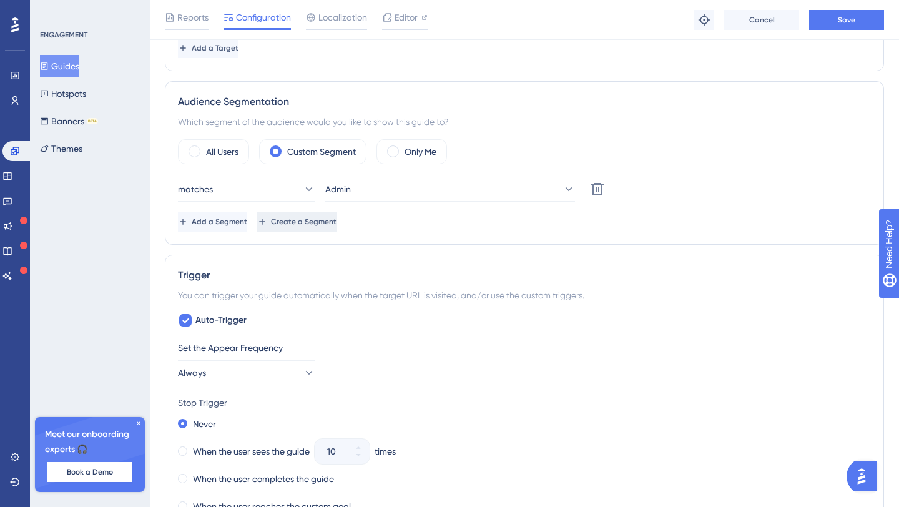
scroll to position [396, 0]
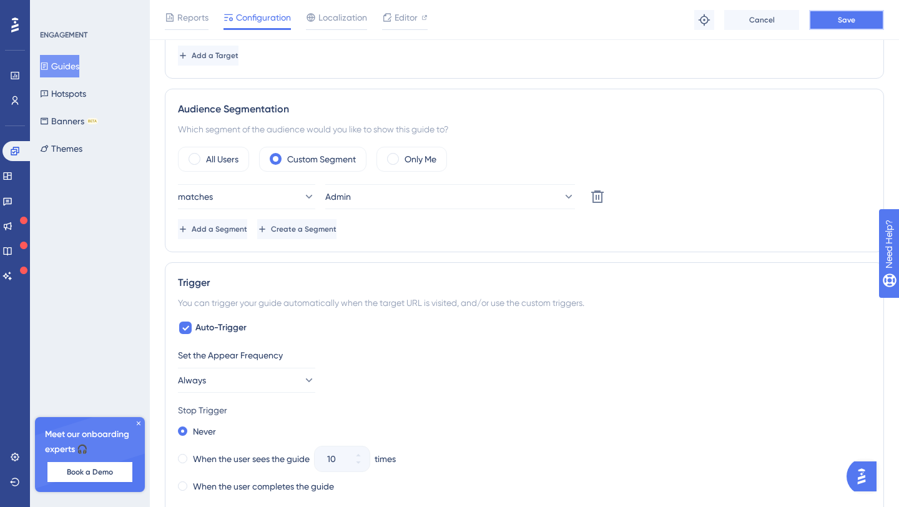
click at [831, 17] on button "Save" at bounding box center [846, 20] width 75 height 20
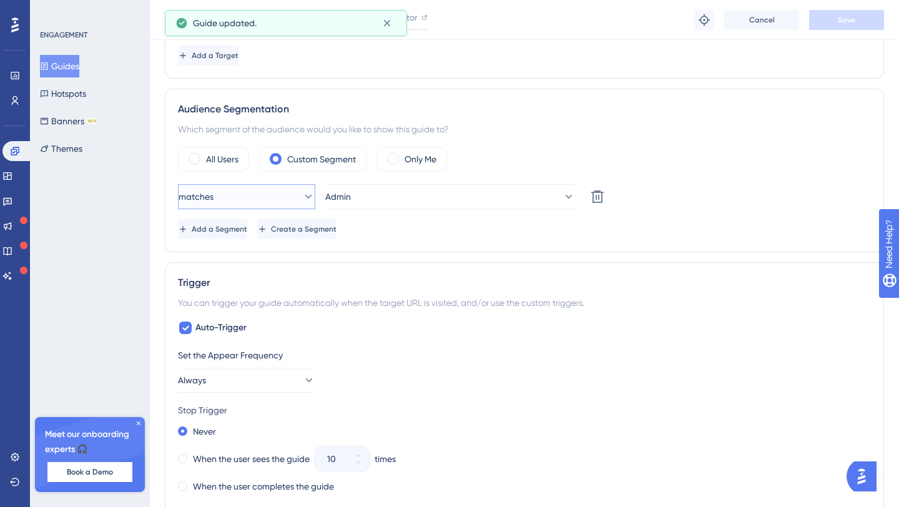
click at [274, 200] on button "matches" at bounding box center [246, 196] width 137 height 25
click at [258, 233] on div "matches matches" at bounding box center [246, 234] width 101 height 25
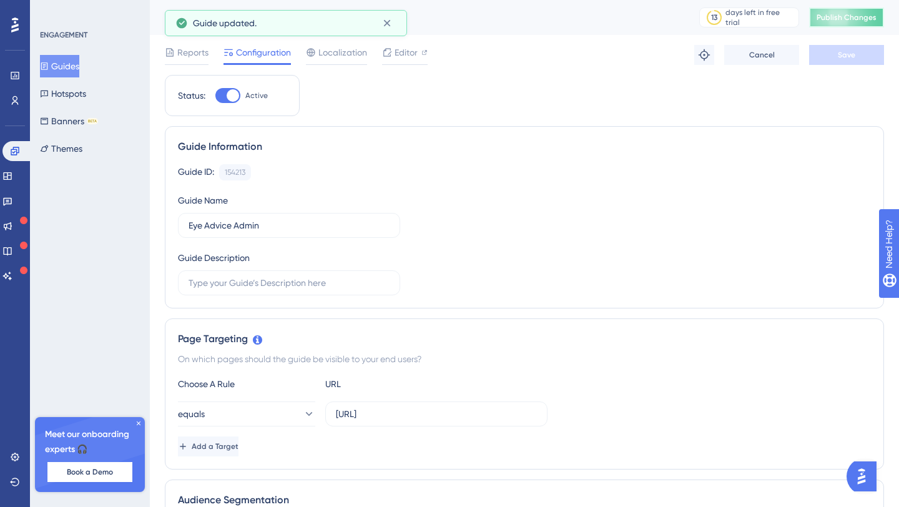
click at [848, 21] on span "Publish Changes" at bounding box center [846, 17] width 60 height 10
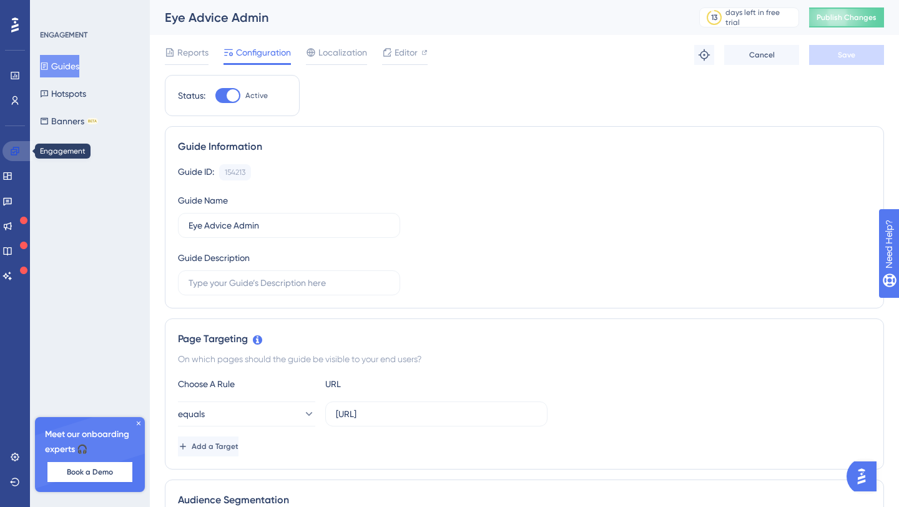
click at [8, 153] on link at bounding box center [17, 151] width 30 height 20
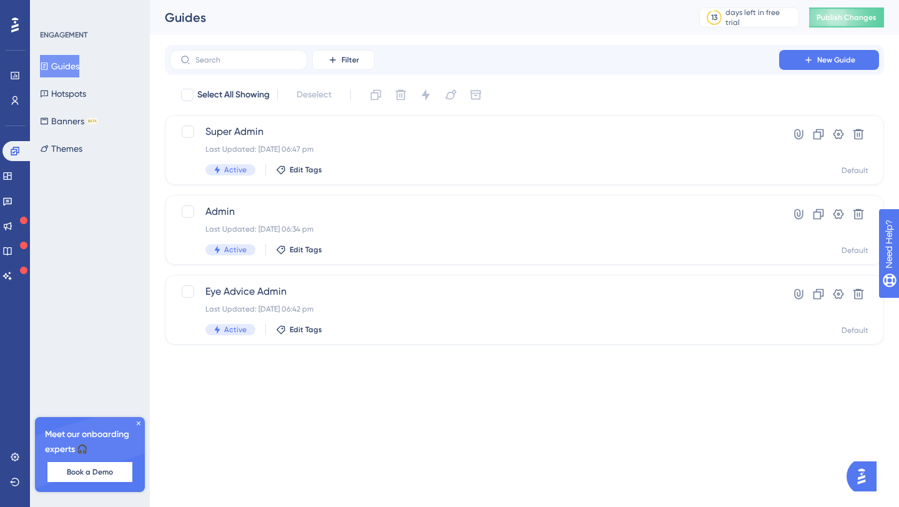
click at [391, 384] on html "Performance Users Engagement Widgets Feedback Product Updates Knowledge Base AI…" at bounding box center [449, 192] width 899 height 384
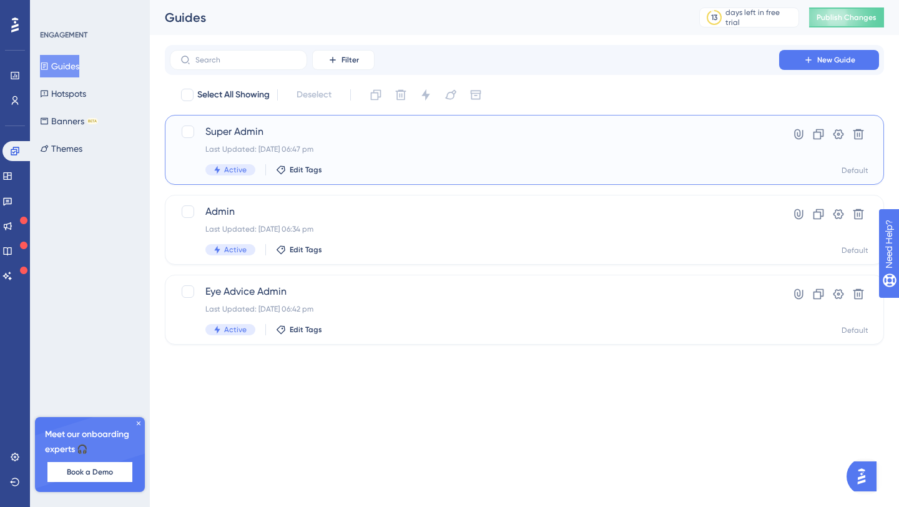
click at [487, 142] on div "Super Admin Last Updated: 15 Oct 2025 06:47 pm Active Edit Tags" at bounding box center [474, 149] width 538 height 51
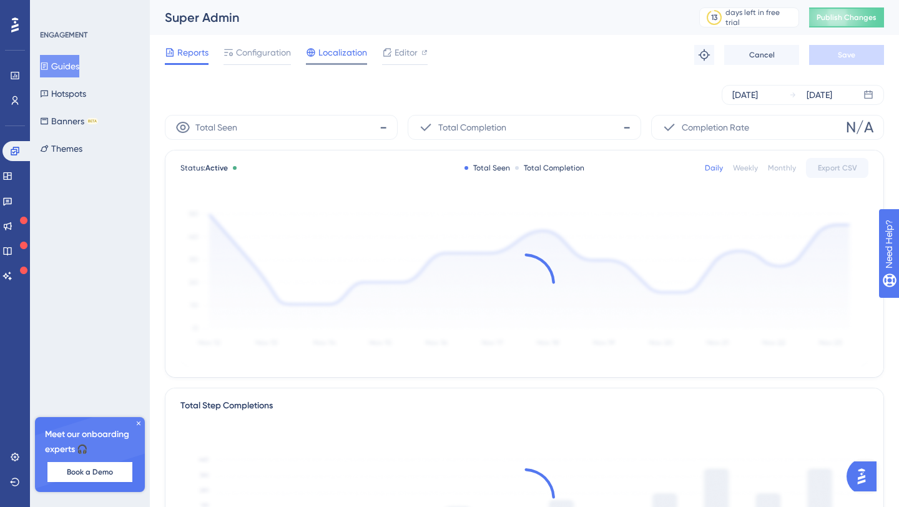
click at [346, 53] on span "Localization" at bounding box center [342, 52] width 49 height 15
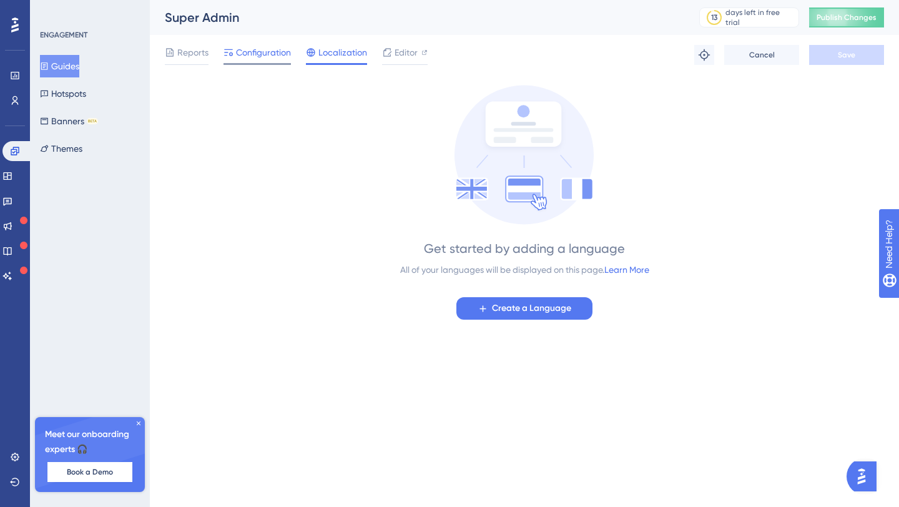
click at [261, 49] on span "Configuration" at bounding box center [263, 52] width 55 height 15
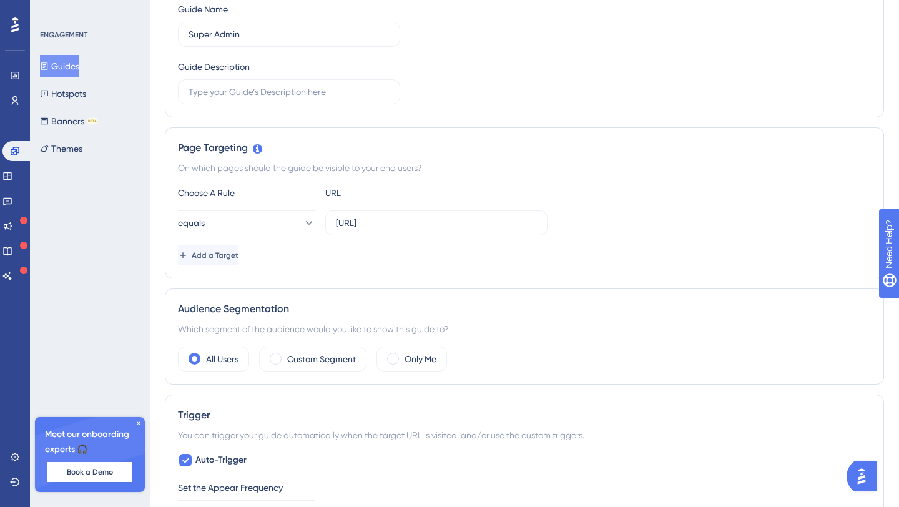
scroll to position [268, 0]
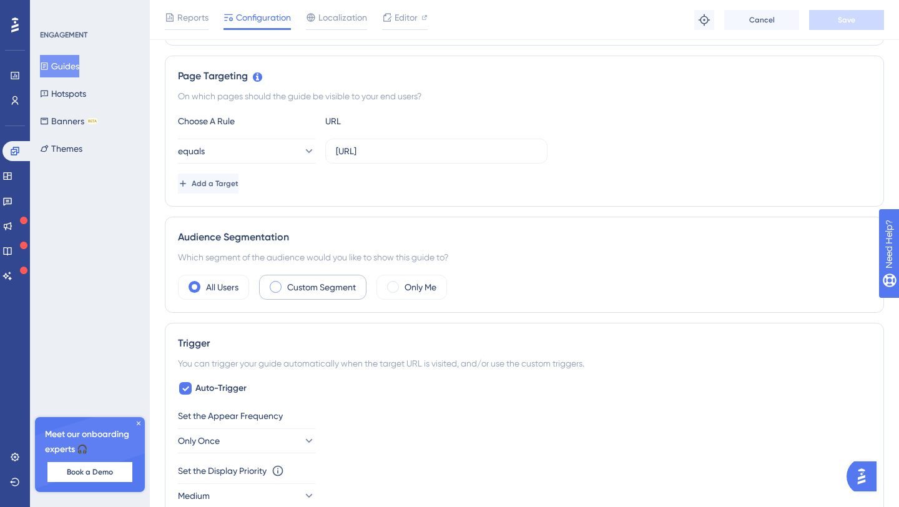
click at [316, 295] on div "Custom Segment" at bounding box center [312, 287] width 107 height 25
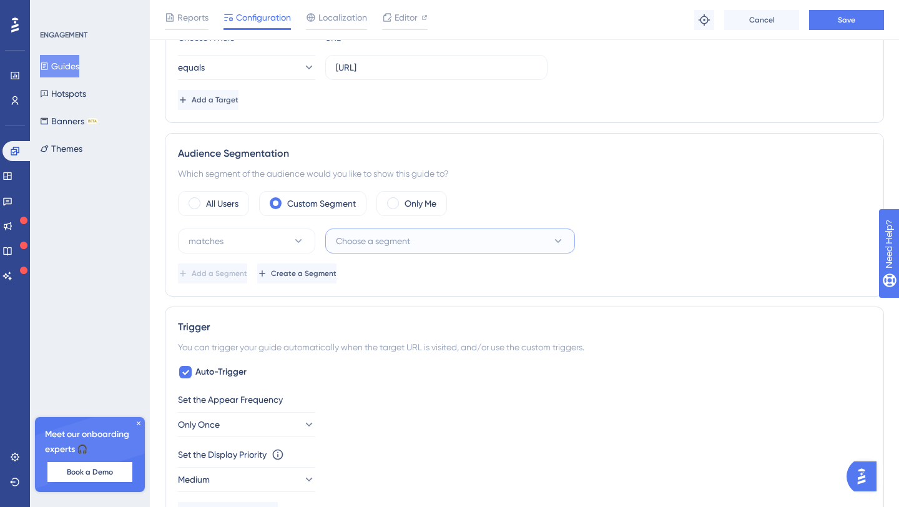
click at [492, 250] on button "Choose a segment" at bounding box center [450, 240] width 250 height 25
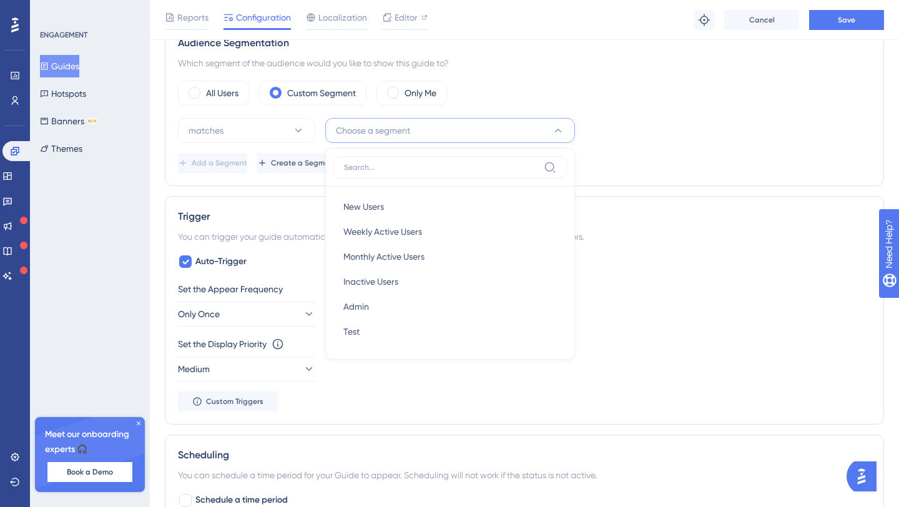
click at [736, 162] on div "Add a Segment Create a Segment" at bounding box center [524, 163] width 693 height 20
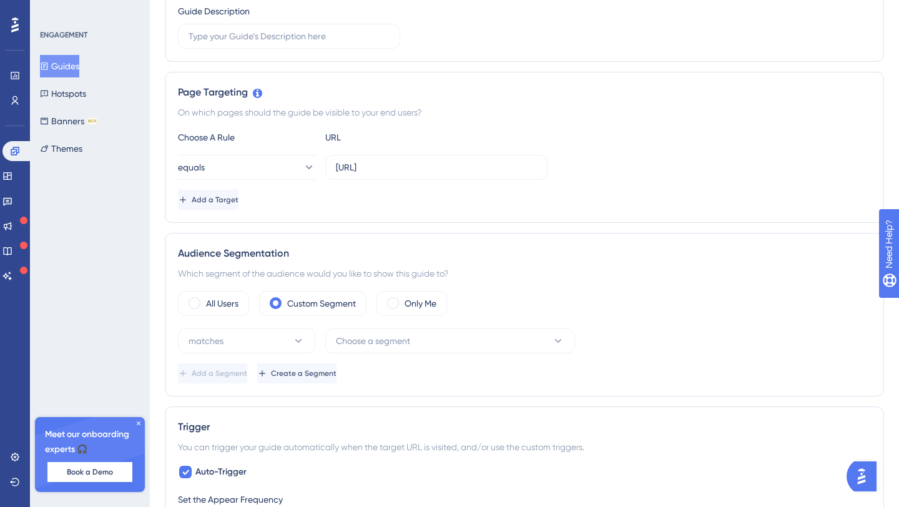
scroll to position [270, 0]
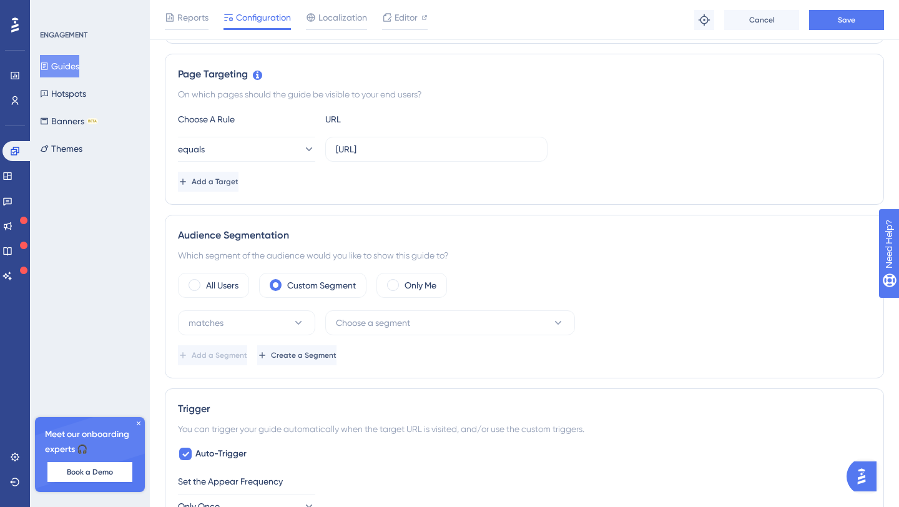
click at [740, 177] on div "Add a Target" at bounding box center [524, 182] width 693 height 20
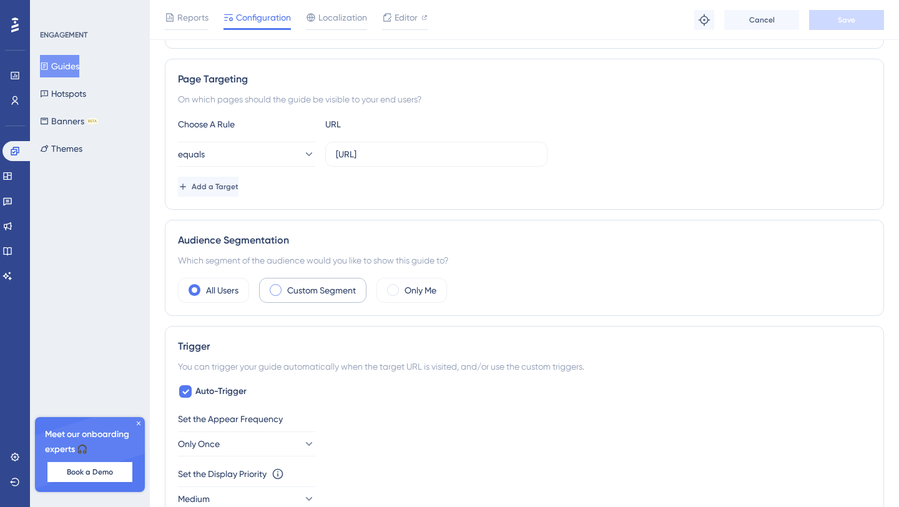
click at [321, 293] on label "Custom Segment" at bounding box center [321, 290] width 69 height 15
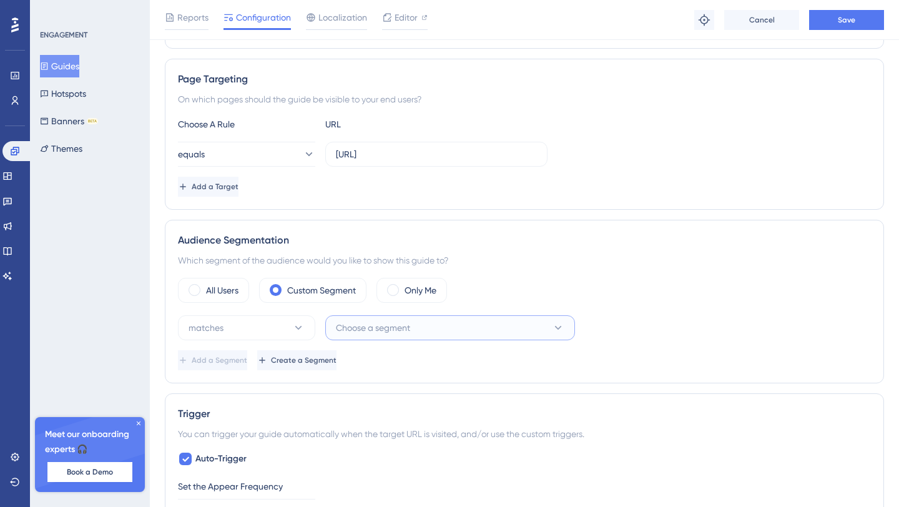
click at [431, 333] on button "Choose a segment" at bounding box center [450, 327] width 250 height 25
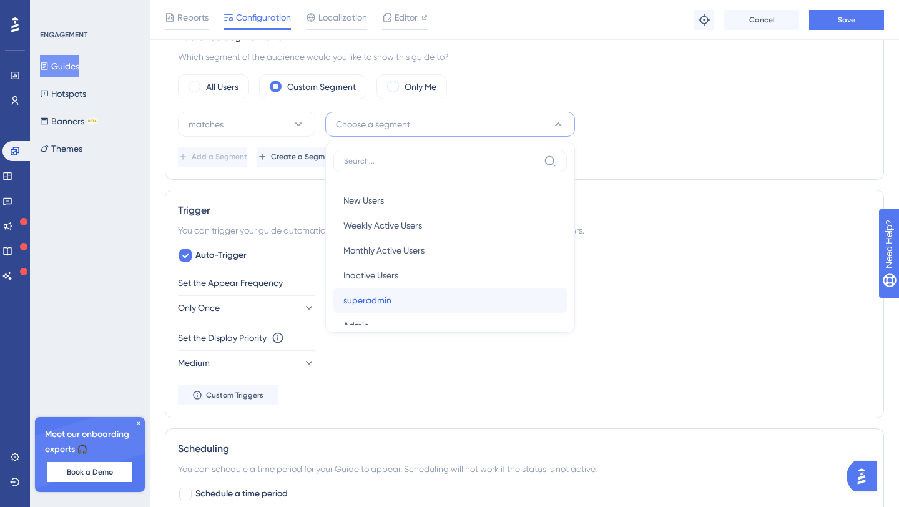
click at [424, 289] on div "superadmin superadmin" at bounding box center [449, 300] width 213 height 25
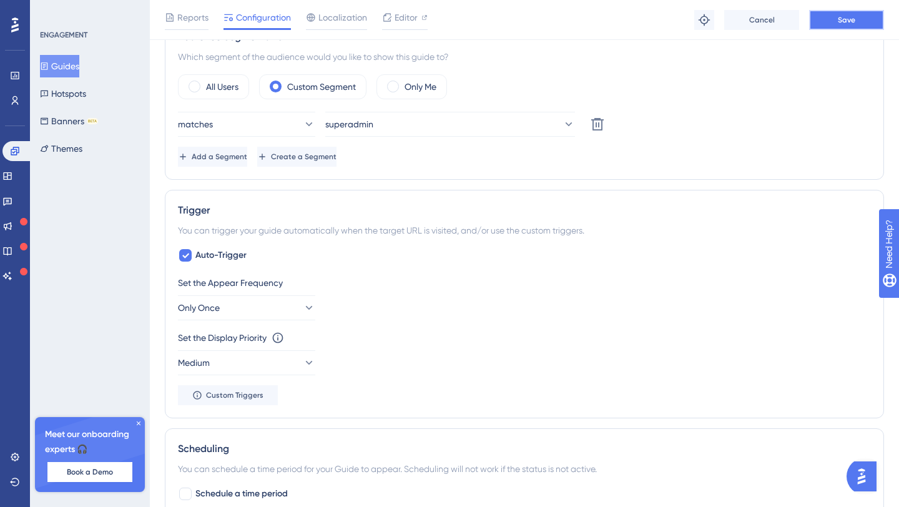
click at [861, 16] on button "Save" at bounding box center [846, 20] width 75 height 20
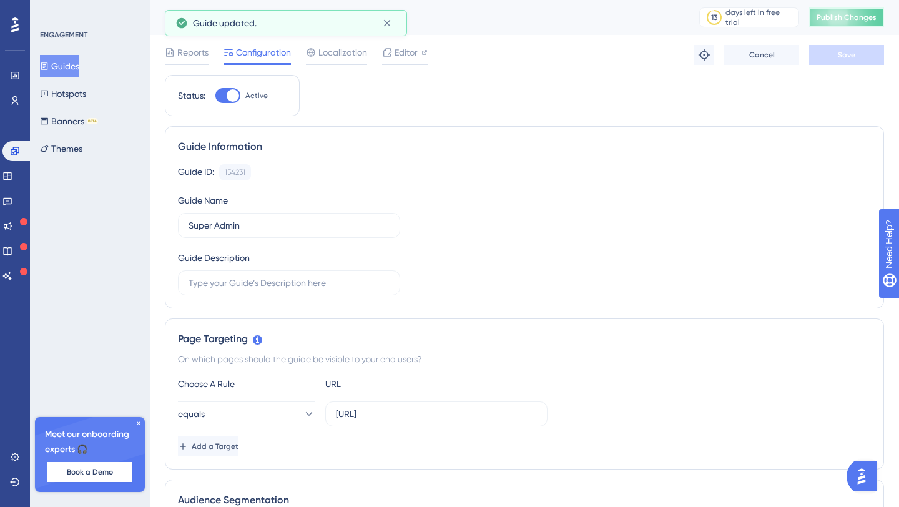
click at [848, 15] on span "Publish Changes" at bounding box center [846, 17] width 60 height 10
click at [13, 150] on icon at bounding box center [15, 151] width 10 height 10
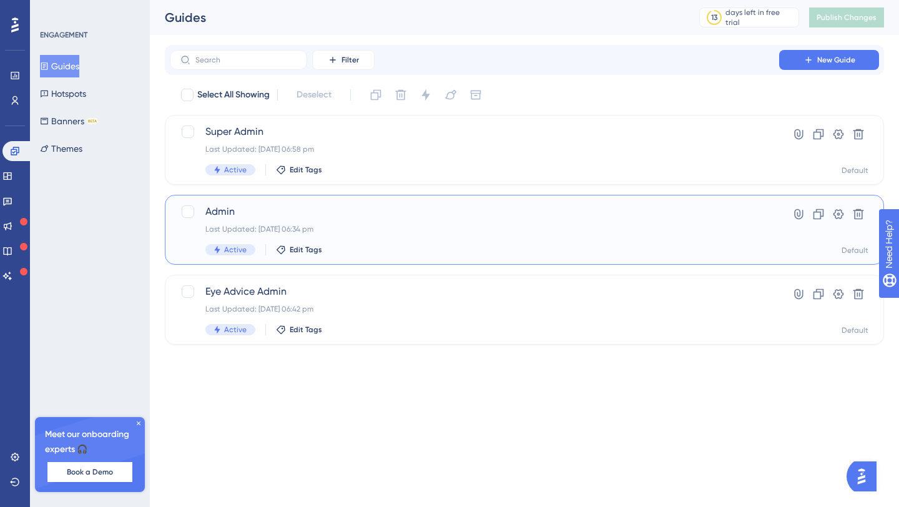
click at [383, 227] on div "Last Updated: 15 Oct 2025 06:34 pm" at bounding box center [474, 229] width 538 height 10
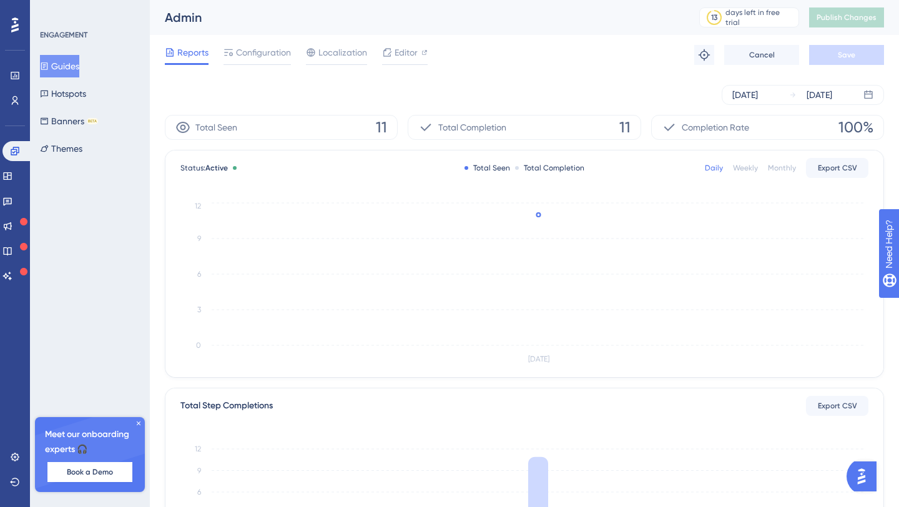
click at [188, 17] on div "Admin" at bounding box center [416, 17] width 503 height 17
click at [262, 49] on span "Configuration" at bounding box center [263, 52] width 55 height 15
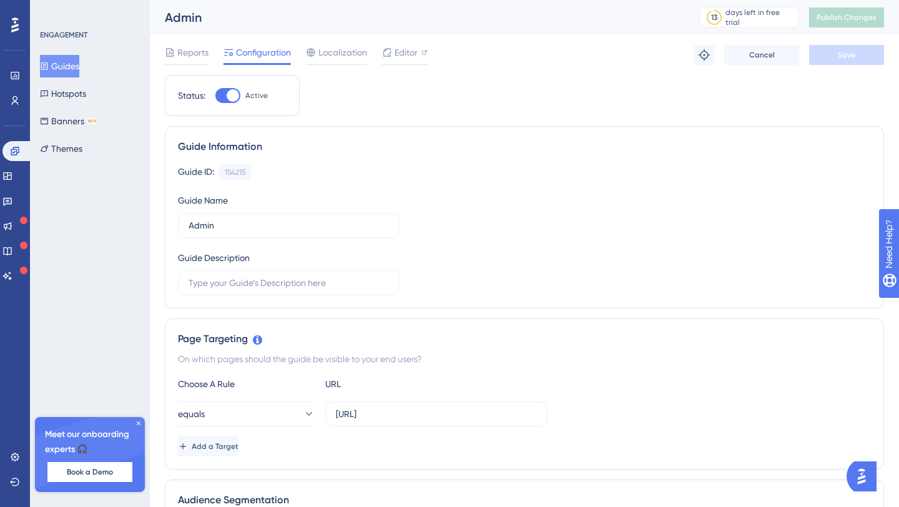
click at [190, 9] on div "Admin" at bounding box center [416, 17] width 503 height 17
click at [20, 150] on link at bounding box center [17, 151] width 30 height 20
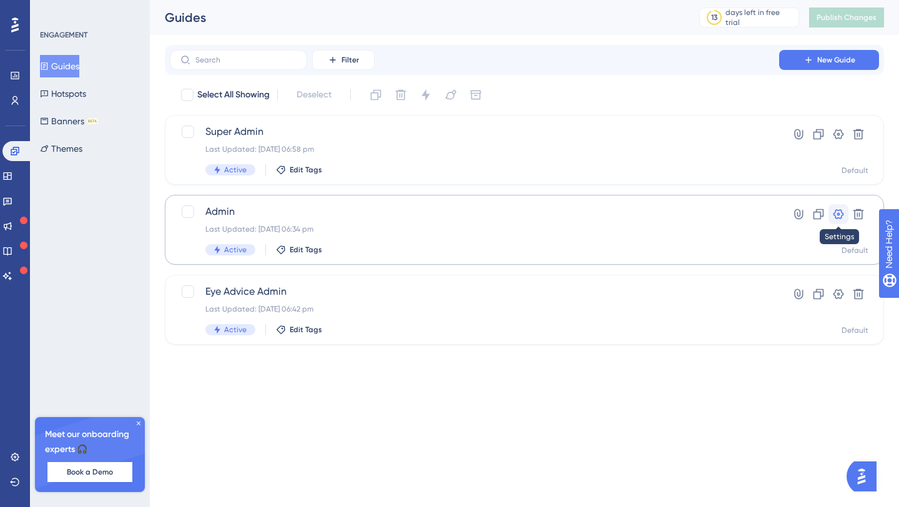
click at [838, 217] on icon at bounding box center [838, 214] width 11 height 10
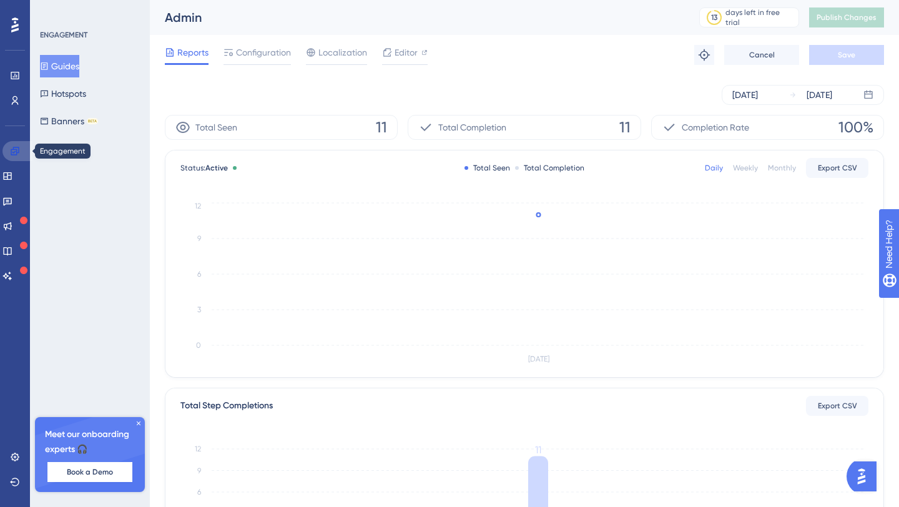
click at [25, 157] on link at bounding box center [17, 151] width 30 height 20
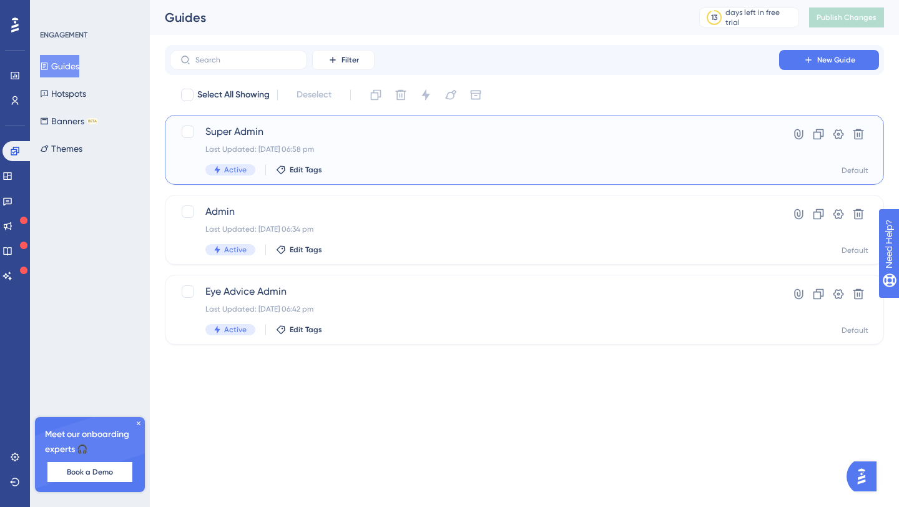
click at [368, 157] on div "Super Admin Last Updated: 15 Oct 2025 06:58 pm Active Edit Tags" at bounding box center [474, 149] width 538 height 51
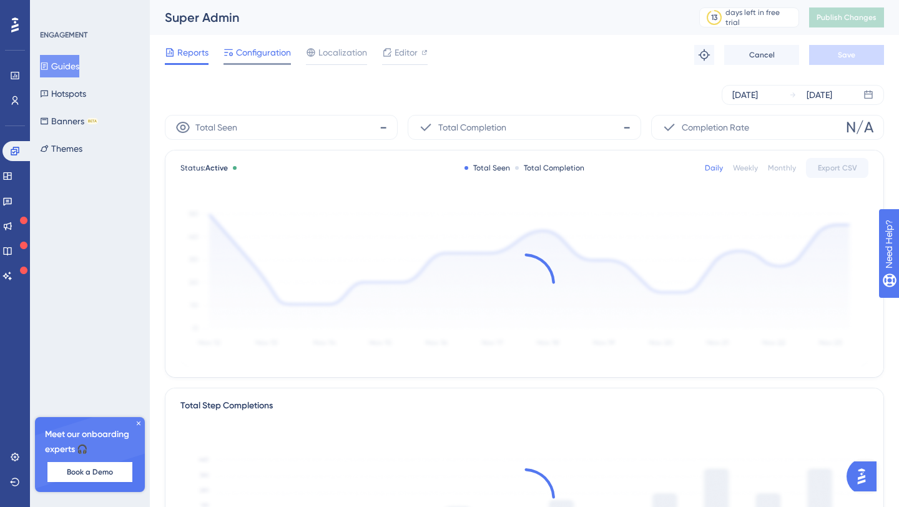
click at [270, 53] on span "Configuration" at bounding box center [263, 52] width 55 height 15
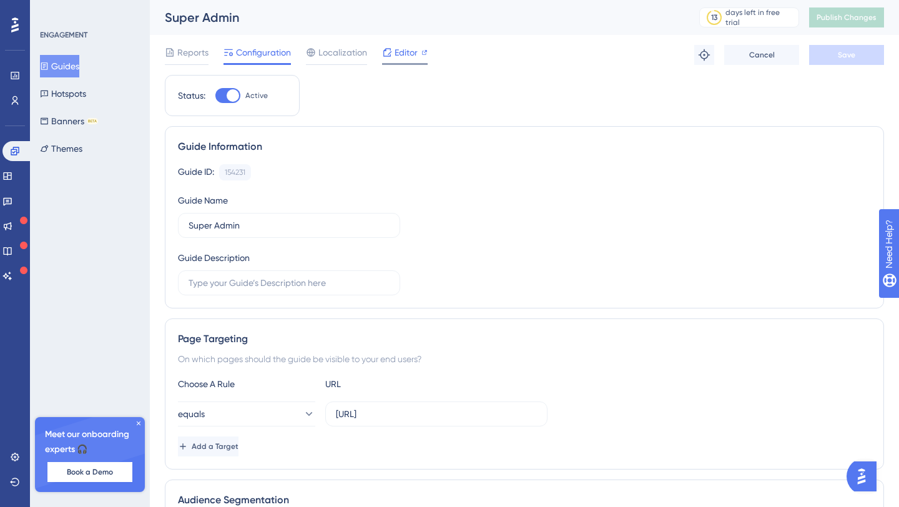
click at [425, 52] on icon at bounding box center [424, 52] width 6 height 6
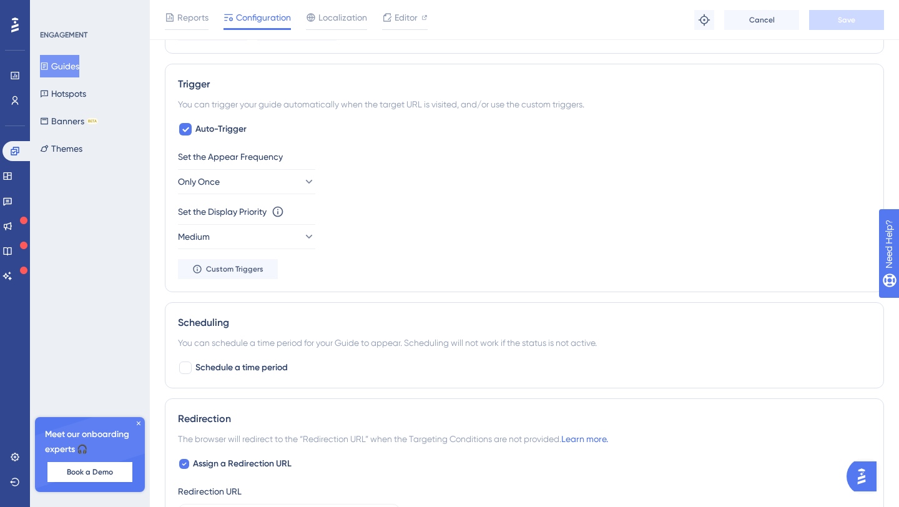
scroll to position [381, 0]
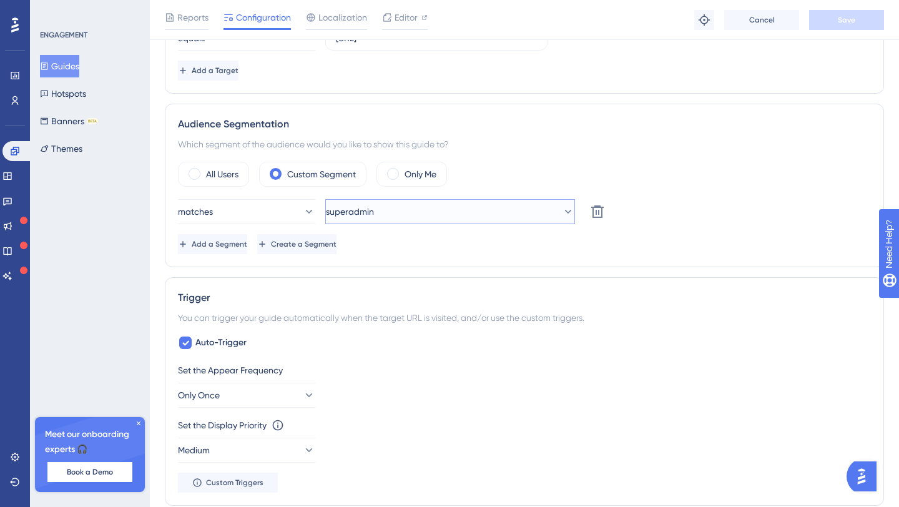
click at [374, 214] on span "superadmin" at bounding box center [350, 211] width 48 height 15
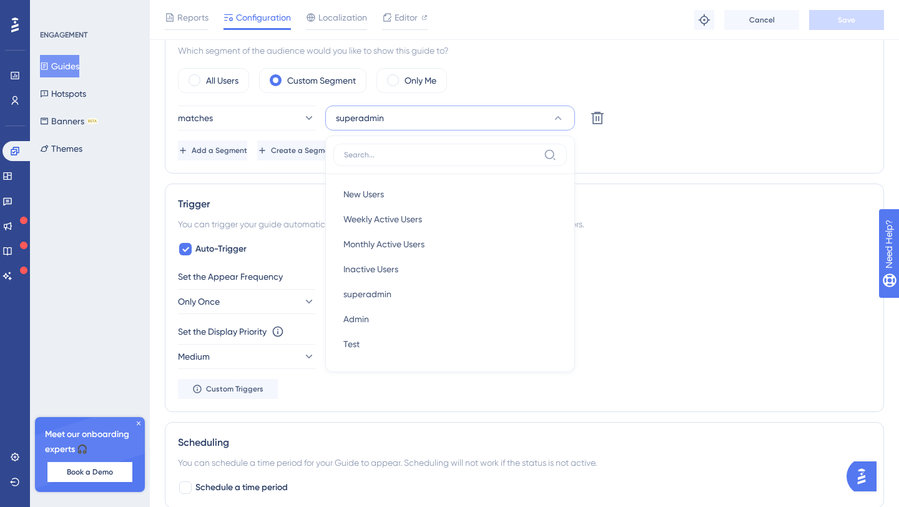
click at [757, 175] on div "Status: Active Guide Information Guide ID: 154231 Copy Guide Name Super Admin G…" at bounding box center [524, 244] width 719 height 1277
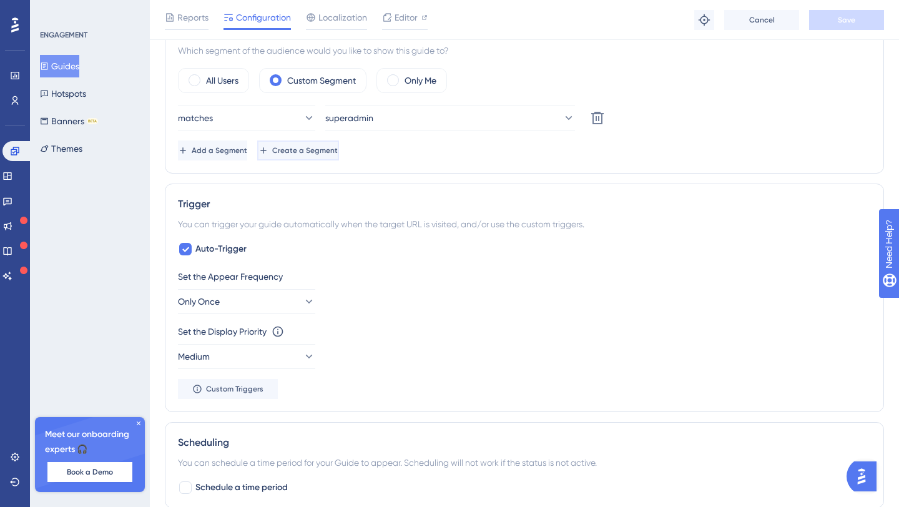
click at [338, 150] on span "Create a Segment" at bounding box center [305, 150] width 66 height 10
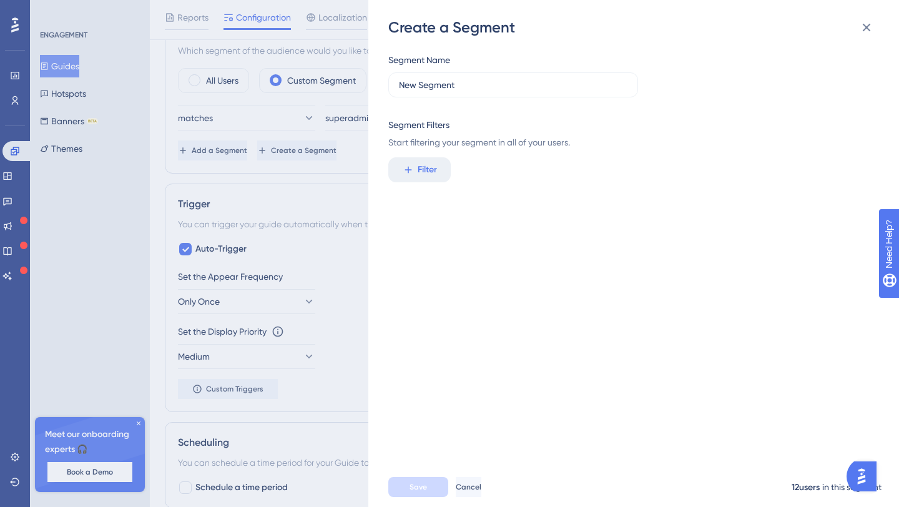
click at [346, 237] on div "Create a Segment Segment Name New Segment Segment Filters Start filtering your …" at bounding box center [449, 253] width 899 height 507
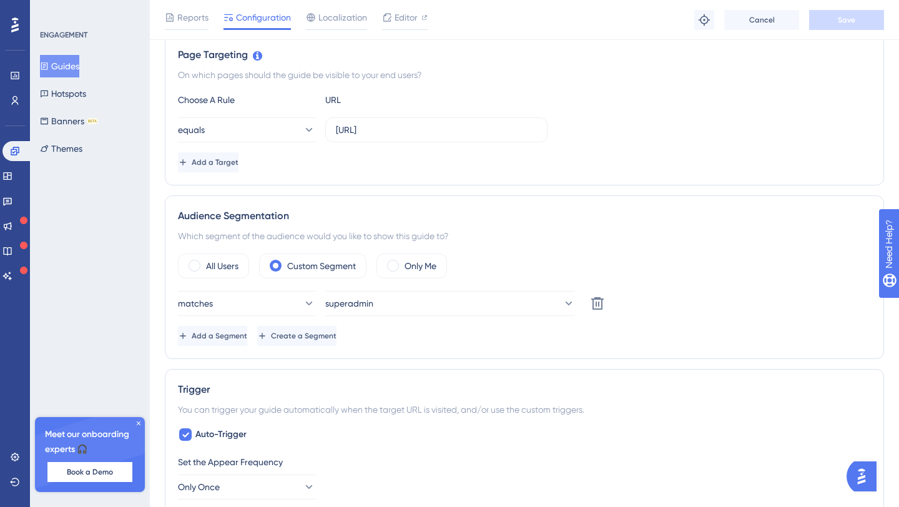
scroll to position [194, 0]
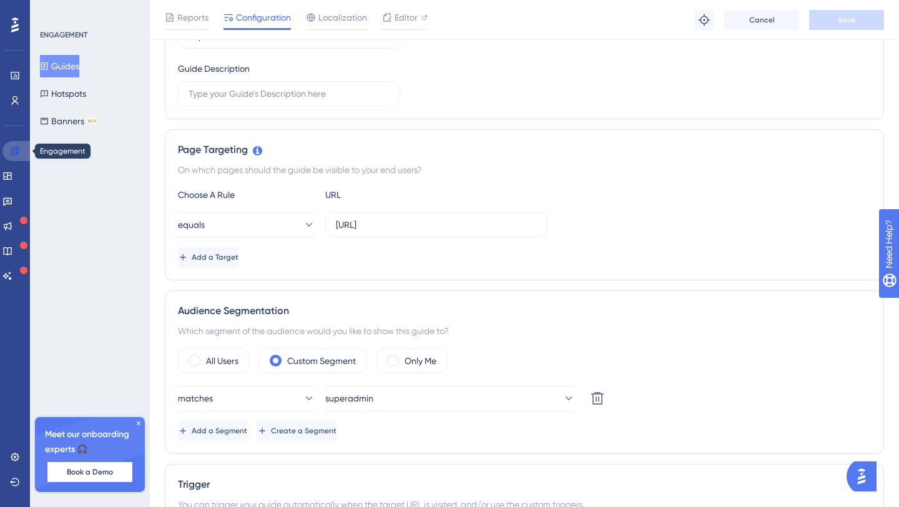
click at [12, 155] on icon at bounding box center [15, 151] width 8 height 8
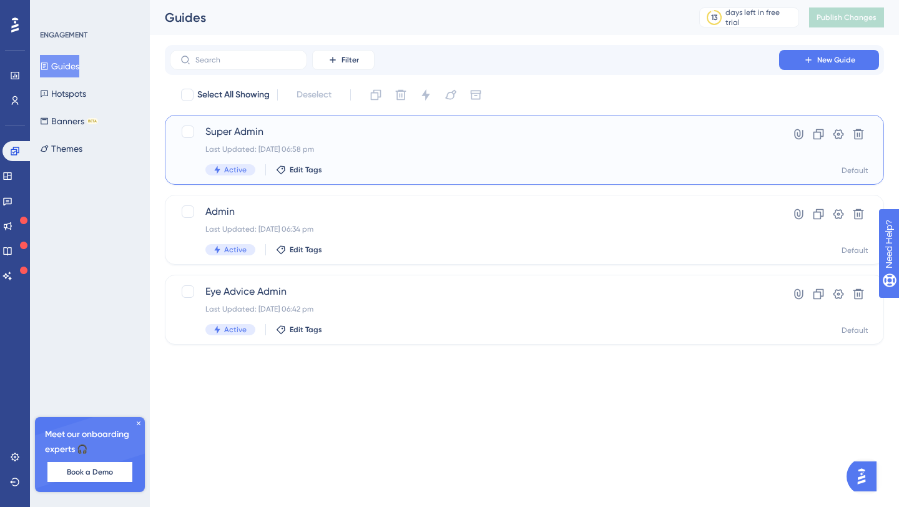
click at [379, 138] on span "Super Admin" at bounding box center [474, 131] width 538 height 15
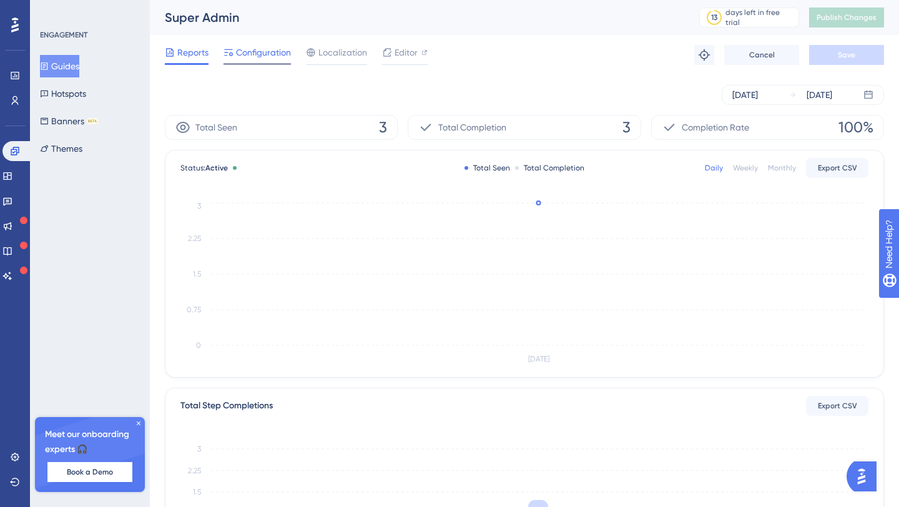
click at [285, 50] on span "Configuration" at bounding box center [263, 52] width 55 height 15
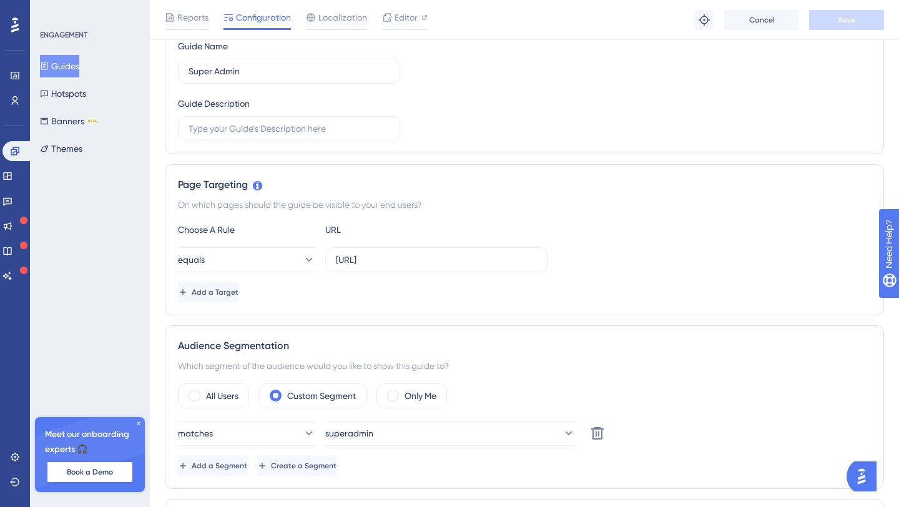
scroll to position [176, 0]
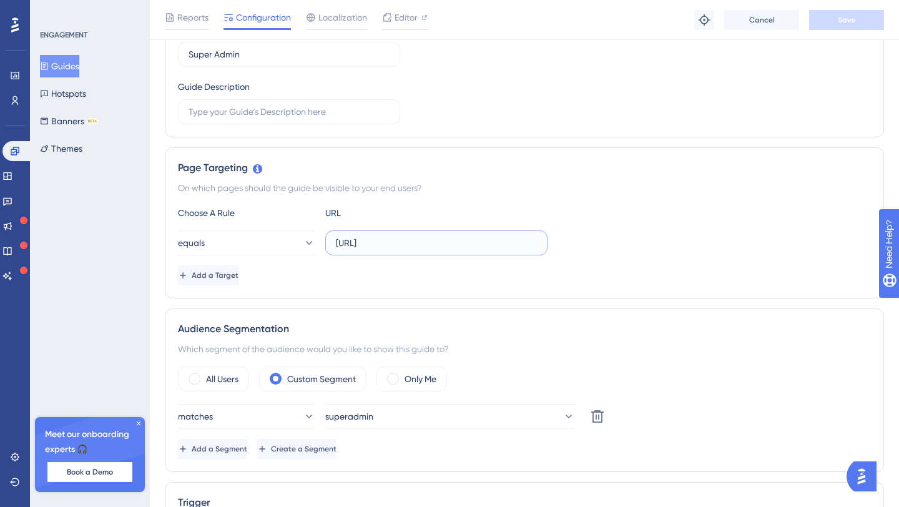
click at [430, 243] on input "http://localhost:8080/dashboard" at bounding box center [436, 243] width 201 height 14
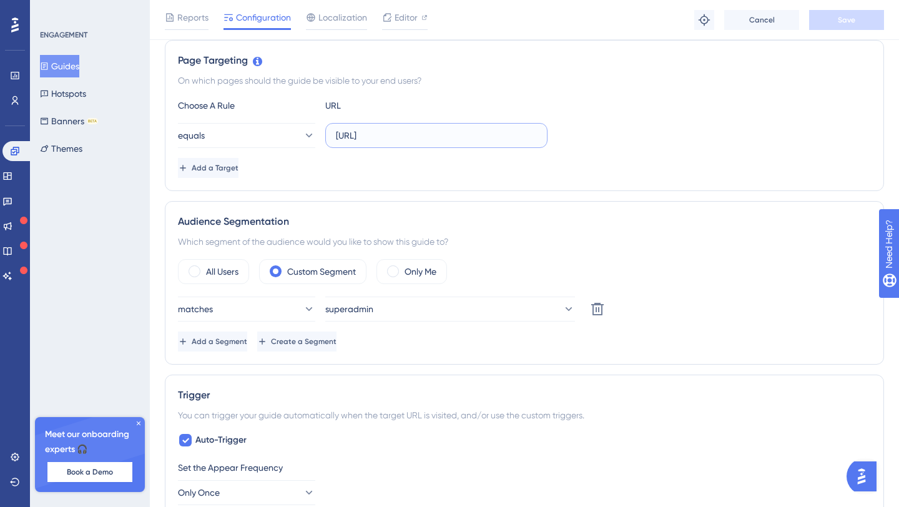
scroll to position [290, 0]
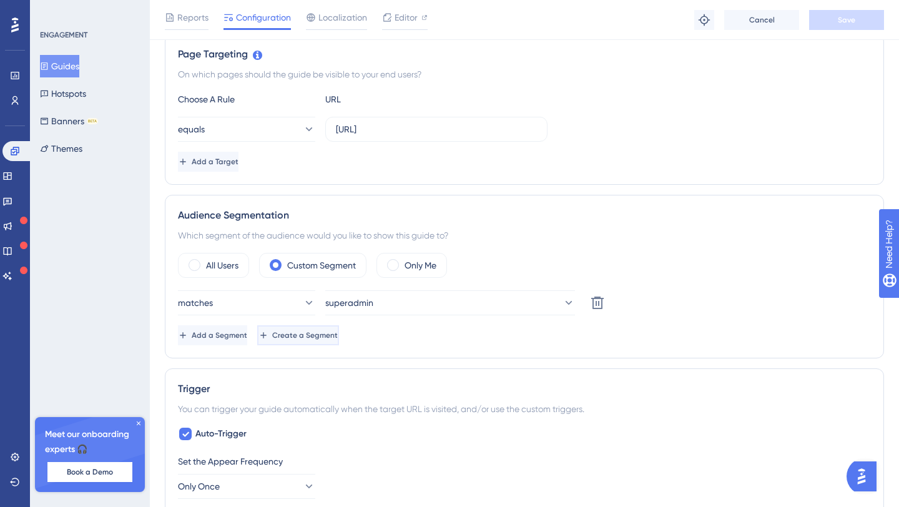
click at [338, 340] on span "Create a Segment" at bounding box center [305, 335] width 66 height 10
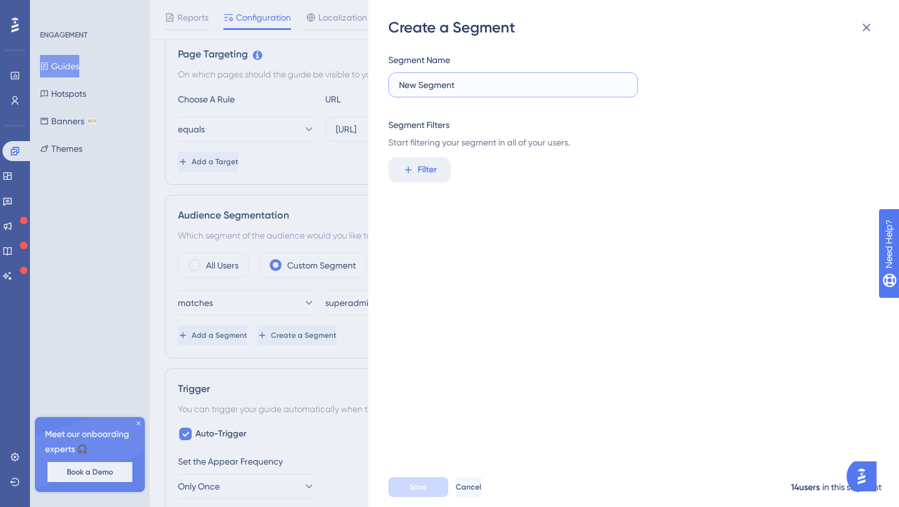
click at [476, 89] on input "New Segment" at bounding box center [513, 85] width 228 height 14
type input "test-super"
click at [439, 170] on button "Filter" at bounding box center [419, 169] width 62 height 25
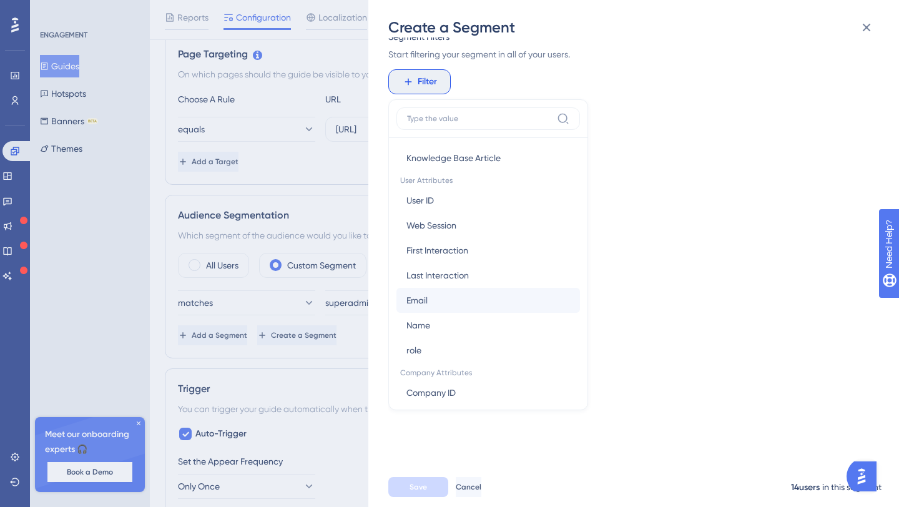
scroll to position [562, 0]
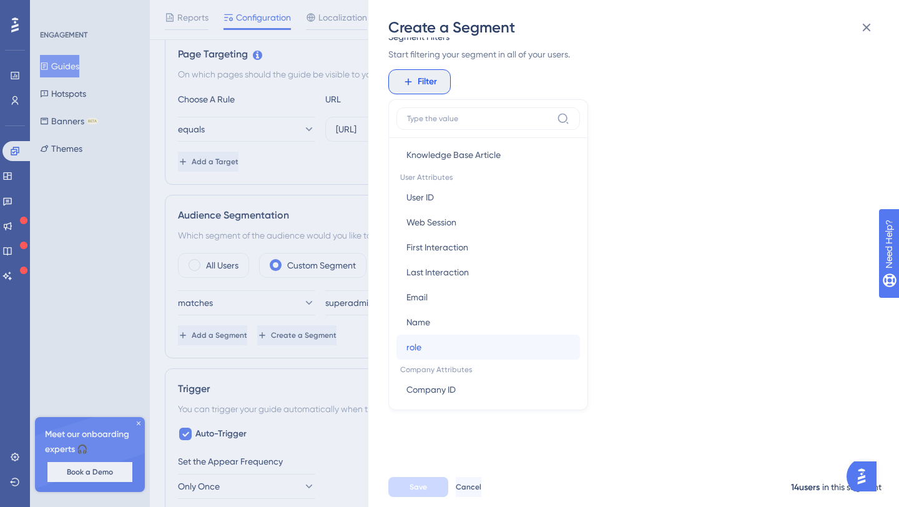
click at [446, 338] on button "role role" at bounding box center [488, 347] width 184 height 25
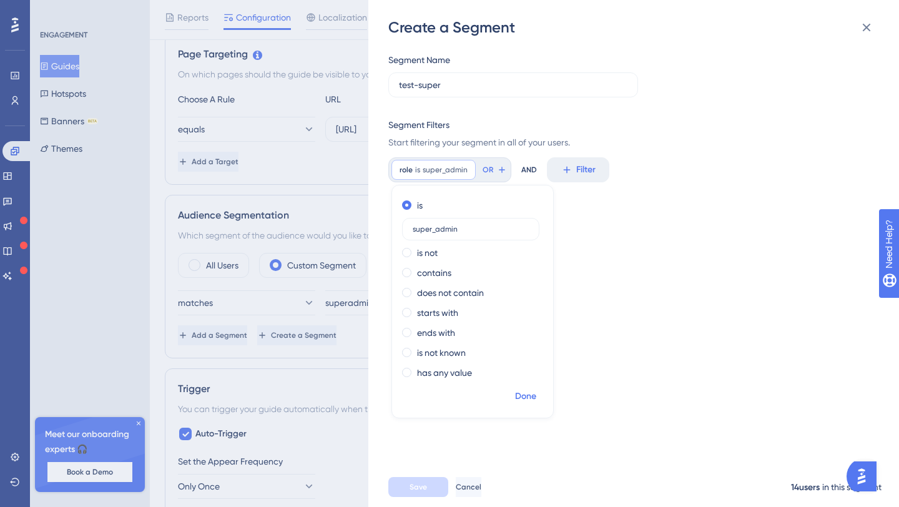
type input "super_admin"
click at [524, 400] on span "Done" at bounding box center [525, 396] width 21 height 15
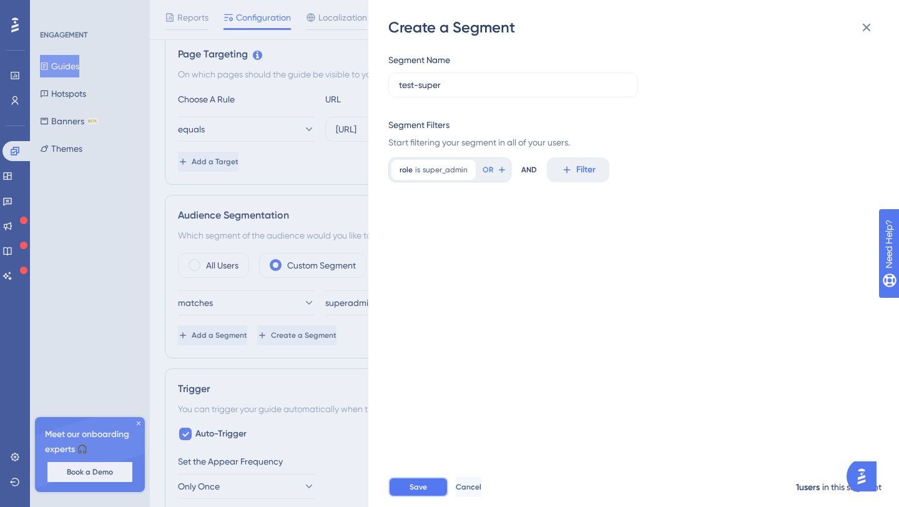
click at [439, 481] on button "Save" at bounding box center [418, 487] width 60 height 20
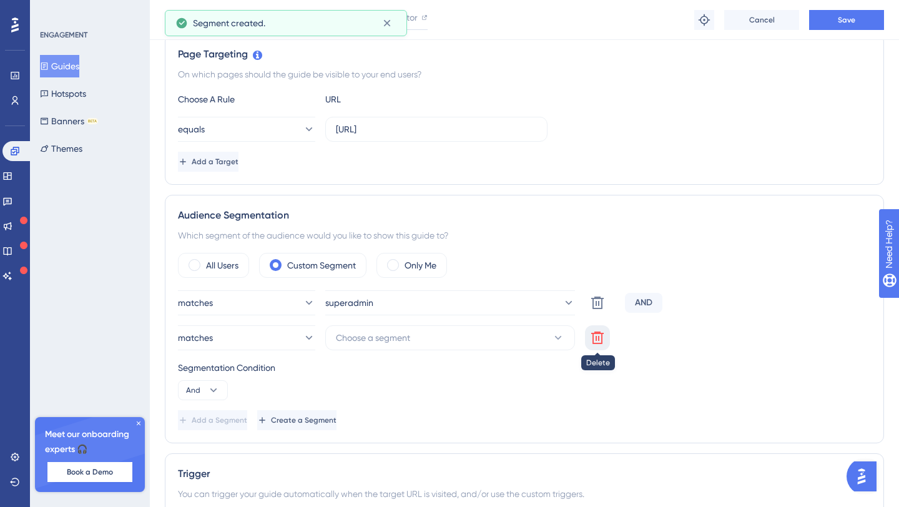
click at [606, 330] on button at bounding box center [597, 337] width 25 height 25
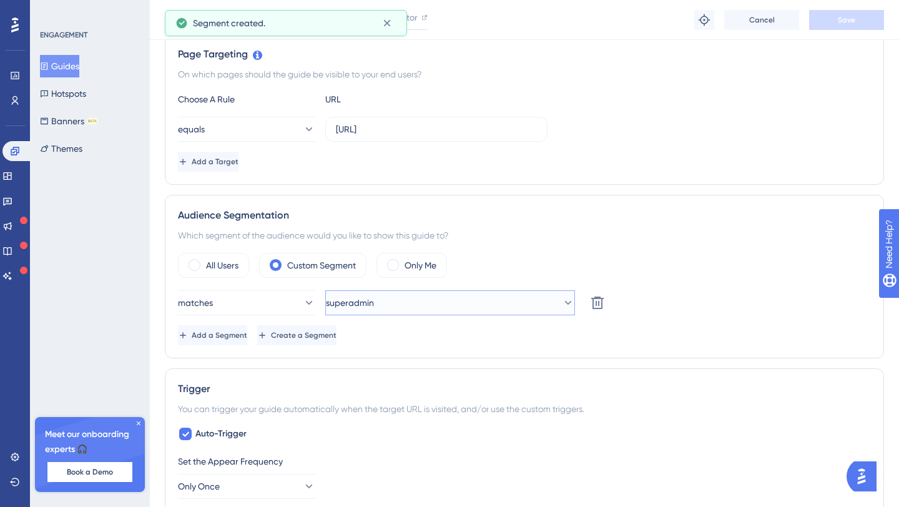
click at [544, 296] on button "superadmin" at bounding box center [450, 302] width 250 height 25
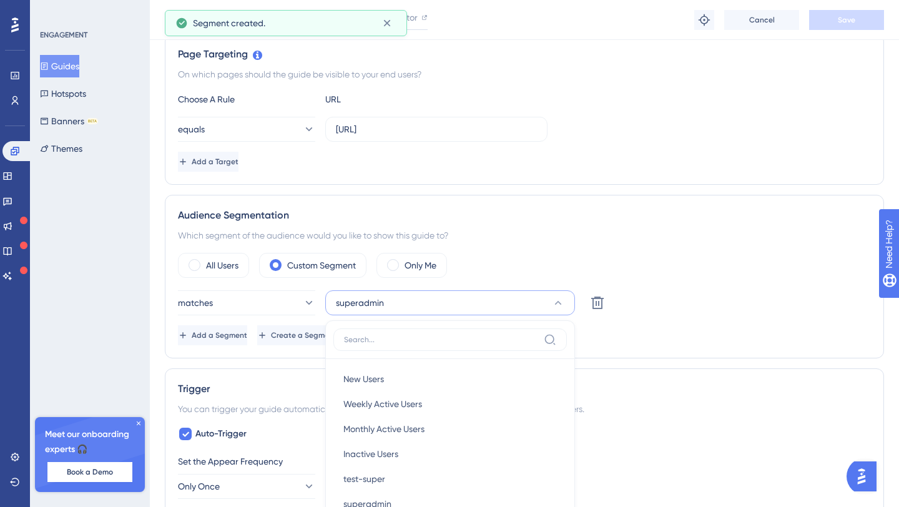
scroll to position [464, 0]
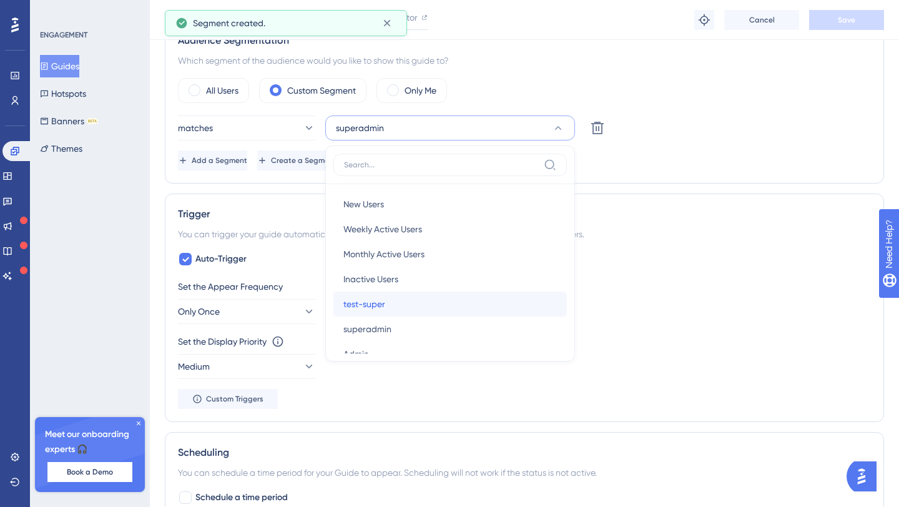
click at [396, 296] on div "test-super test-super" at bounding box center [449, 303] width 213 height 25
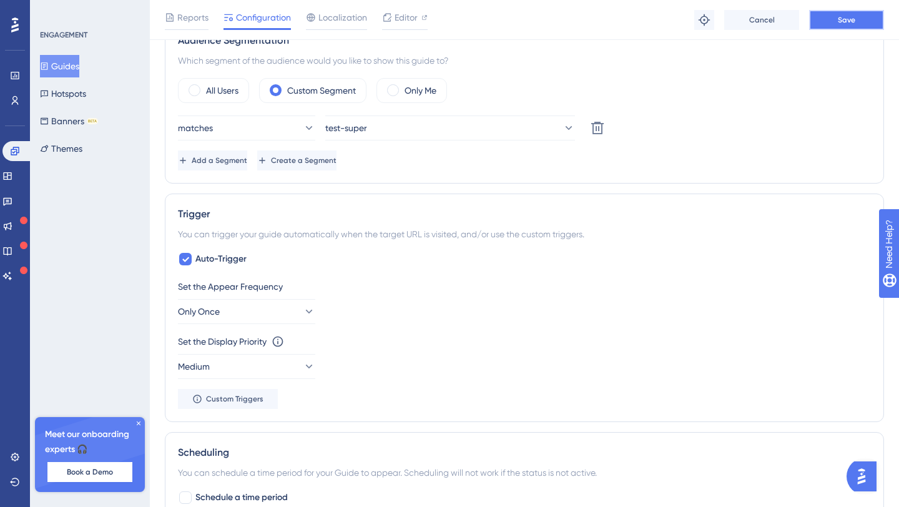
click at [858, 21] on button "Save" at bounding box center [846, 20] width 75 height 20
click at [544, 117] on button "test-super" at bounding box center [450, 127] width 250 height 25
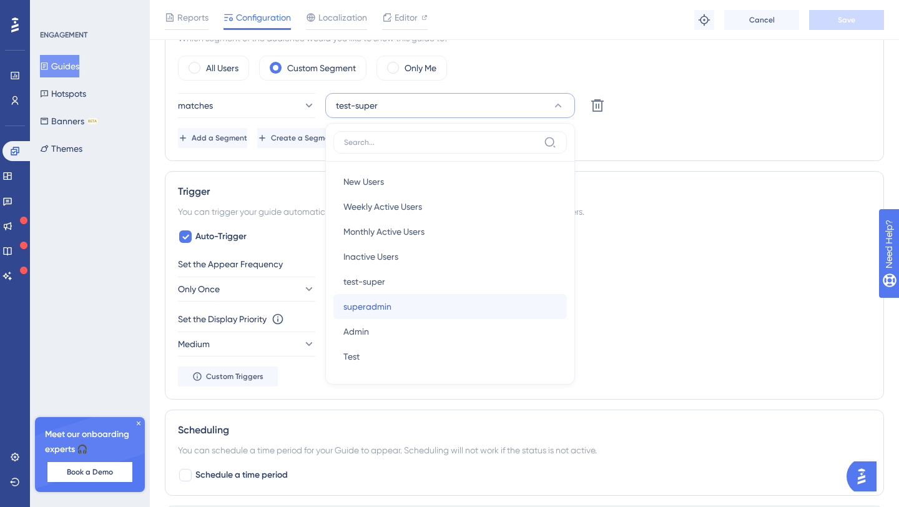
click at [391, 308] on div "superadmin superadmin" at bounding box center [449, 306] width 213 height 25
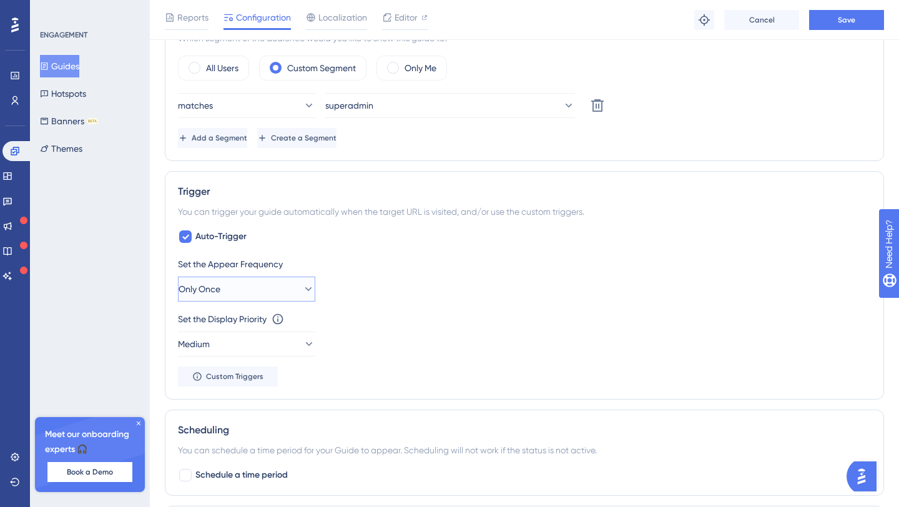
click at [257, 288] on button "Only Once" at bounding box center [246, 289] width 137 height 25
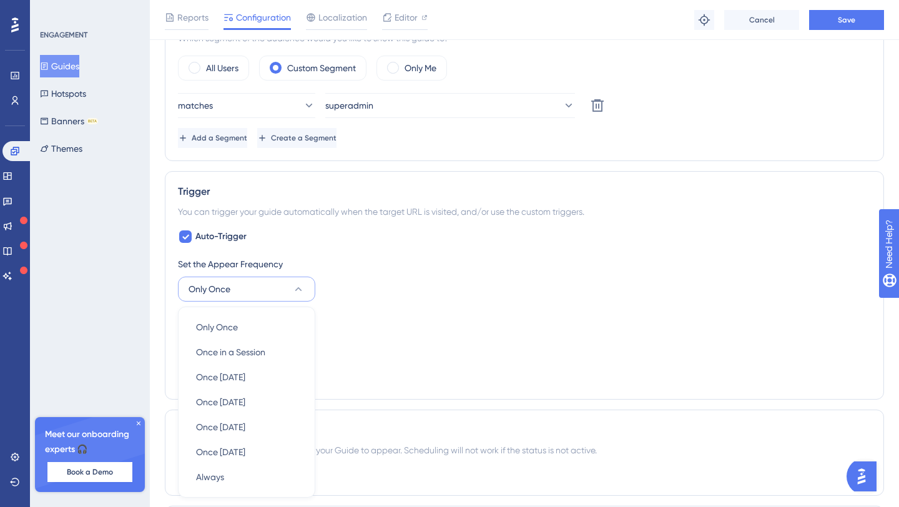
scroll to position [635, 0]
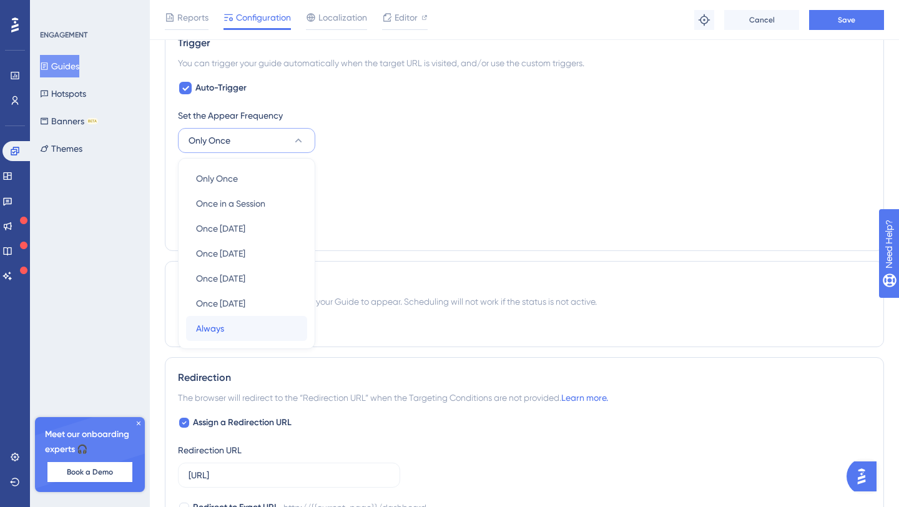
click at [242, 331] on div "Always Always" at bounding box center [246, 328] width 101 height 25
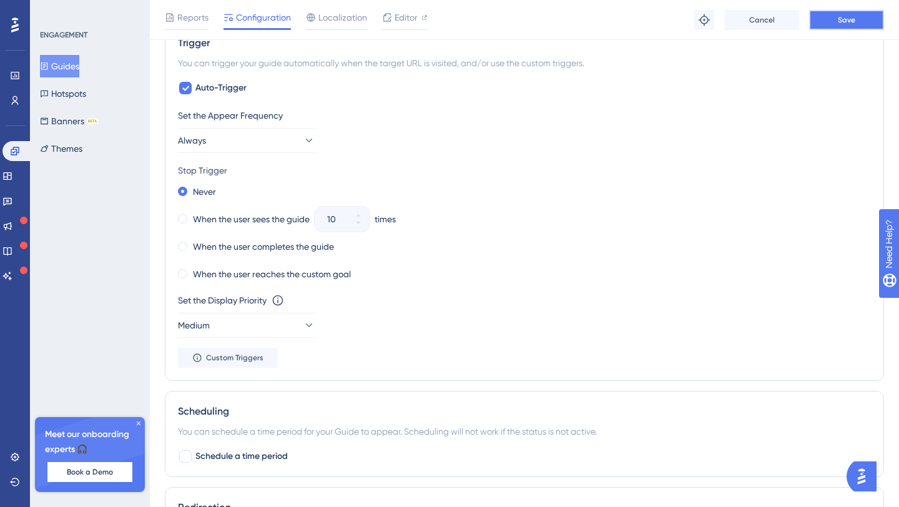
click at [863, 24] on button "Save" at bounding box center [846, 20] width 75 height 20
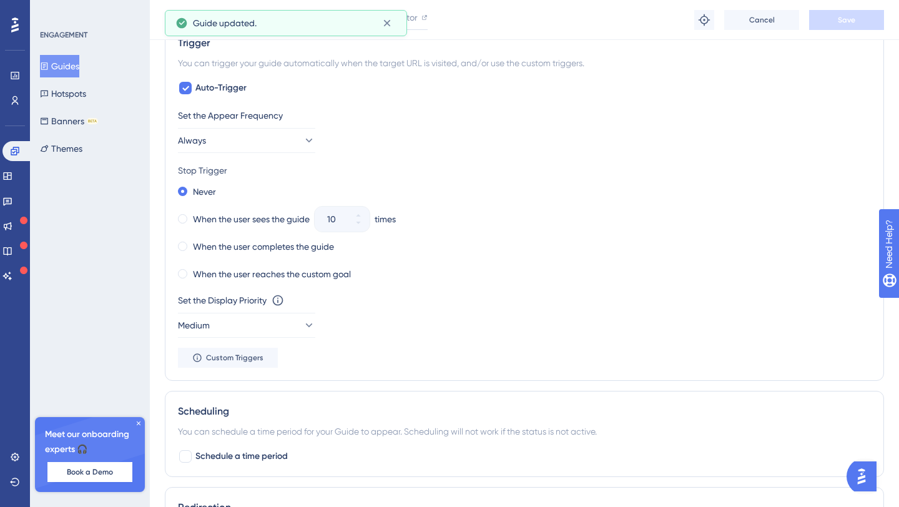
scroll to position [0, 0]
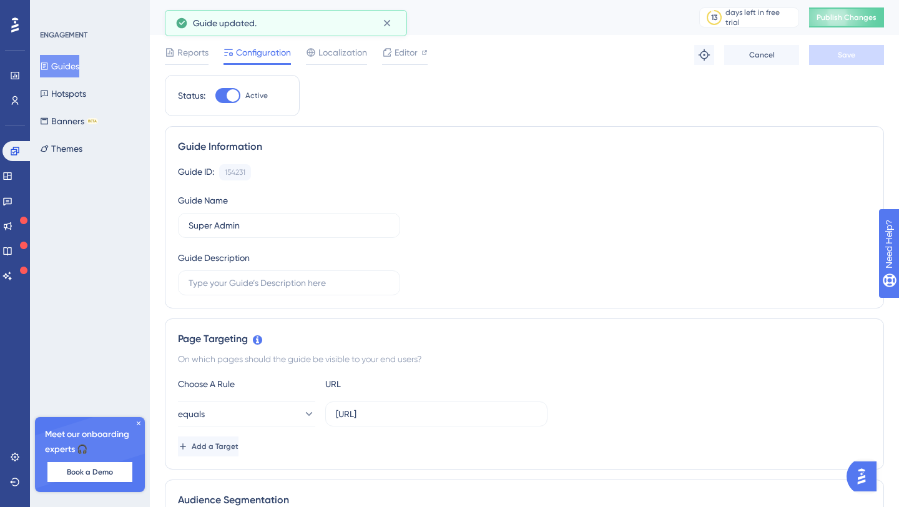
click at [854, 28] on div "Super Admin 13 days left in free trial Click to see upgrade options Publish Cha…" at bounding box center [524, 17] width 749 height 35
click at [850, 21] on span "Publish Changes" at bounding box center [846, 17] width 60 height 10
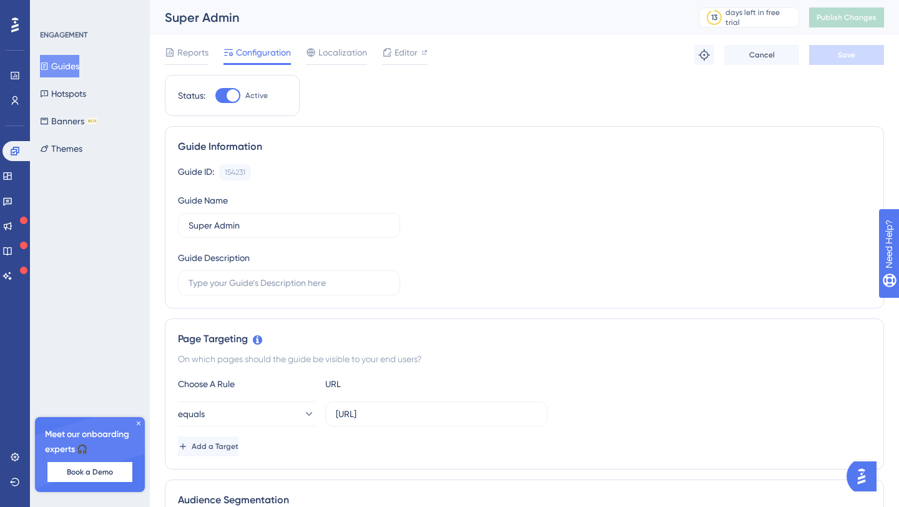
click at [25, 152] on link at bounding box center [17, 151] width 30 height 20
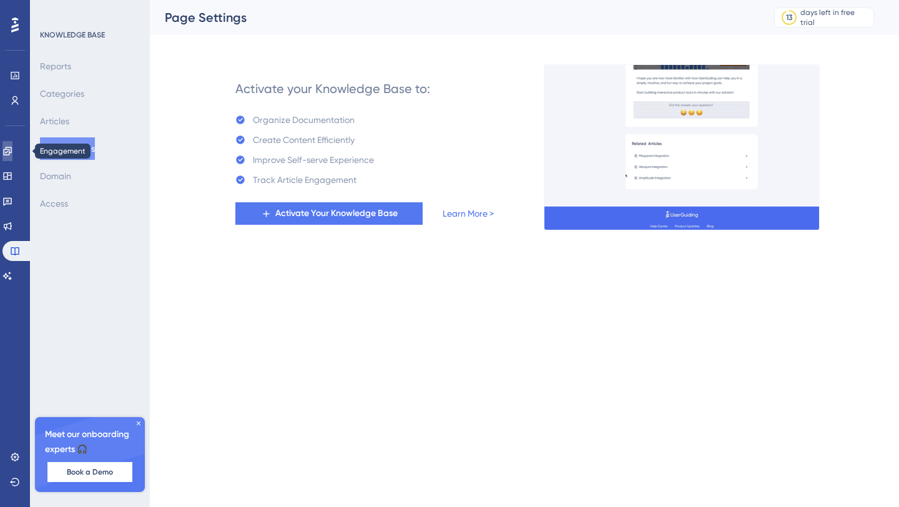
click at [9, 152] on link at bounding box center [7, 151] width 10 height 20
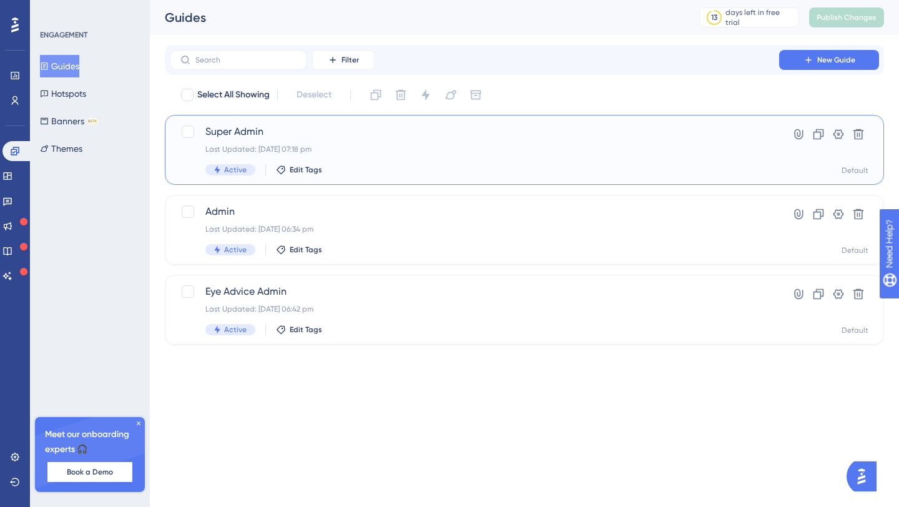
click at [461, 142] on div "Super Admin Last Updated: [DATE] 07:18 pm Active Edit Tags" at bounding box center [474, 149] width 538 height 51
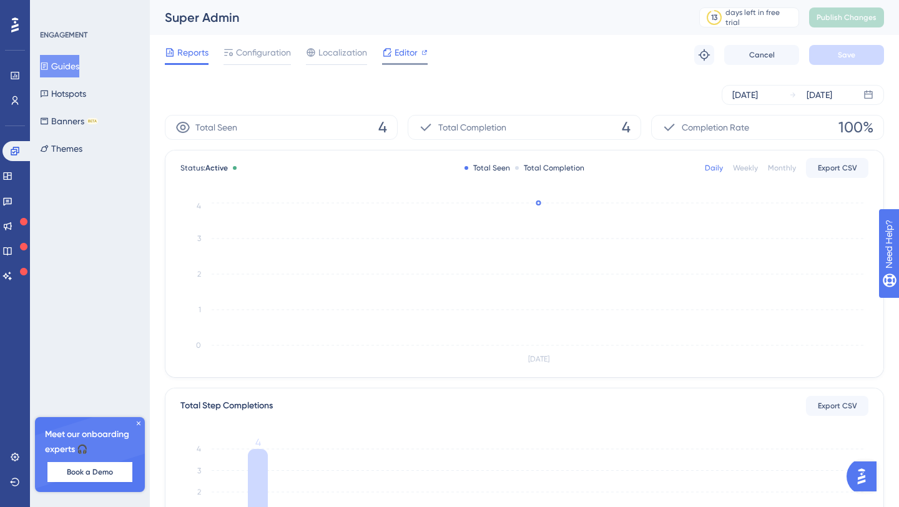
click at [406, 57] on span "Editor" at bounding box center [405, 52] width 23 height 15
click at [27, 153] on link at bounding box center [17, 151] width 30 height 20
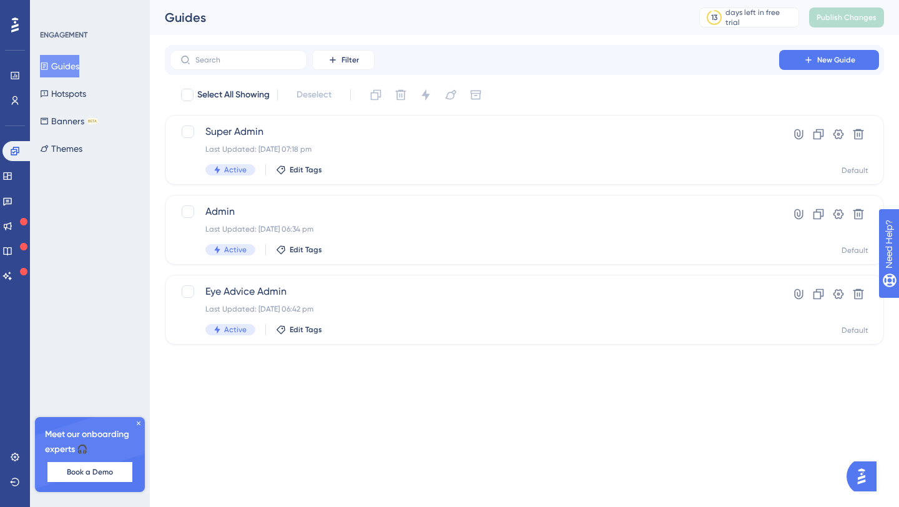
click at [554, 384] on html "Performance Users Engagement Widgets Feedback Product Updates Knowledge Base AI…" at bounding box center [449, 192] width 899 height 384
